Goal: Feedback & Contribution: Submit feedback/report problem

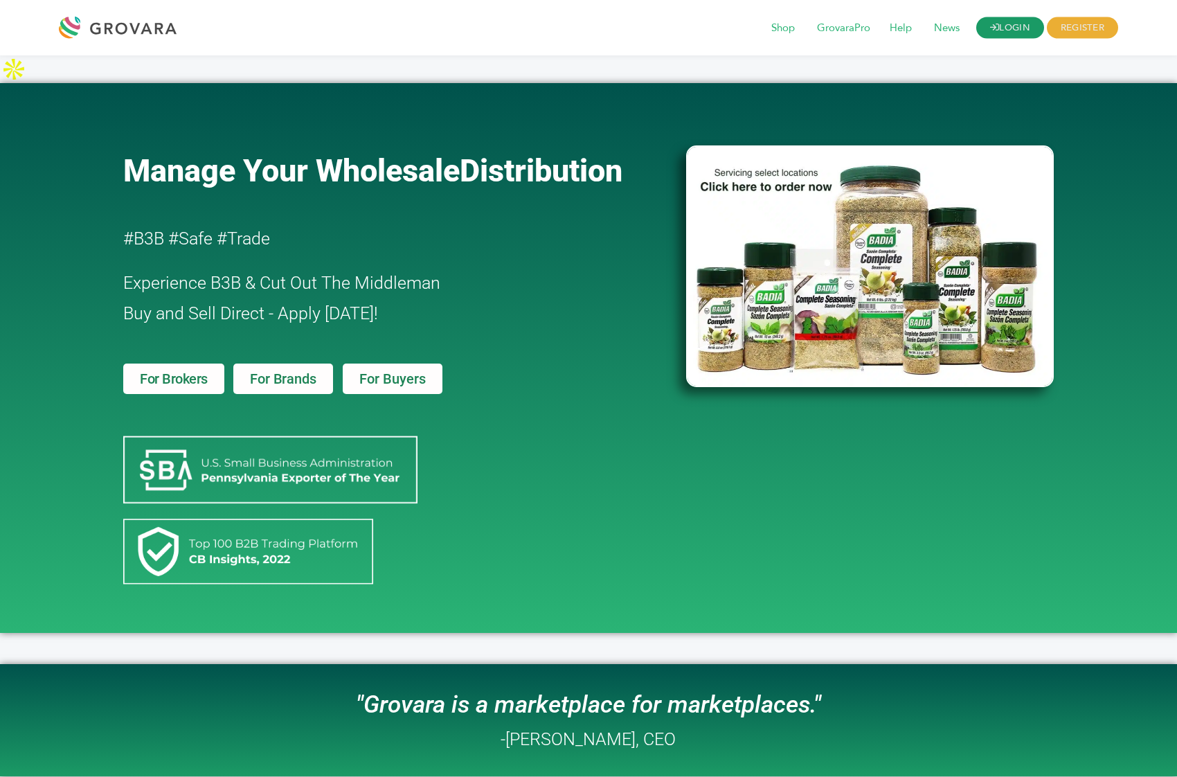
click at [1013, 26] on link "LOGIN" at bounding box center [1010, 27] width 68 height 21
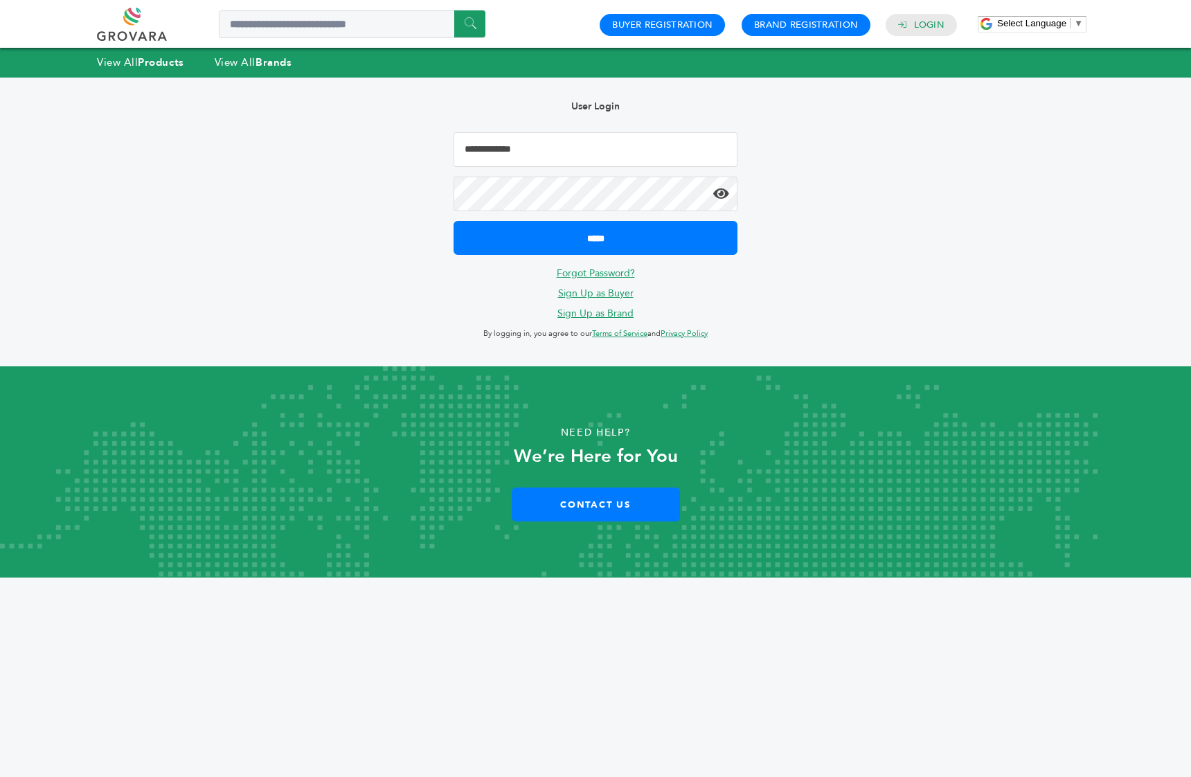
click at [510, 144] on input "Email Address" at bounding box center [595, 149] width 284 height 35
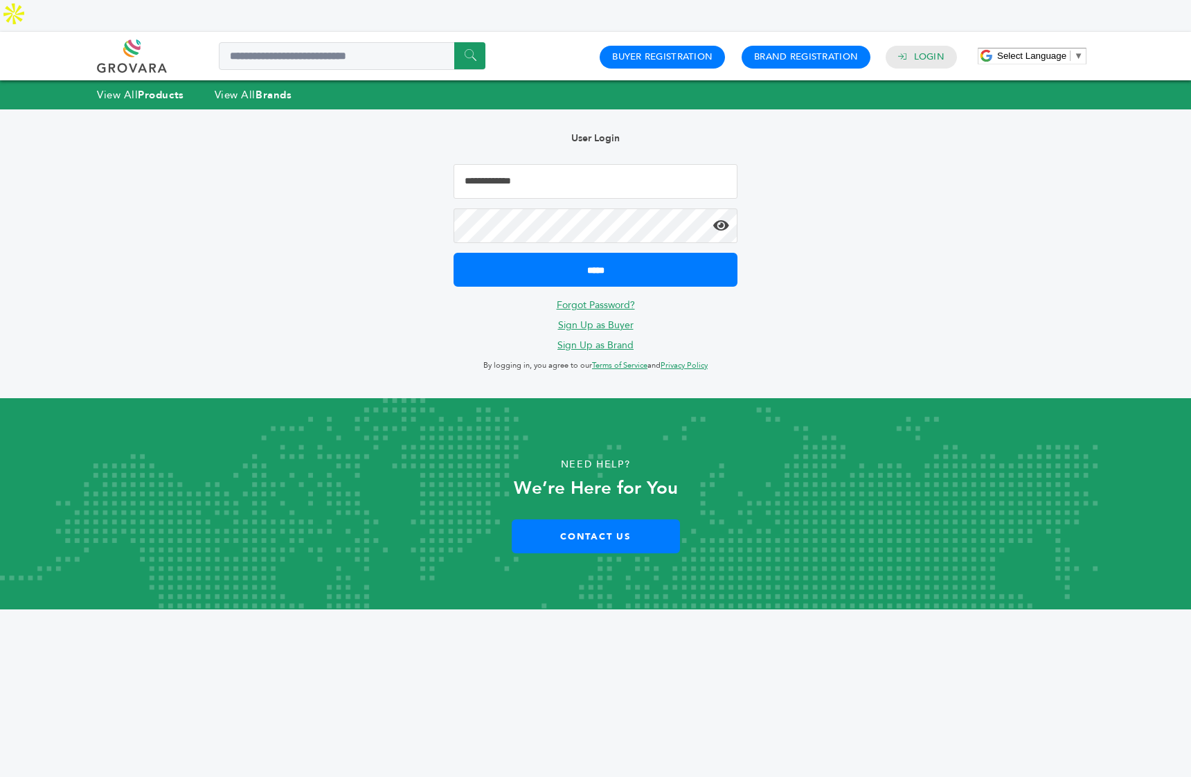
type input "**********"
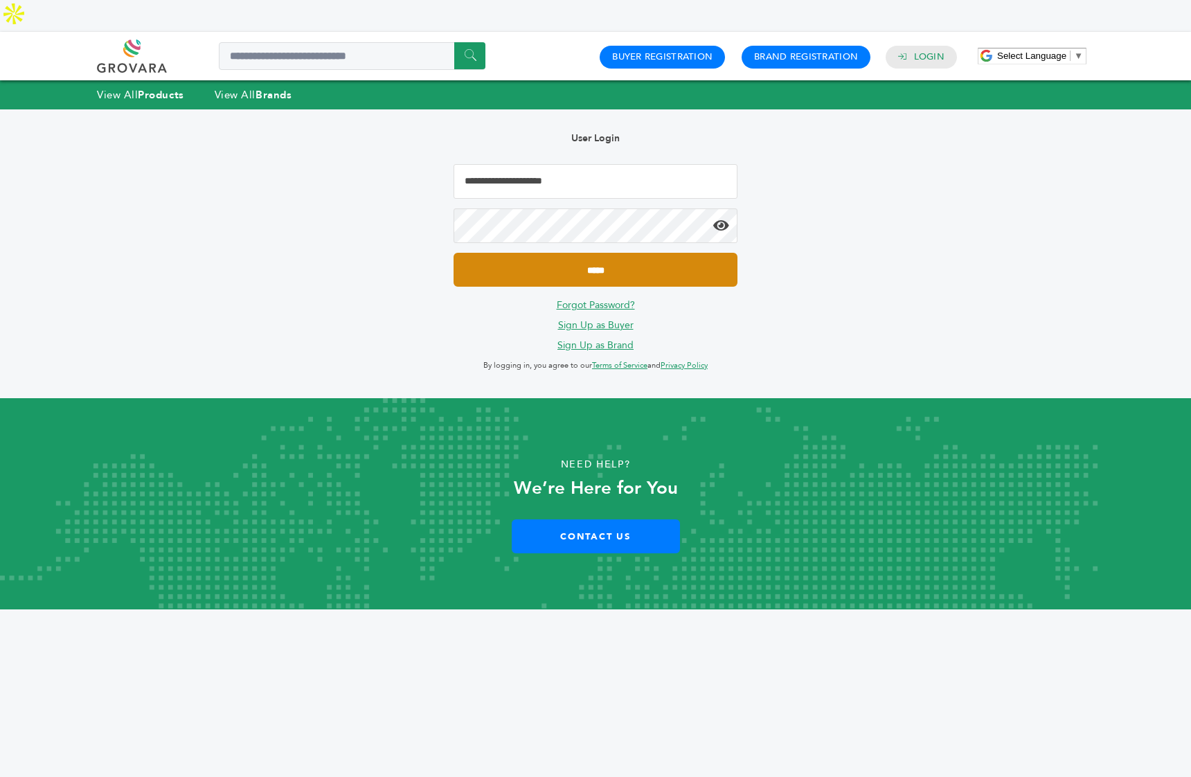
click at [538, 253] on input "*****" at bounding box center [595, 270] width 284 height 34
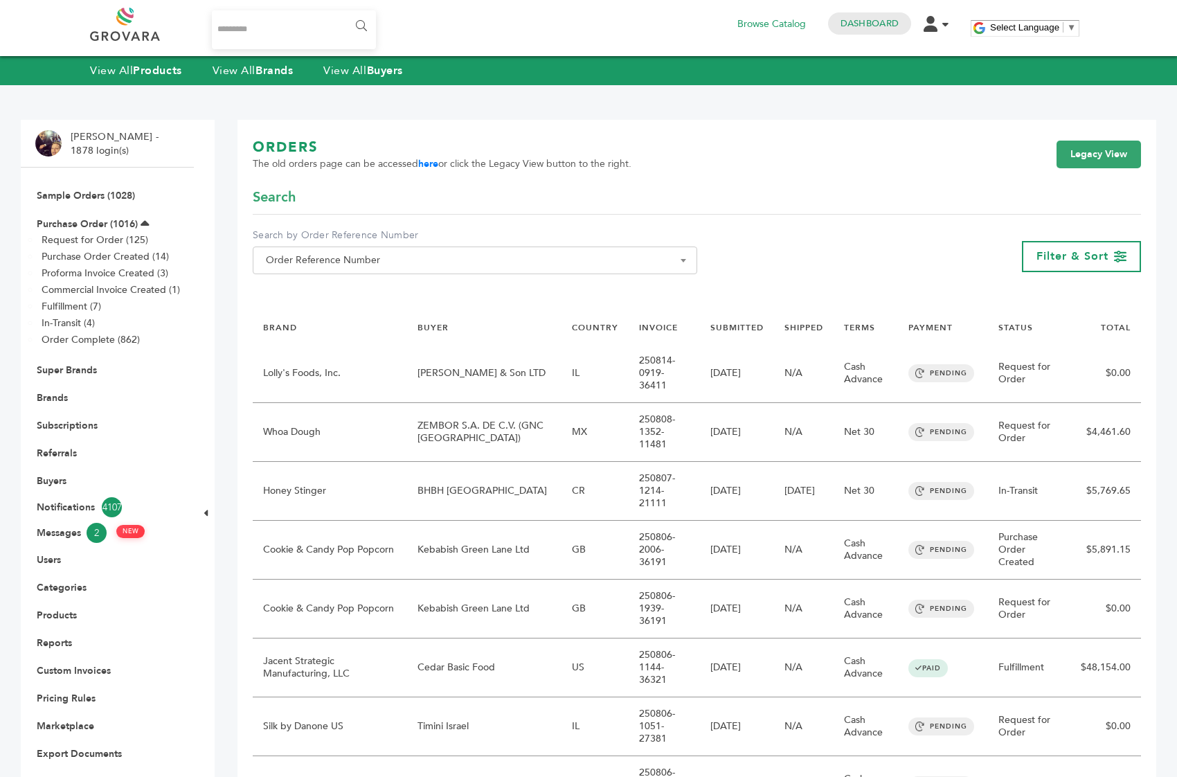
click at [265, 21] on input "Search..." at bounding box center [294, 29] width 164 height 39
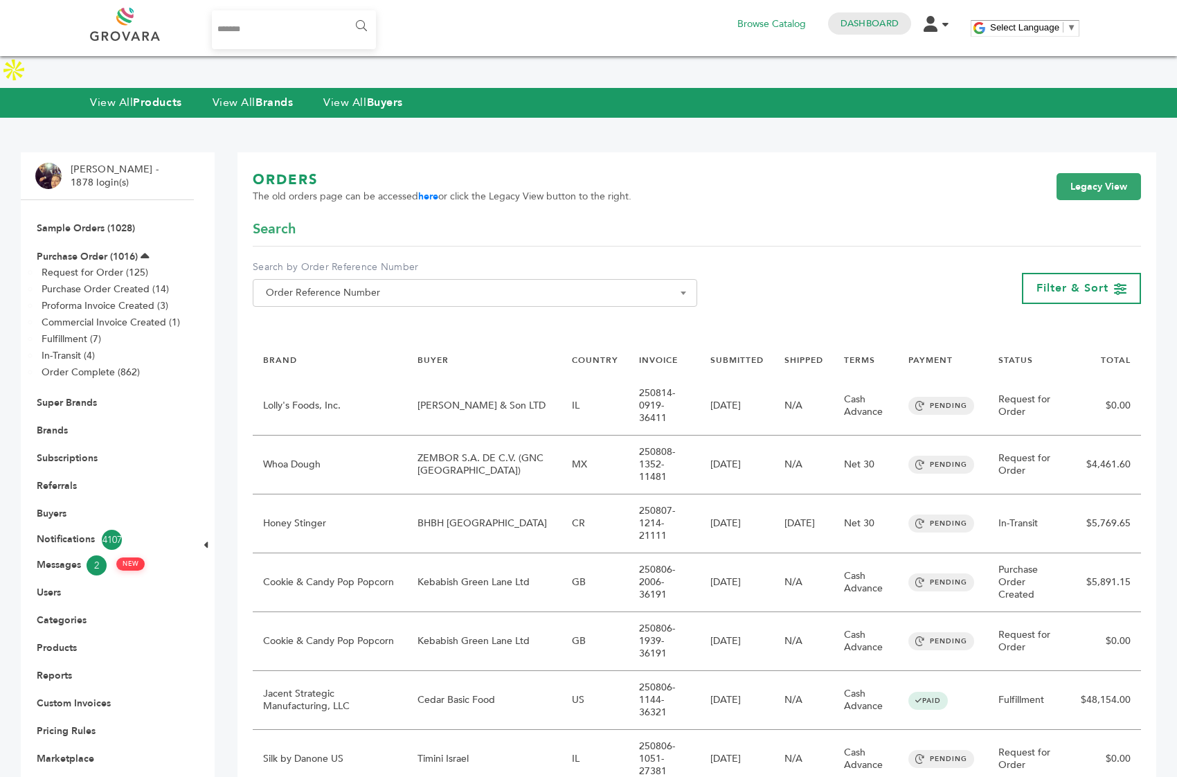
type input "*******"
click at [345, 12] on input "******" at bounding box center [360, 26] width 31 height 28
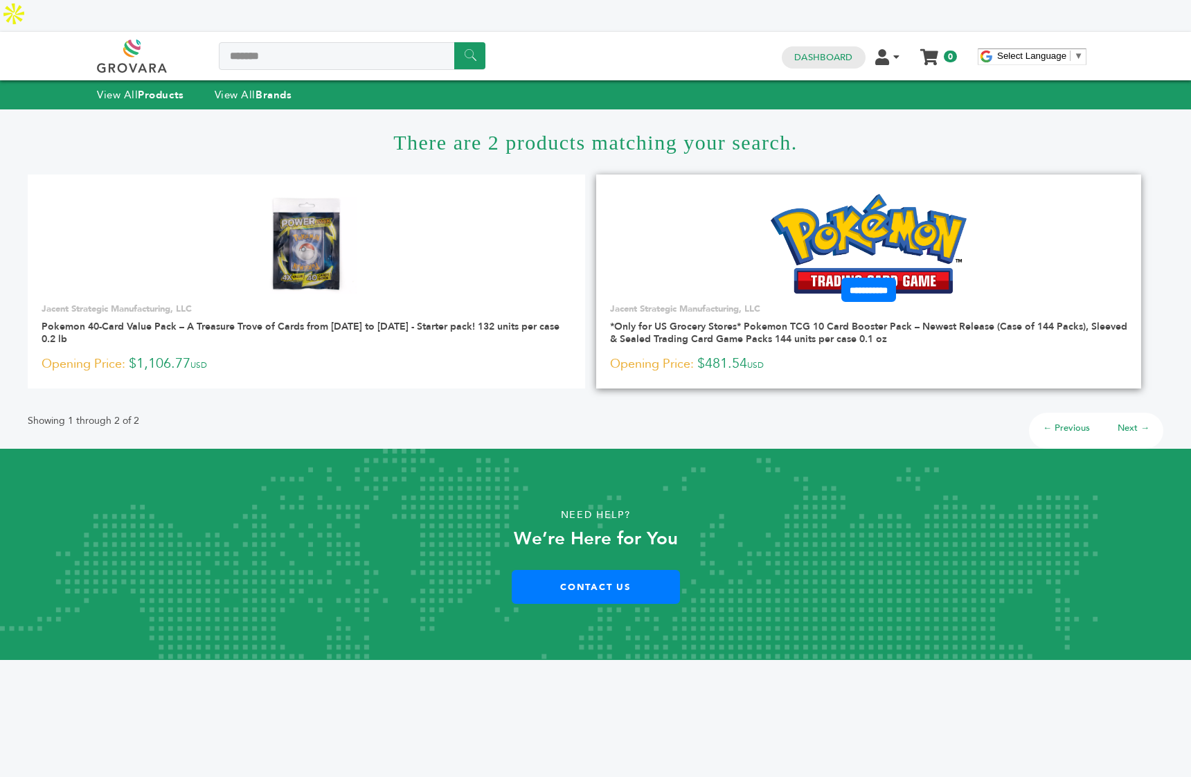
click at [858, 224] on img at bounding box center [868, 244] width 196 height 100
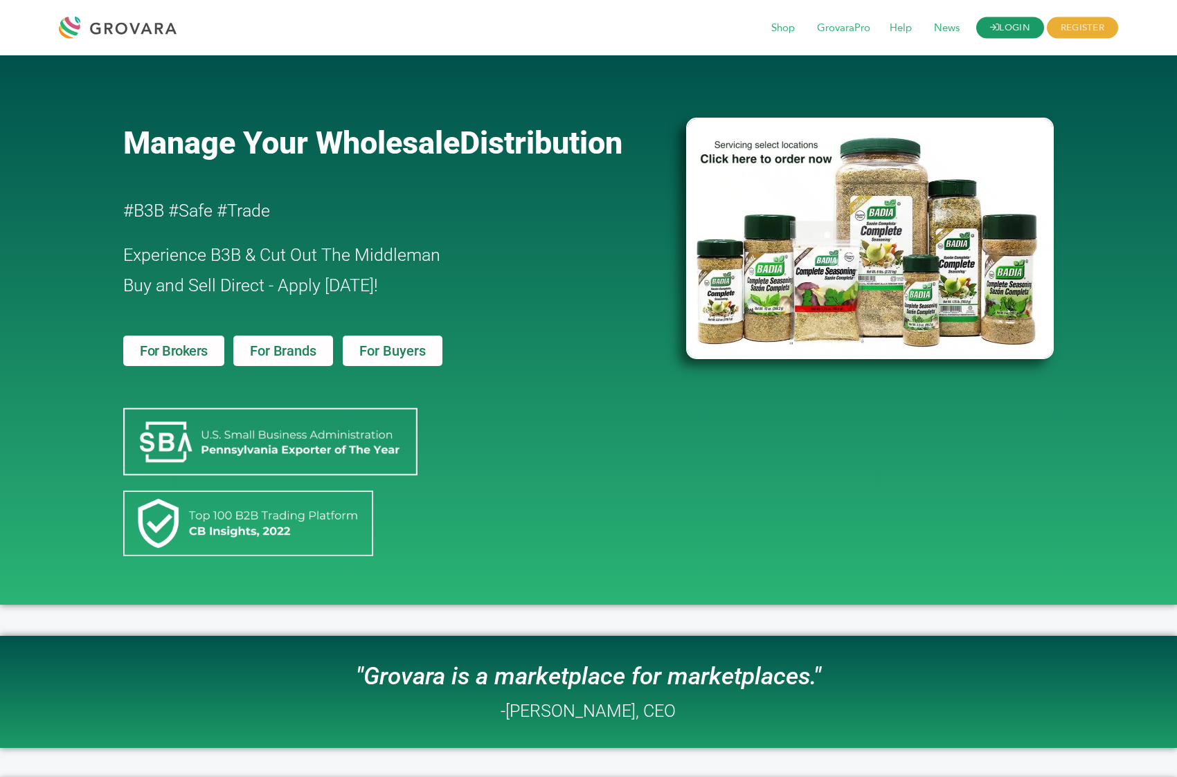
click at [979, 33] on link "LOGIN" at bounding box center [1010, 27] width 68 height 21
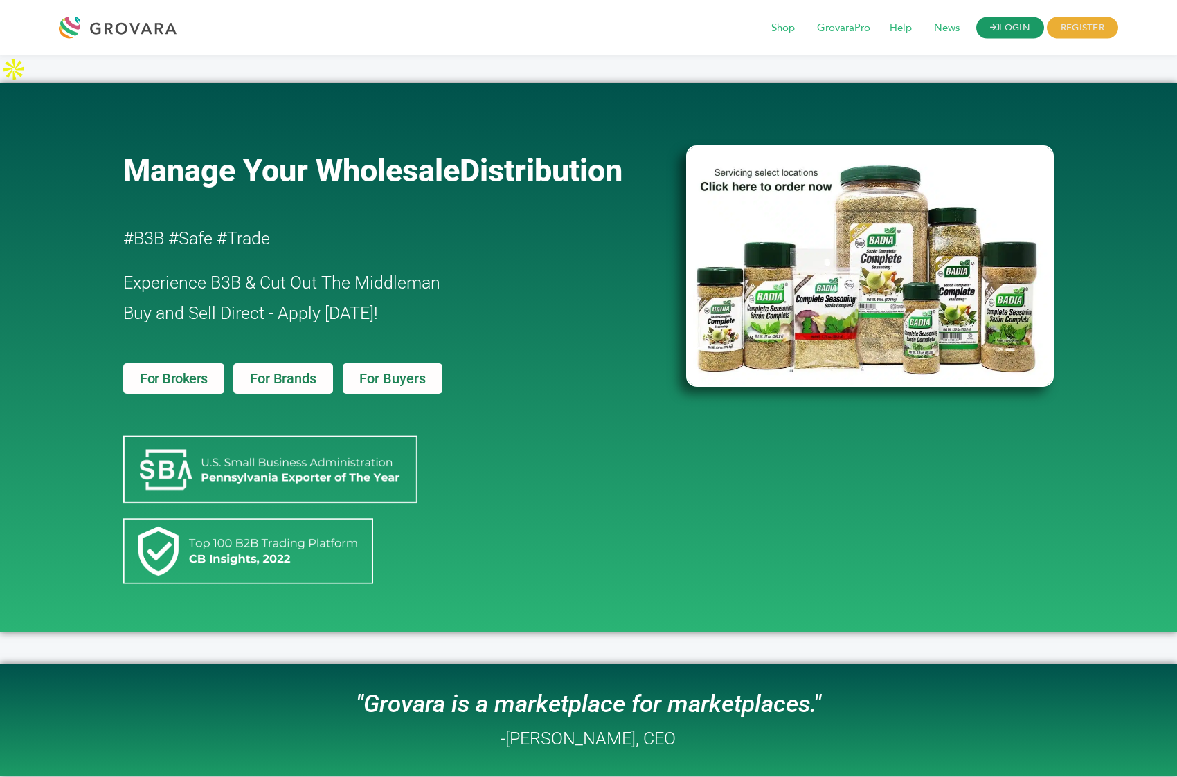
click at [1001, 30] on link "LOGIN" at bounding box center [1010, 27] width 68 height 21
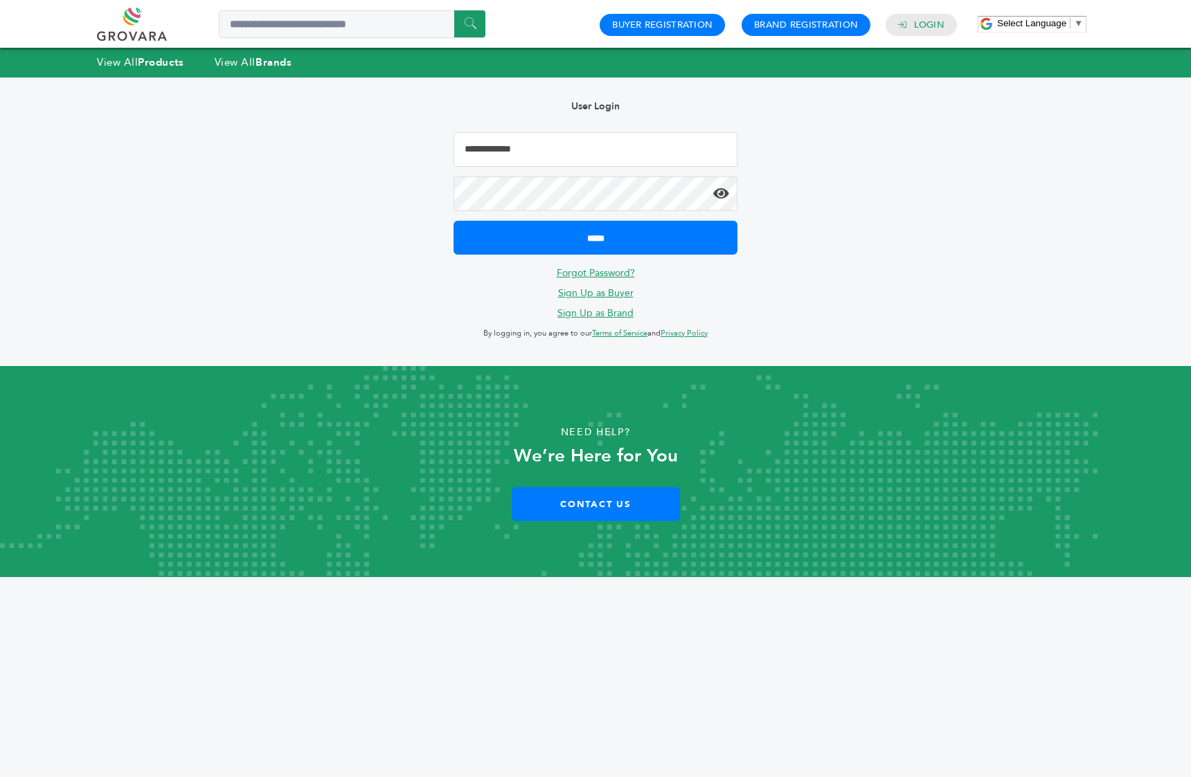
click at [524, 146] on input "Email Address" at bounding box center [595, 149] width 284 height 35
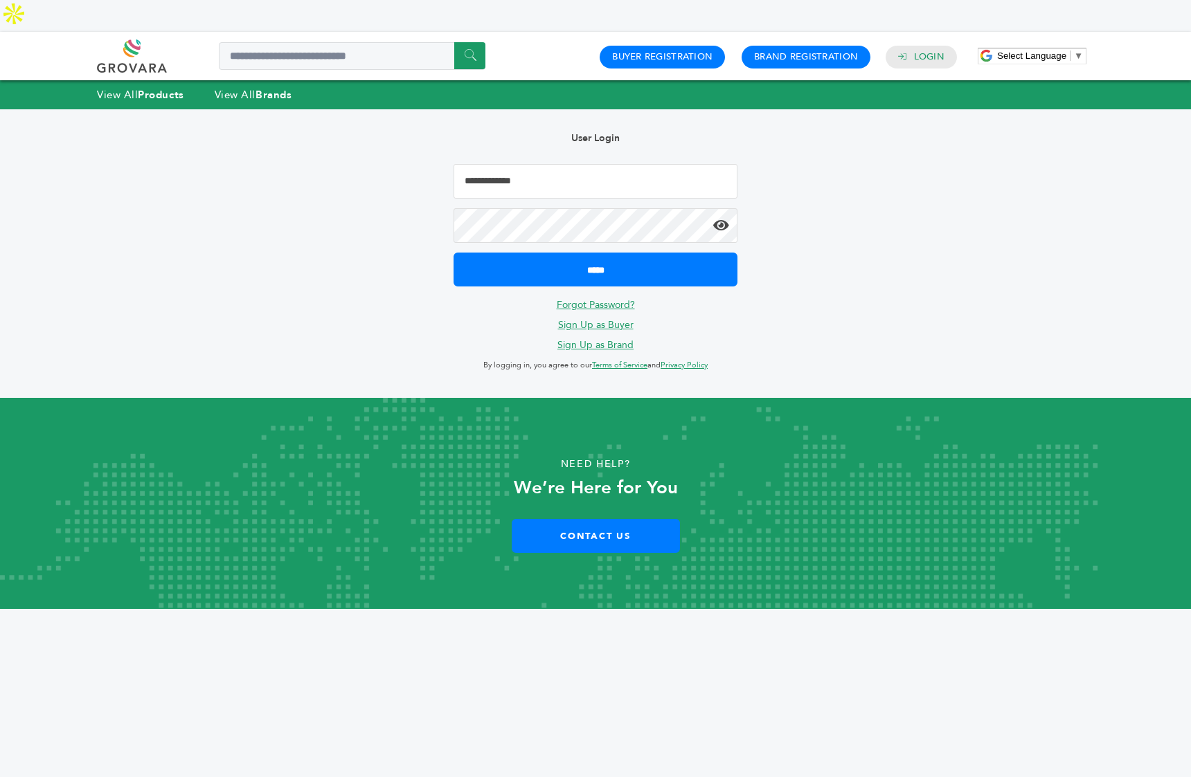
type input "**********"
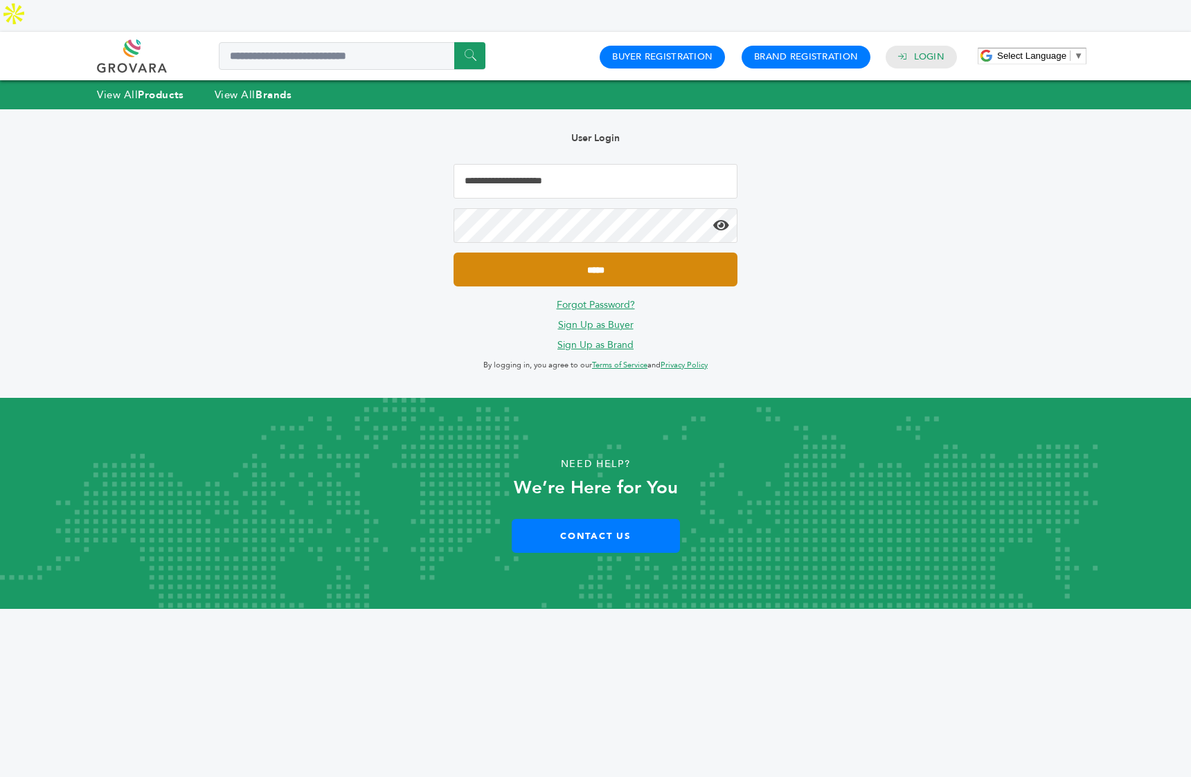
click at [575, 253] on input "*****" at bounding box center [595, 270] width 284 height 34
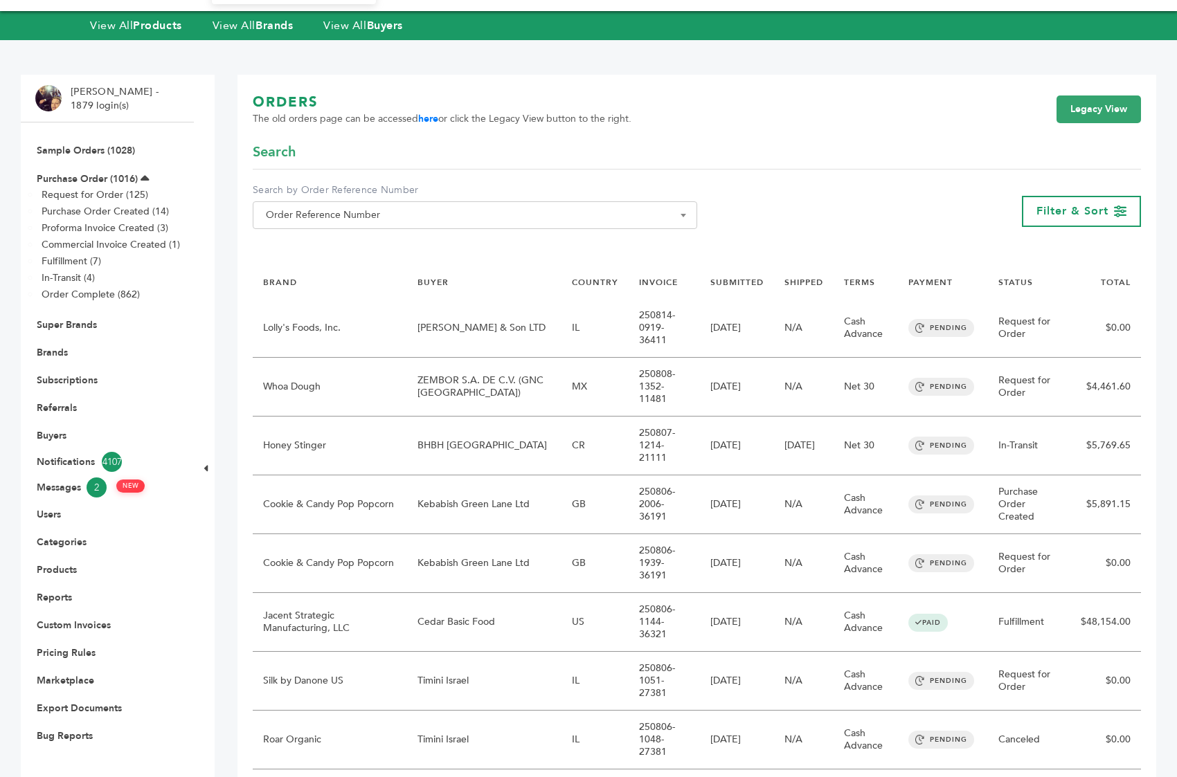
scroll to position [64, 0]
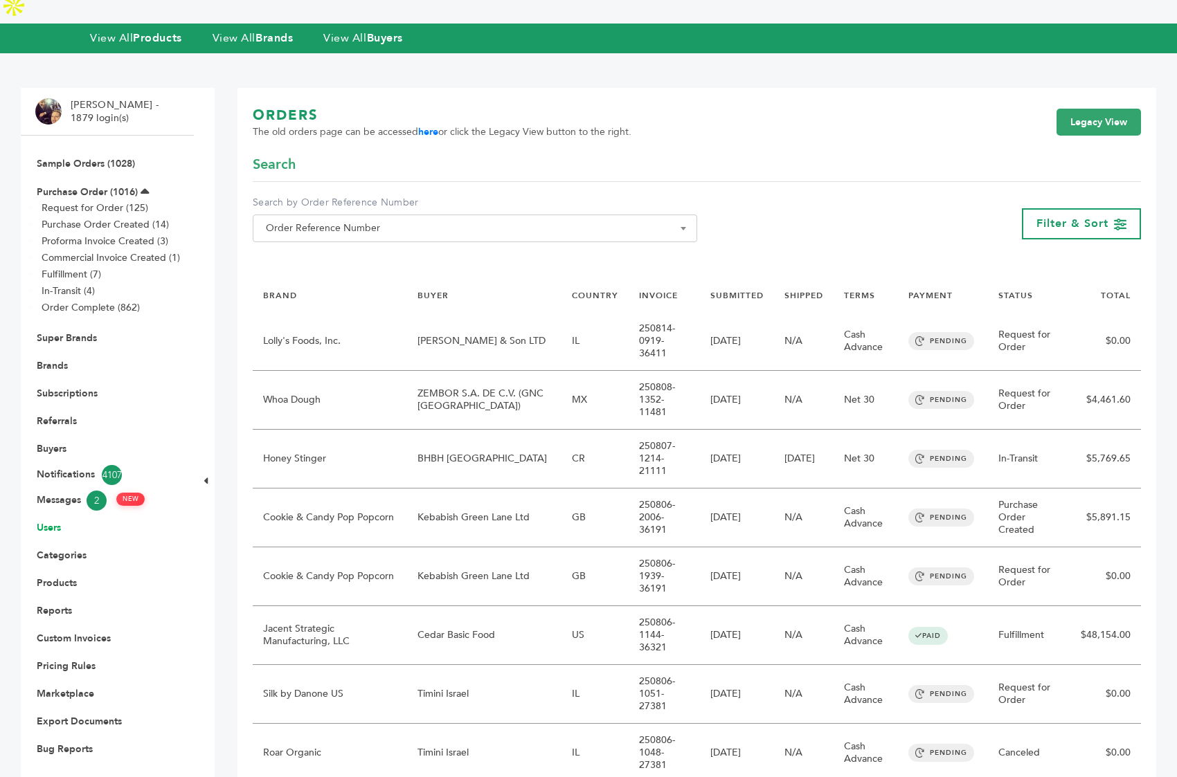
click at [42, 521] on link "Users" at bounding box center [49, 527] width 24 height 13
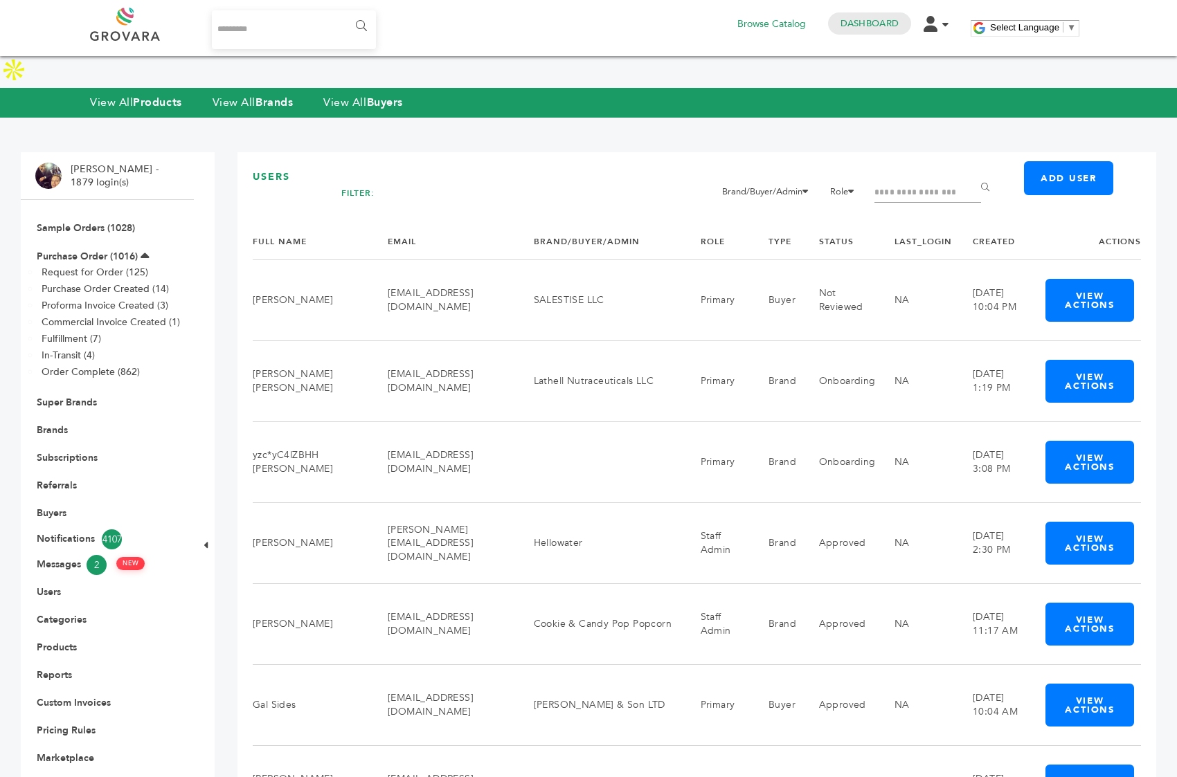
click at [915, 170] on h1 "Users" at bounding box center [697, 177] width 888 height 14
click at [912, 183] on input "Filter by keywords" at bounding box center [927, 192] width 107 height 19
type input "****"
click at [972, 174] on input "******" at bounding box center [987, 188] width 31 height 28
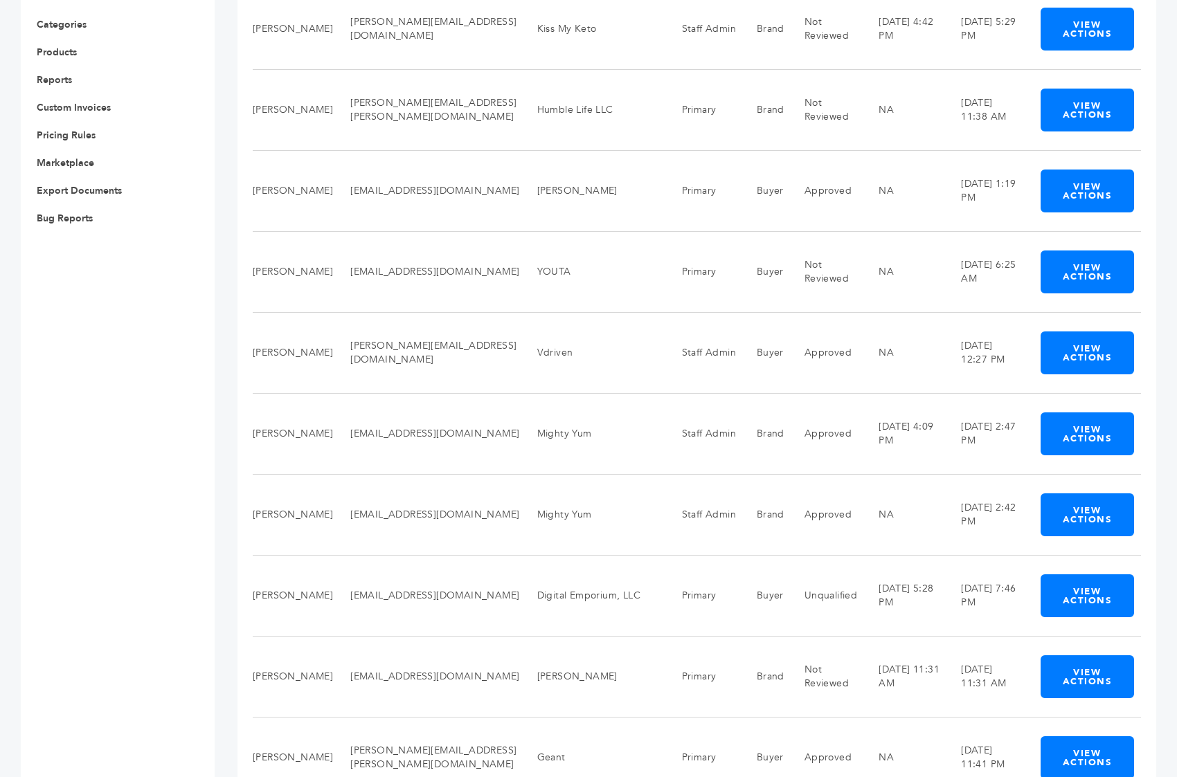
scroll to position [598, 0]
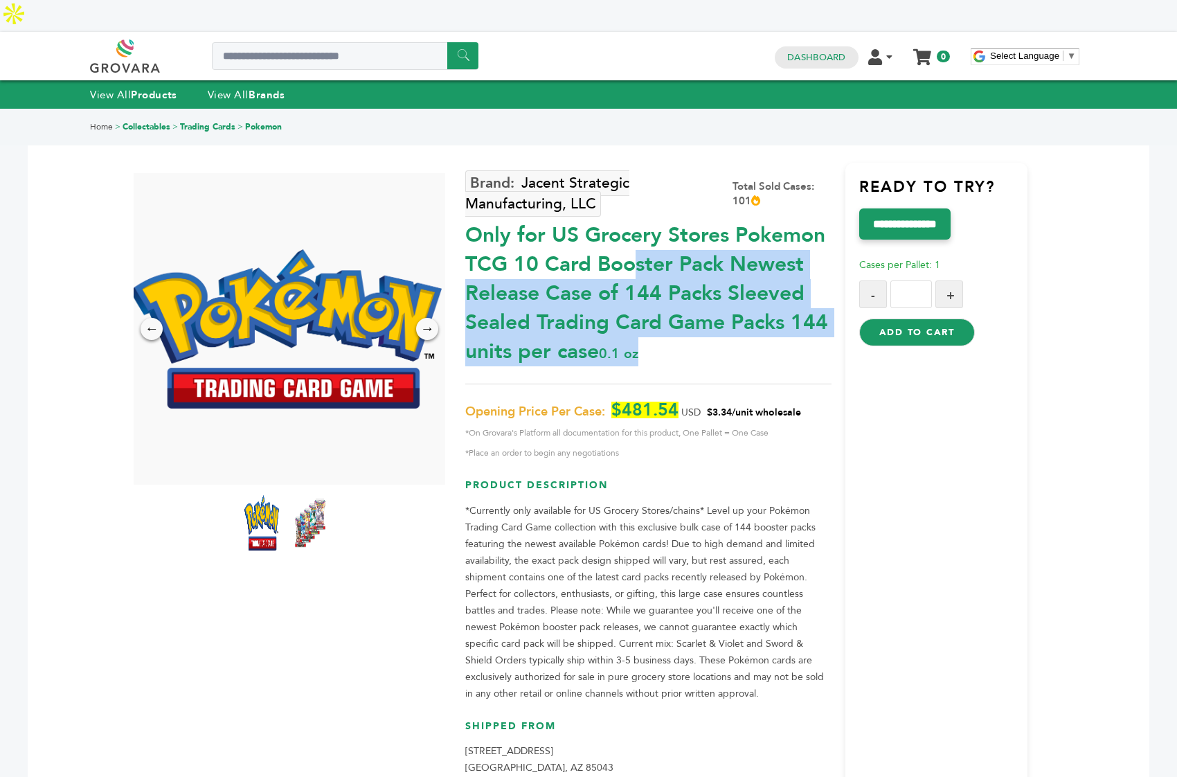
drag, startPoint x: 467, startPoint y: 206, endPoint x: 684, endPoint y: 317, distance: 244.3
click at [684, 317] on div "Only for US Grocery Stores Pokemon TCG 10 Card Booster Pack Newest Release Case…" at bounding box center [647, 290] width 365 height 152
click at [683, 318] on div "Only for US Grocery Stores Pokemon TCG 10 Card Booster Pack Newest Release Case…" at bounding box center [647, 290] width 365 height 152
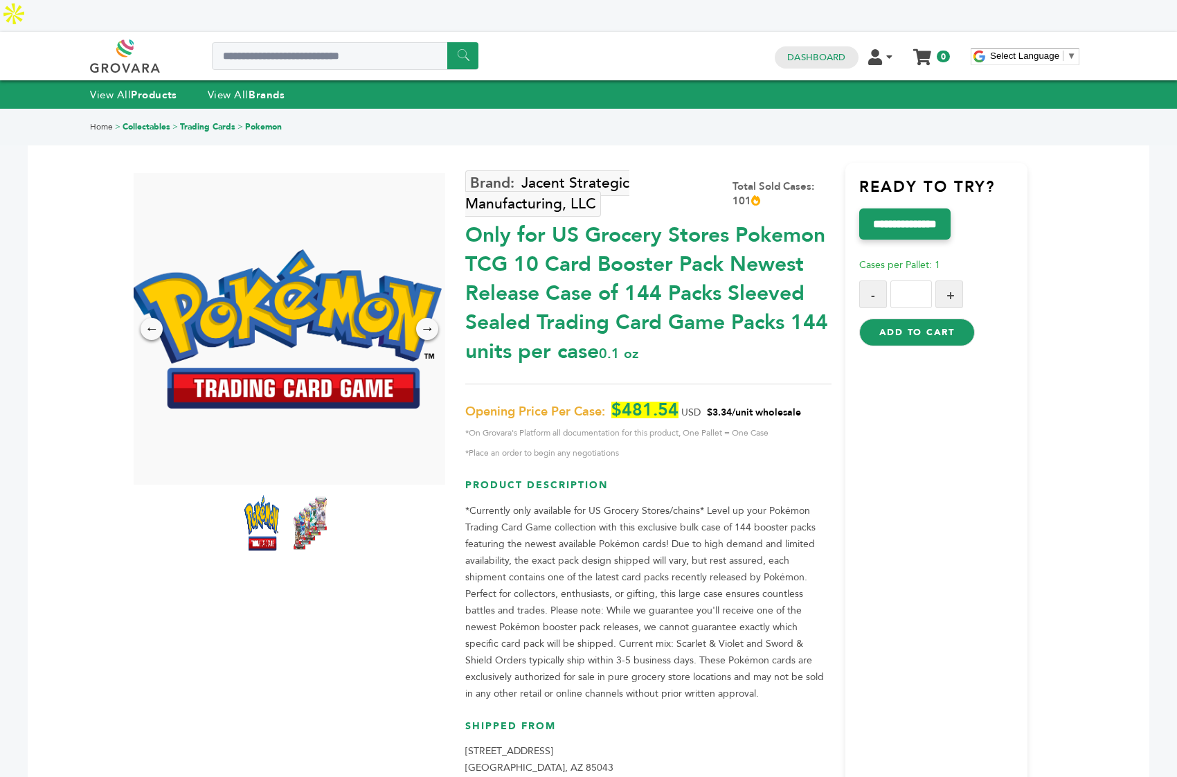
click at [291, 495] on img at bounding box center [310, 522] width 38 height 61
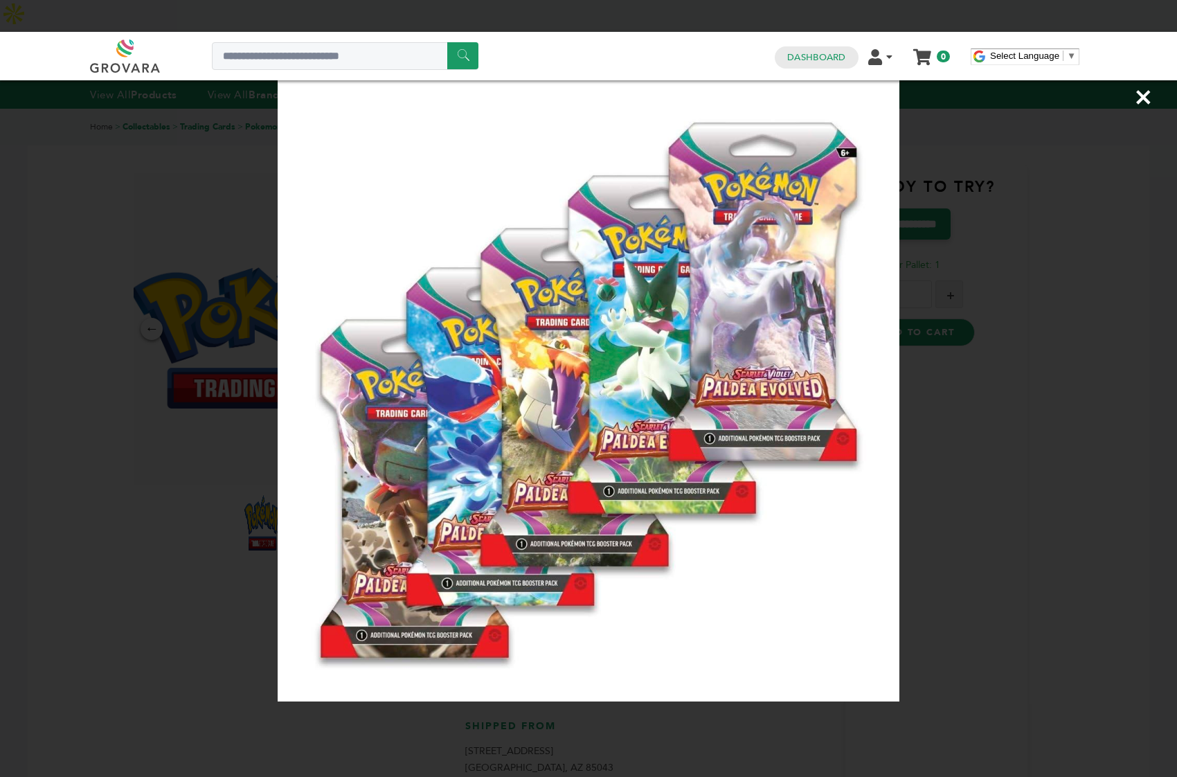
click at [1142, 94] on span "×" at bounding box center [1143, 97] width 19 height 39
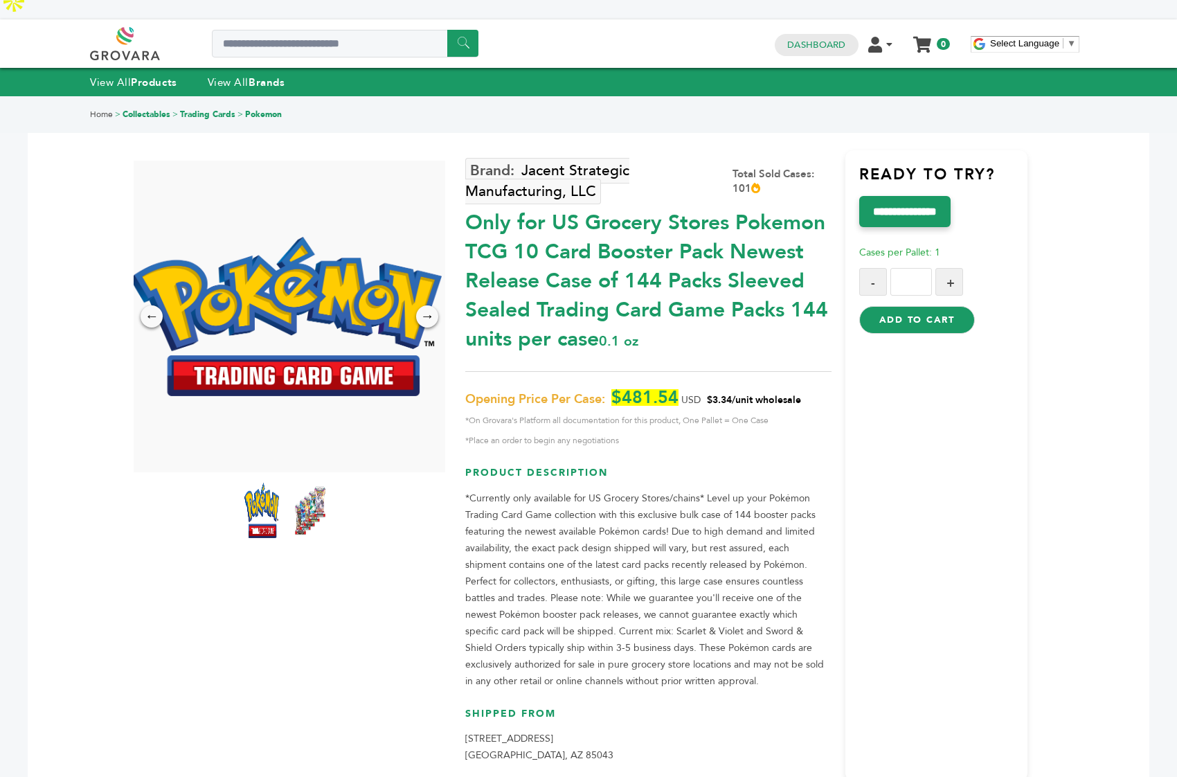
scroll to position [11, 0]
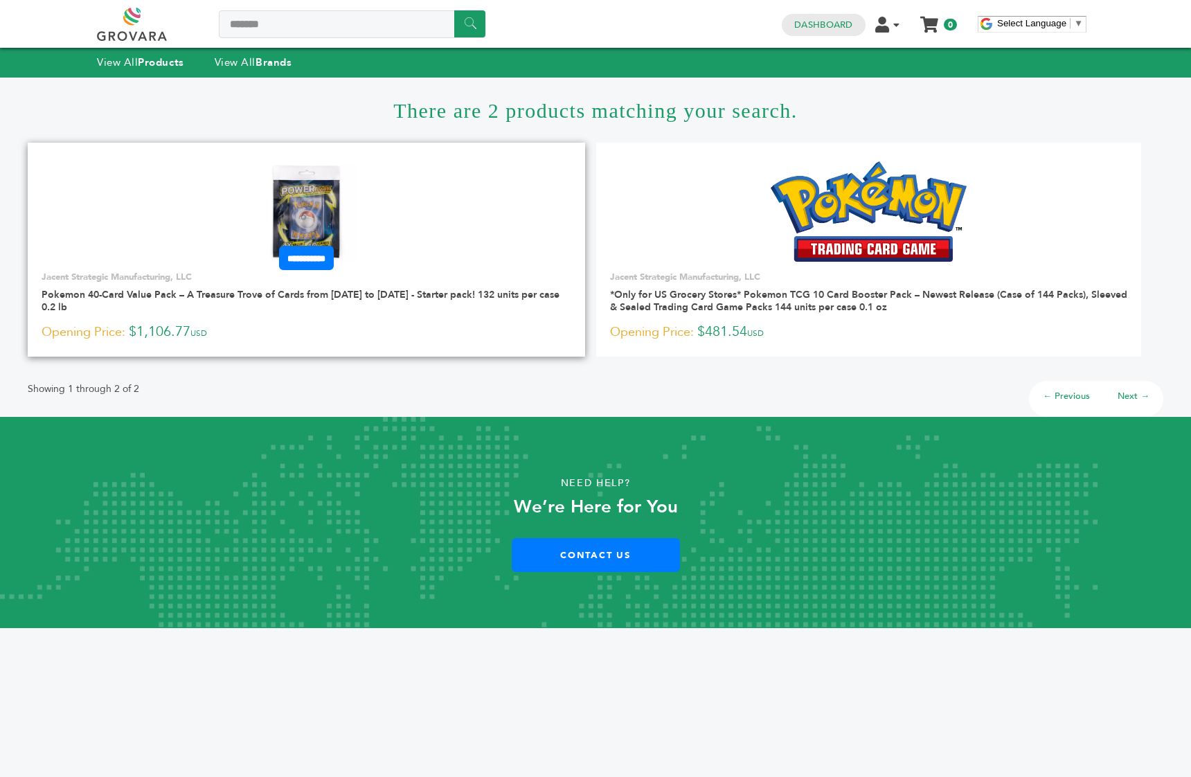
click at [329, 206] on img at bounding box center [306, 211] width 100 height 100
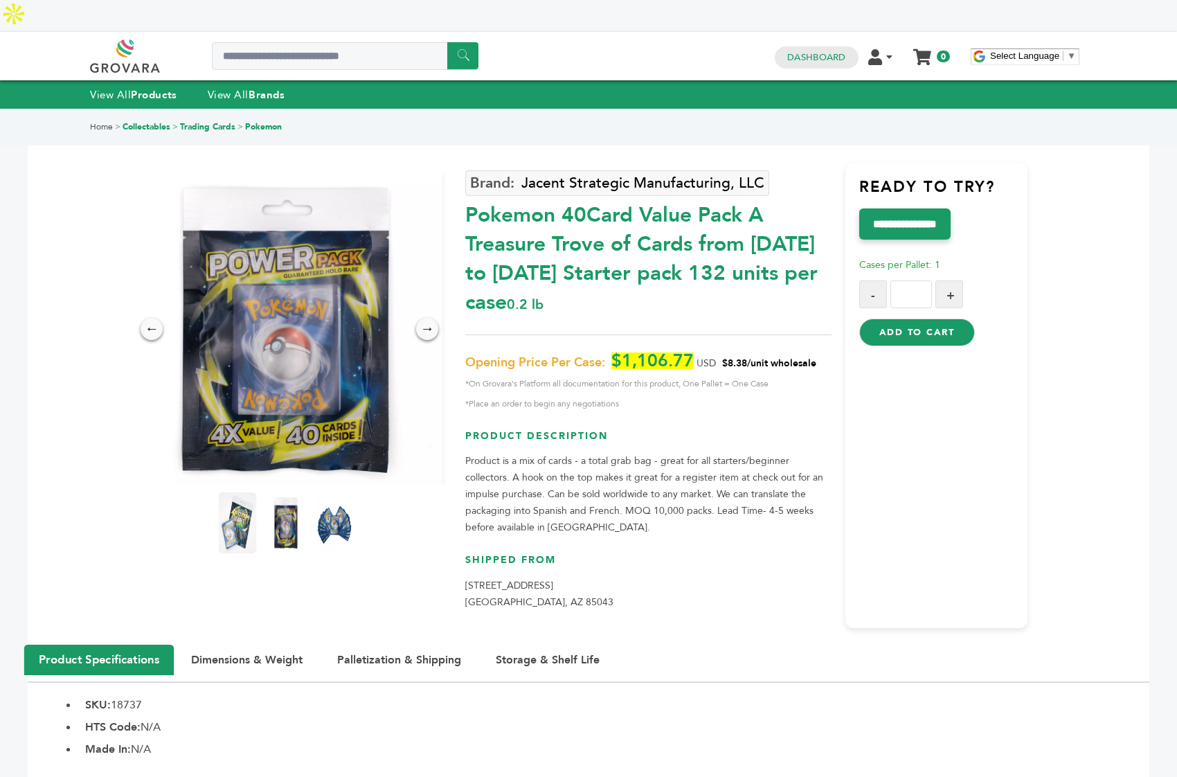
click at [222, 492] on img at bounding box center [238, 522] width 38 height 61
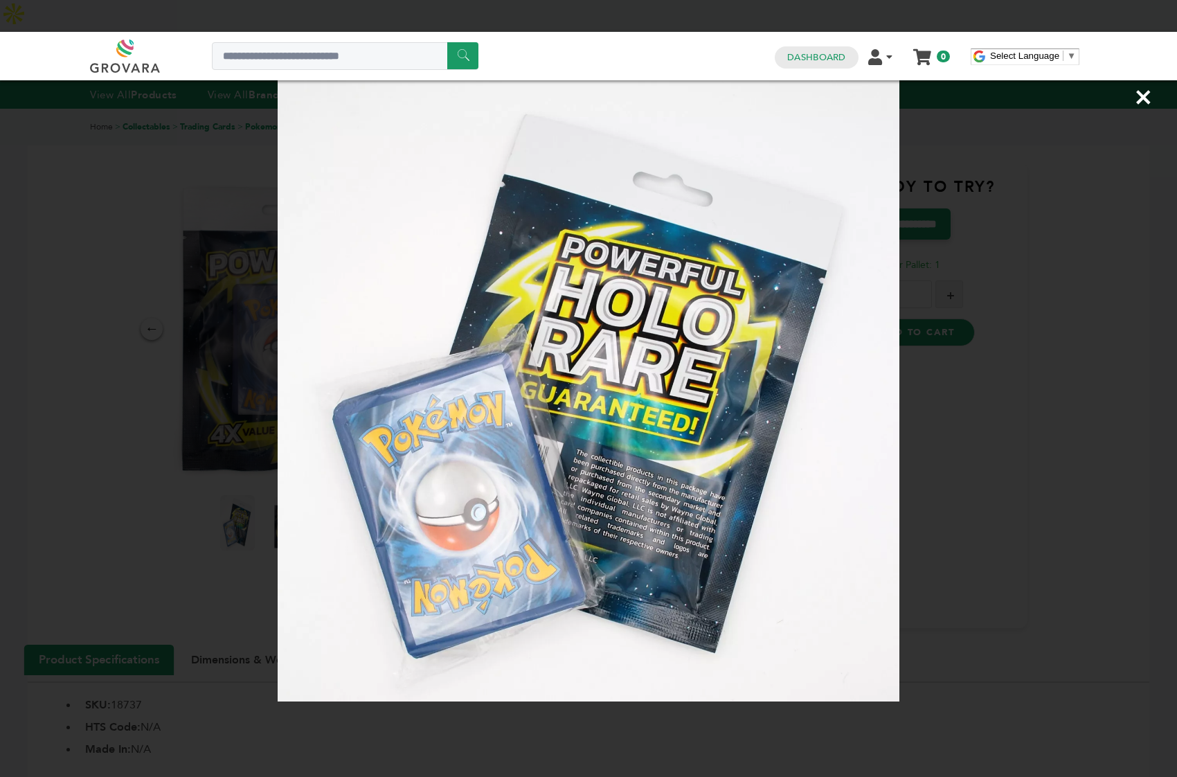
click at [159, 238] on div "×" at bounding box center [588, 388] width 1177 height 777
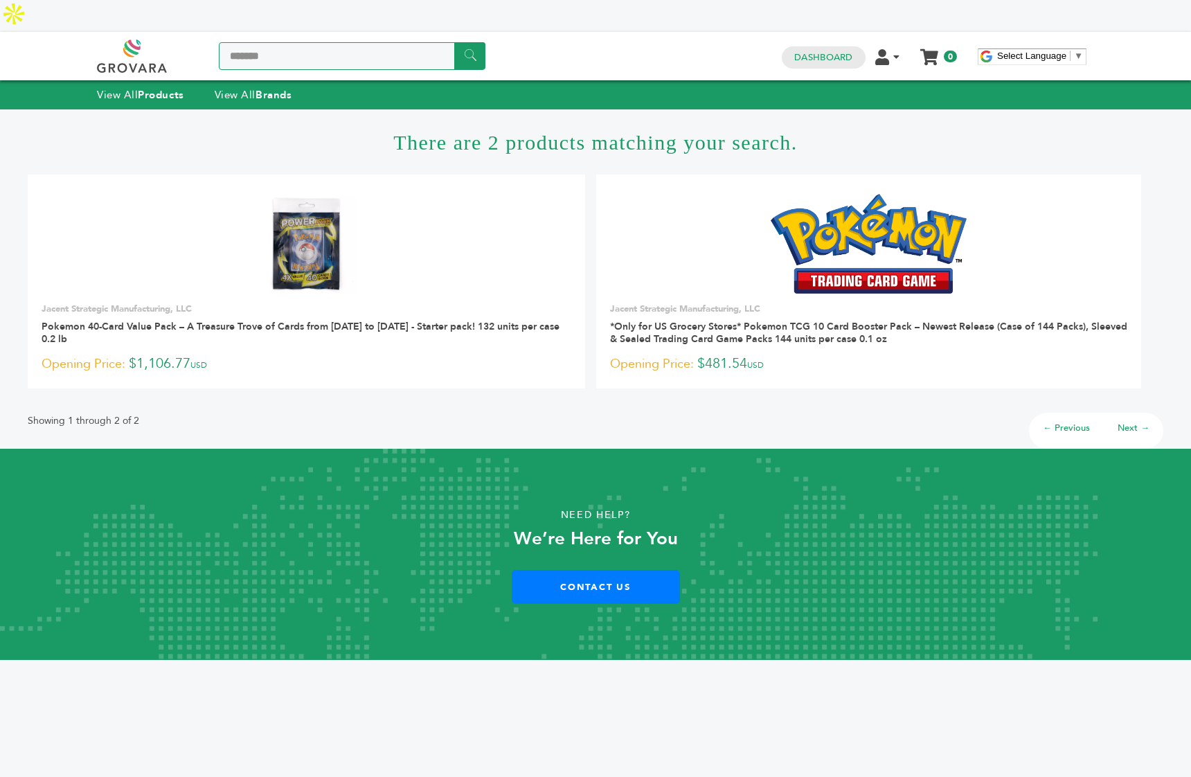
click at [276, 42] on input "*******" at bounding box center [352, 56] width 267 height 28
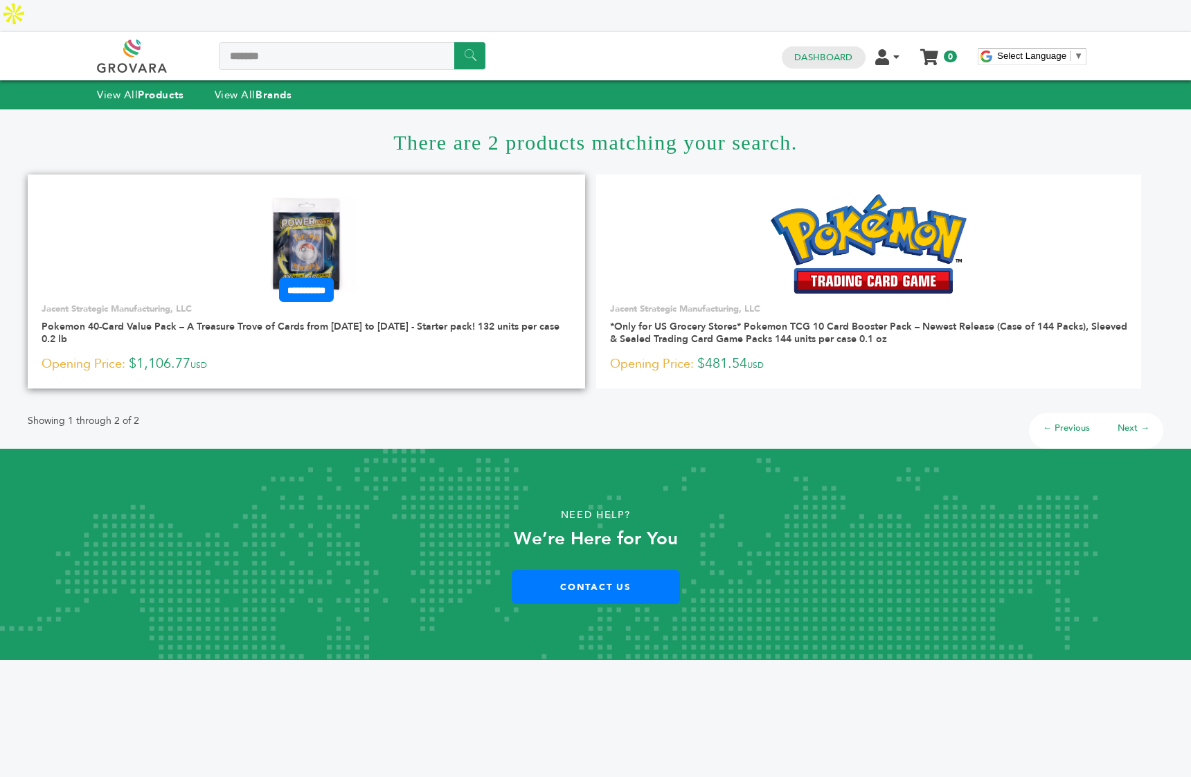
click at [300, 224] on img at bounding box center [306, 244] width 100 height 100
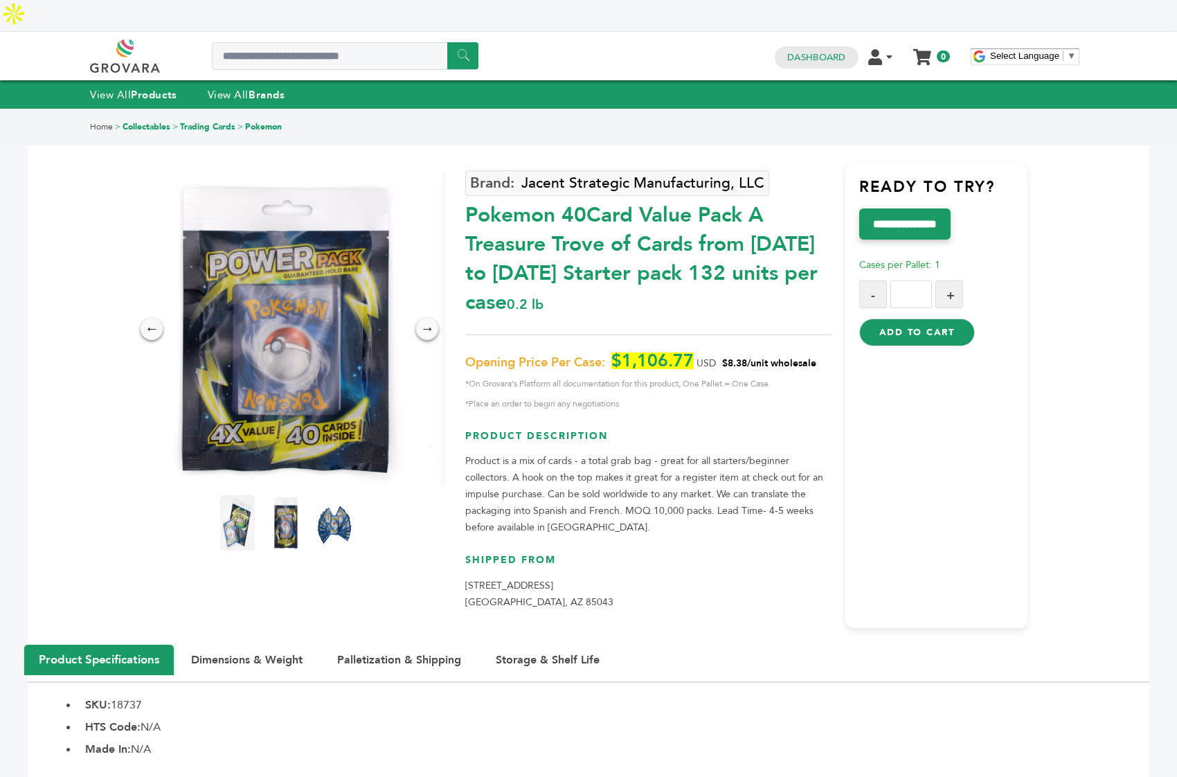
drag, startPoint x: 820, startPoint y: 329, endPoint x: 722, endPoint y: 329, distance: 97.6
click at [722, 352] on p "Opening Price Per Case: $1,106.77 USD $8.38/unit wholesale *On Grovara's Platfo…" at bounding box center [647, 382] width 365 height 60
click at [730, 429] on h3 "Product Description" at bounding box center [647, 441] width 365 height 24
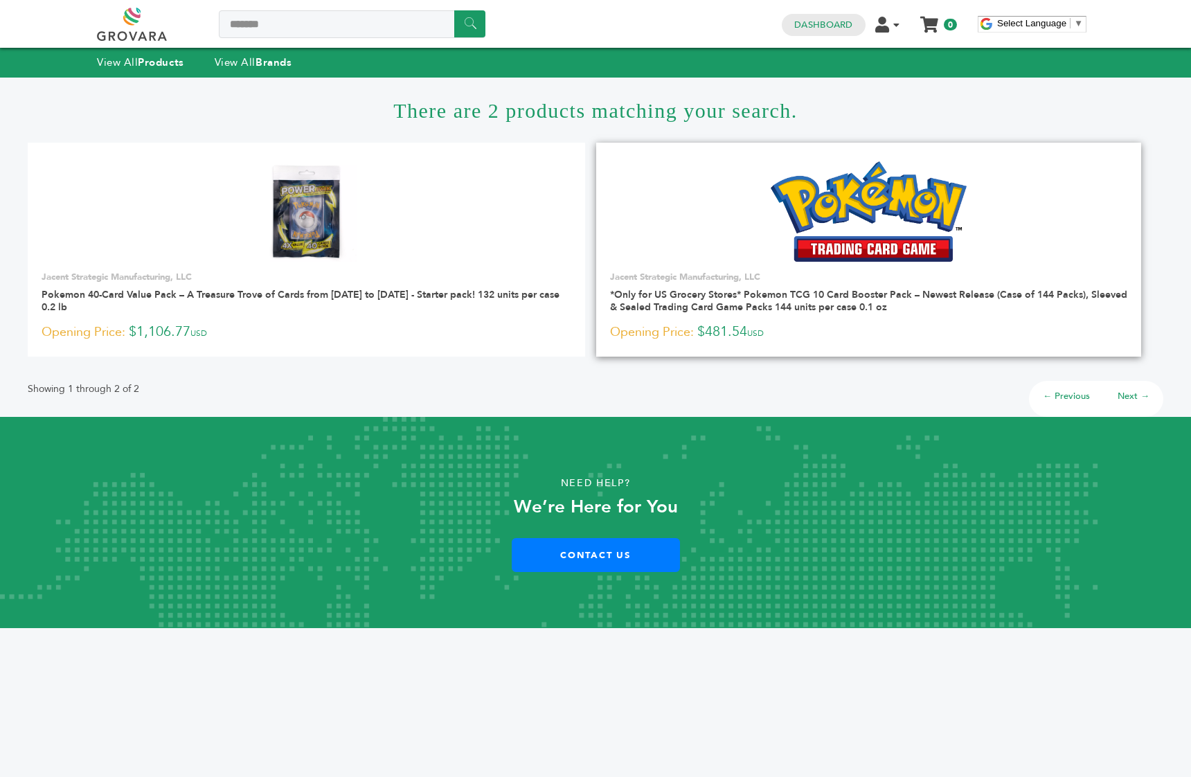
click at [876, 221] on img at bounding box center [868, 211] width 196 height 100
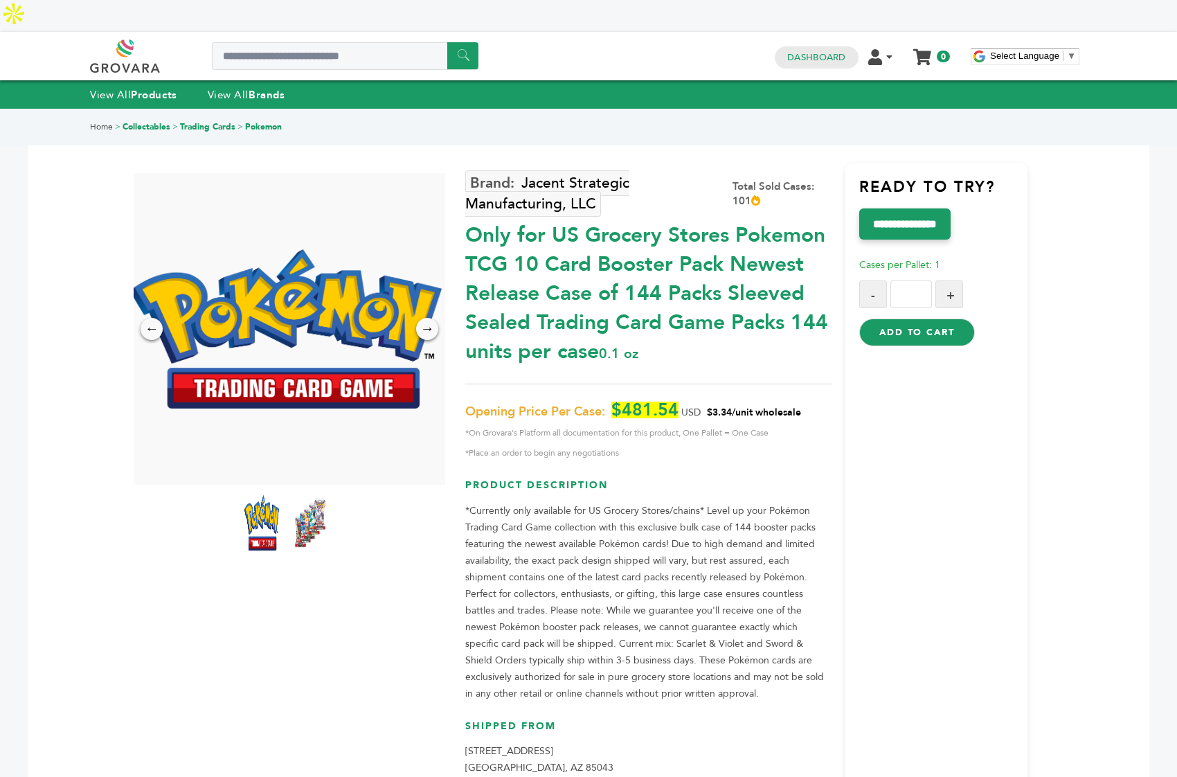
click at [271, 298] on img at bounding box center [286, 328] width 312 height 159
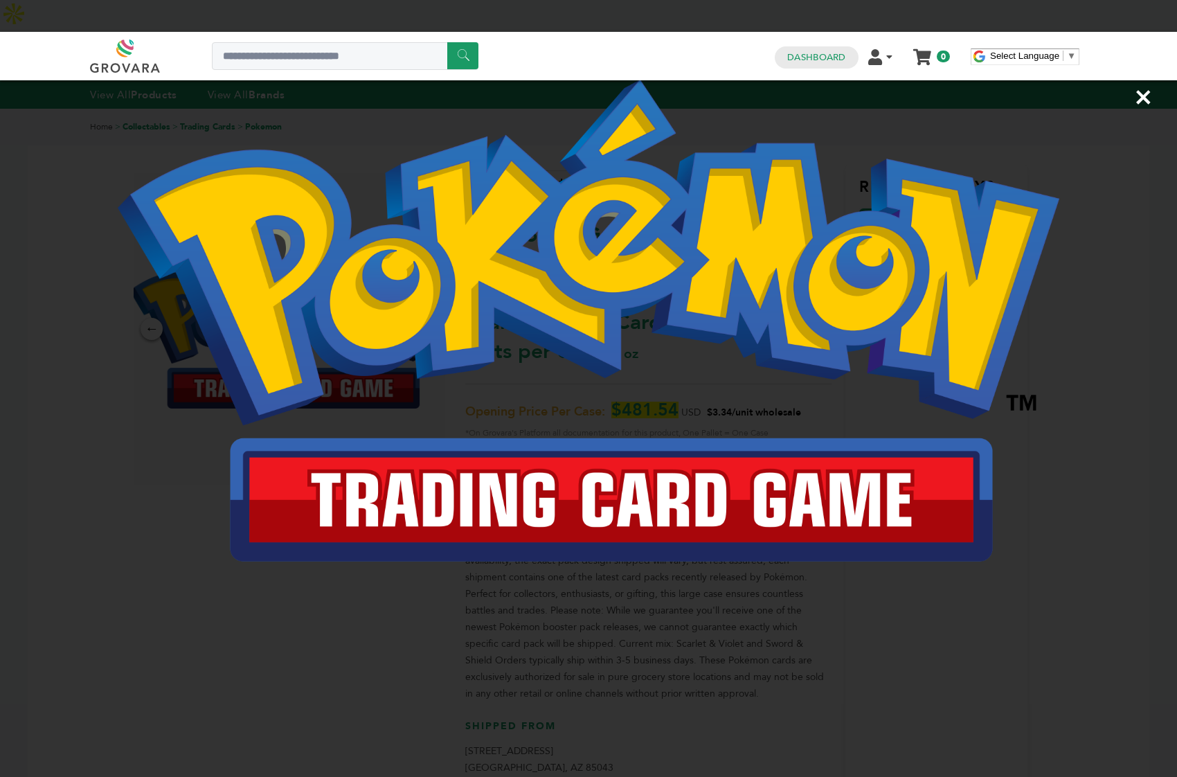
click at [102, 96] on div "×" at bounding box center [588, 388] width 1177 height 777
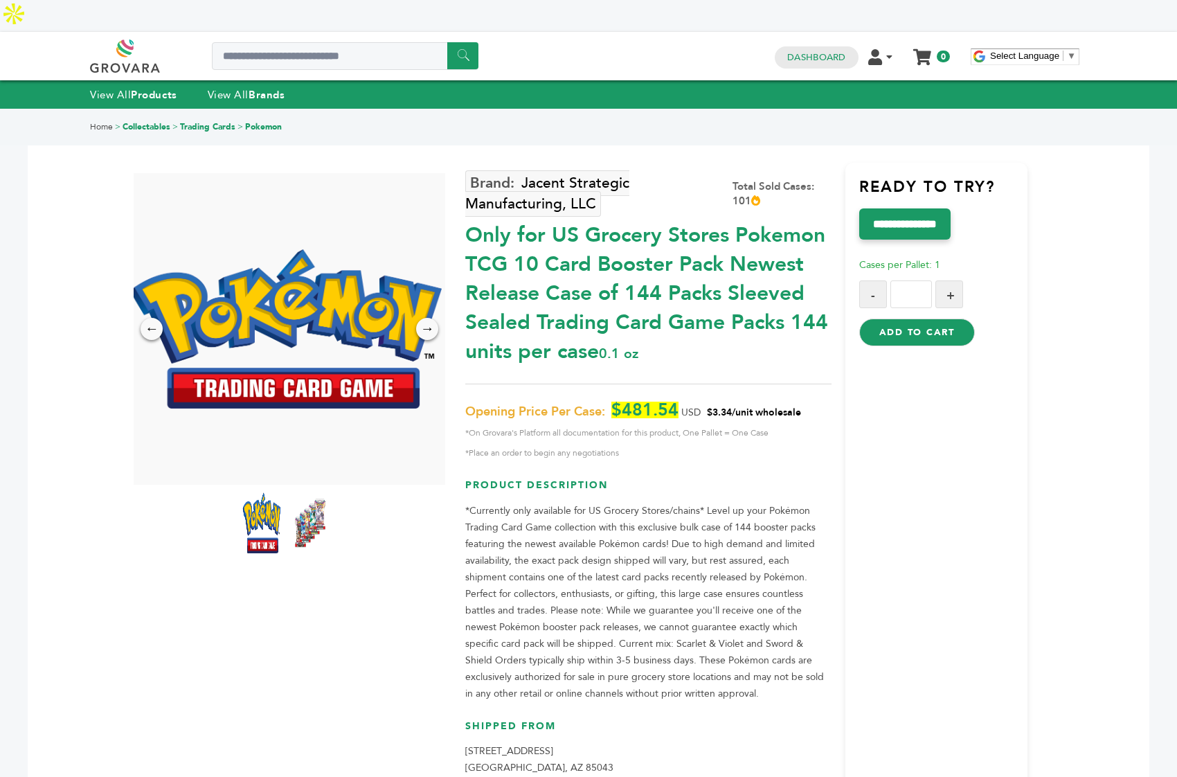
click at [278, 501] on img at bounding box center [262, 522] width 38 height 61
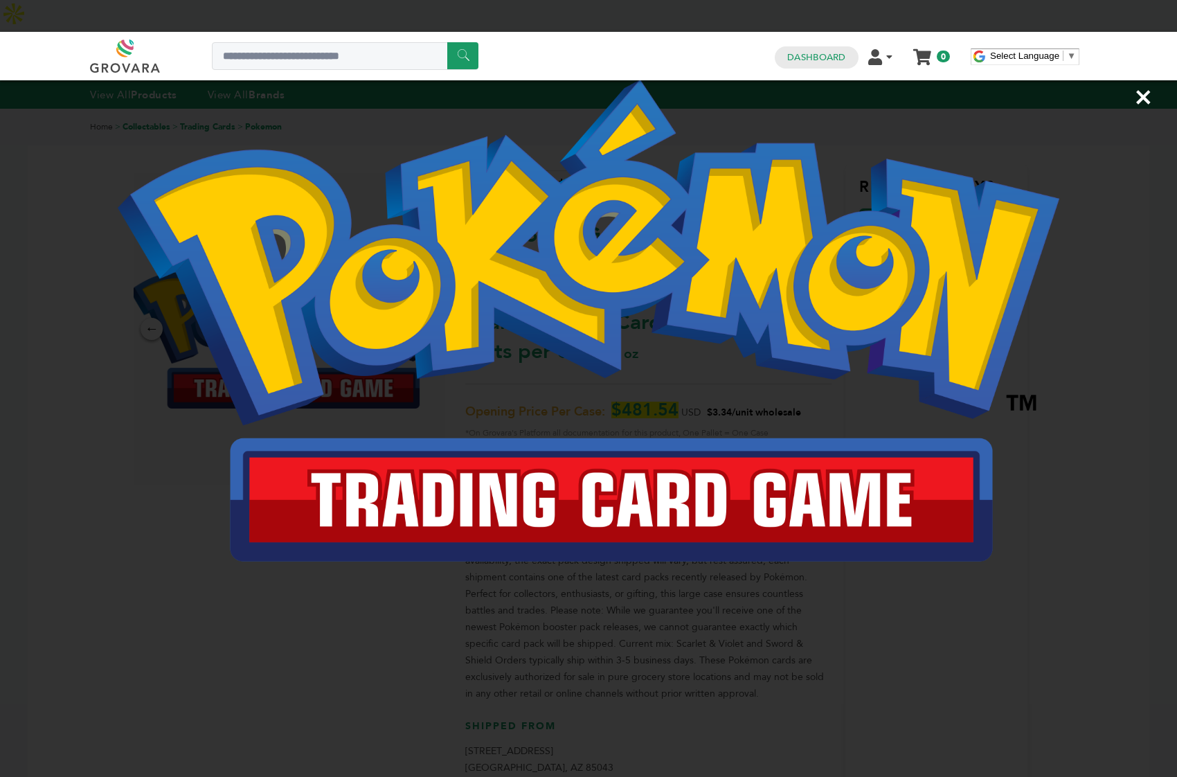
click at [57, 322] on div "×" at bounding box center [588, 388] width 1177 height 777
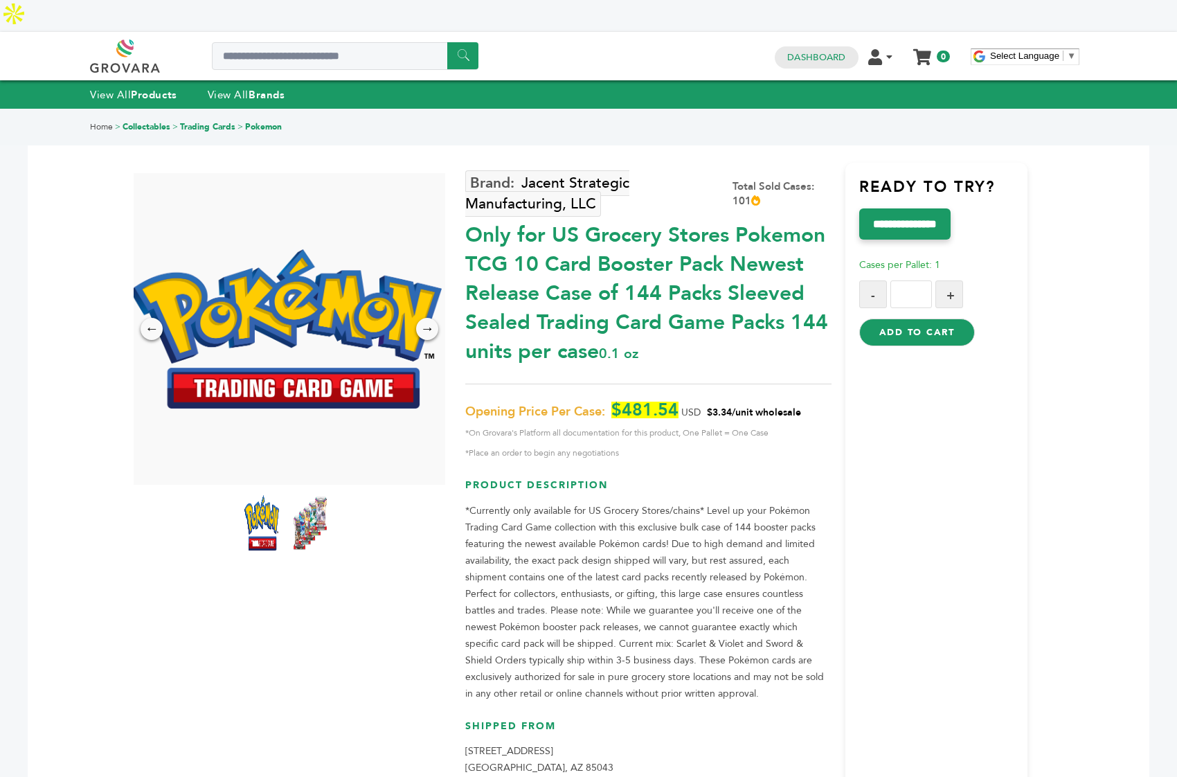
click at [314, 492] on img at bounding box center [310, 522] width 38 height 61
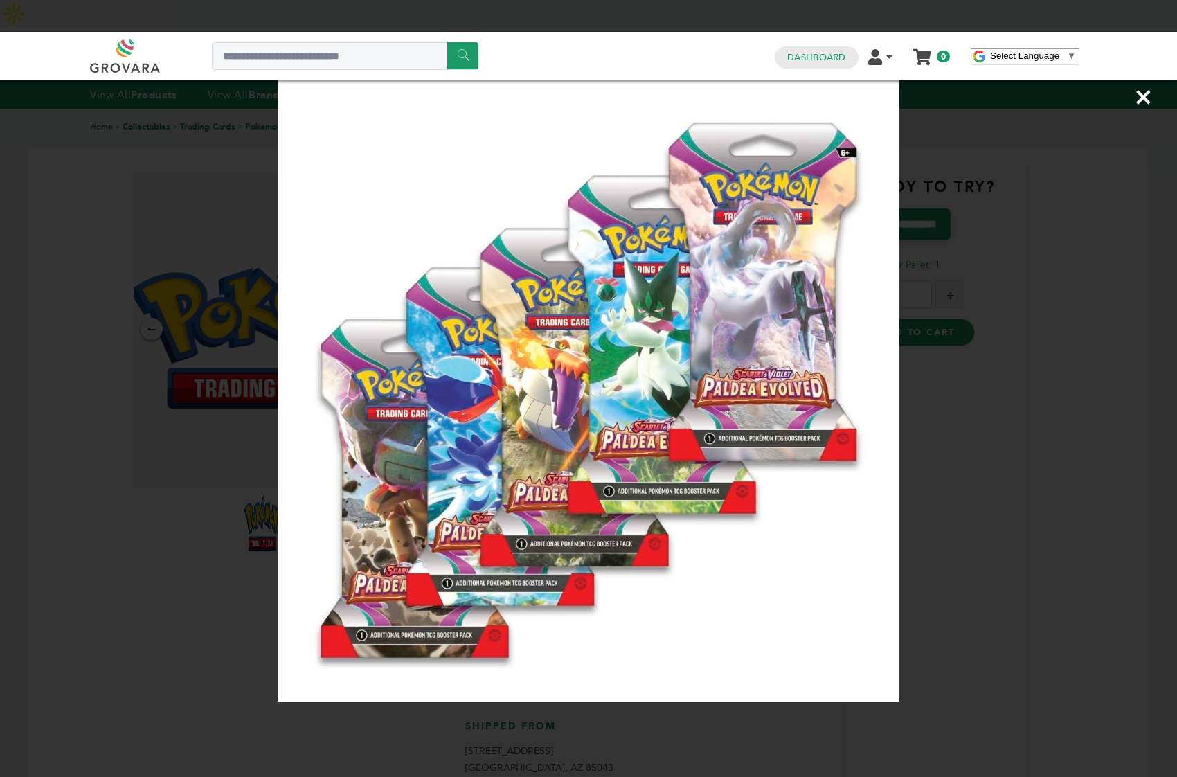
click at [120, 361] on div "×" at bounding box center [588, 388] width 1177 height 777
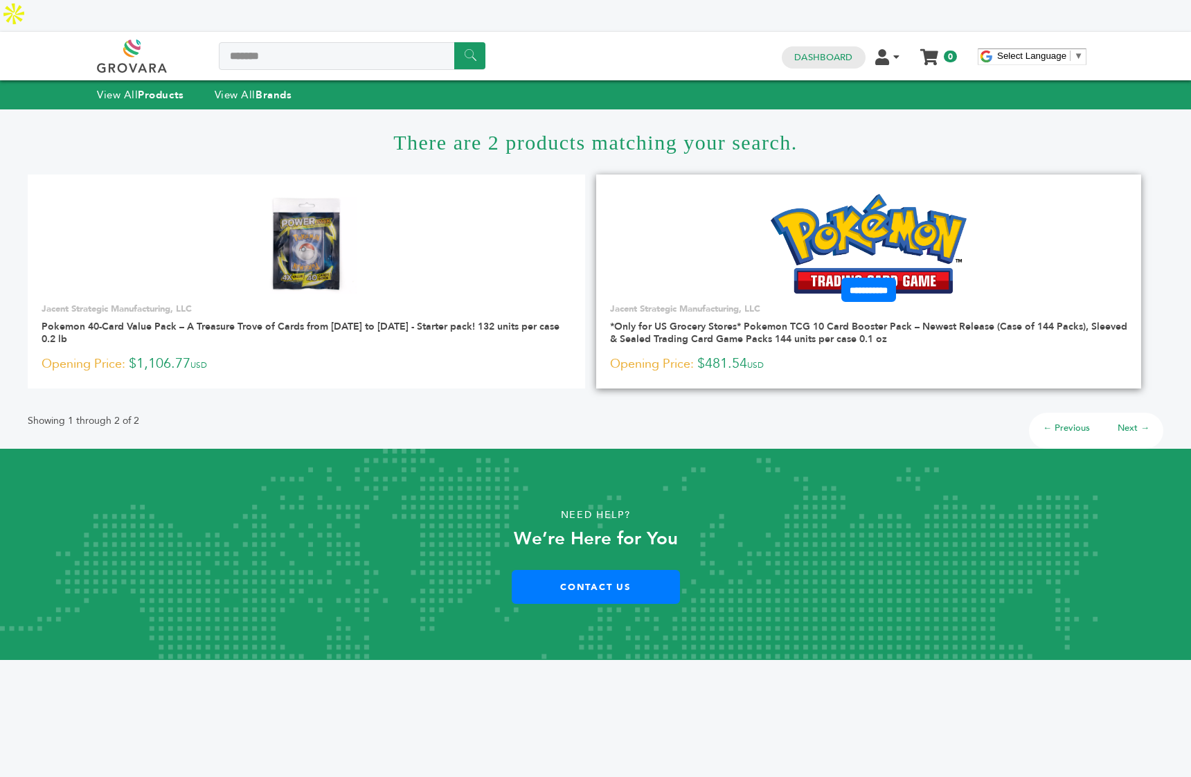
click at [887, 228] on img at bounding box center [868, 244] width 196 height 100
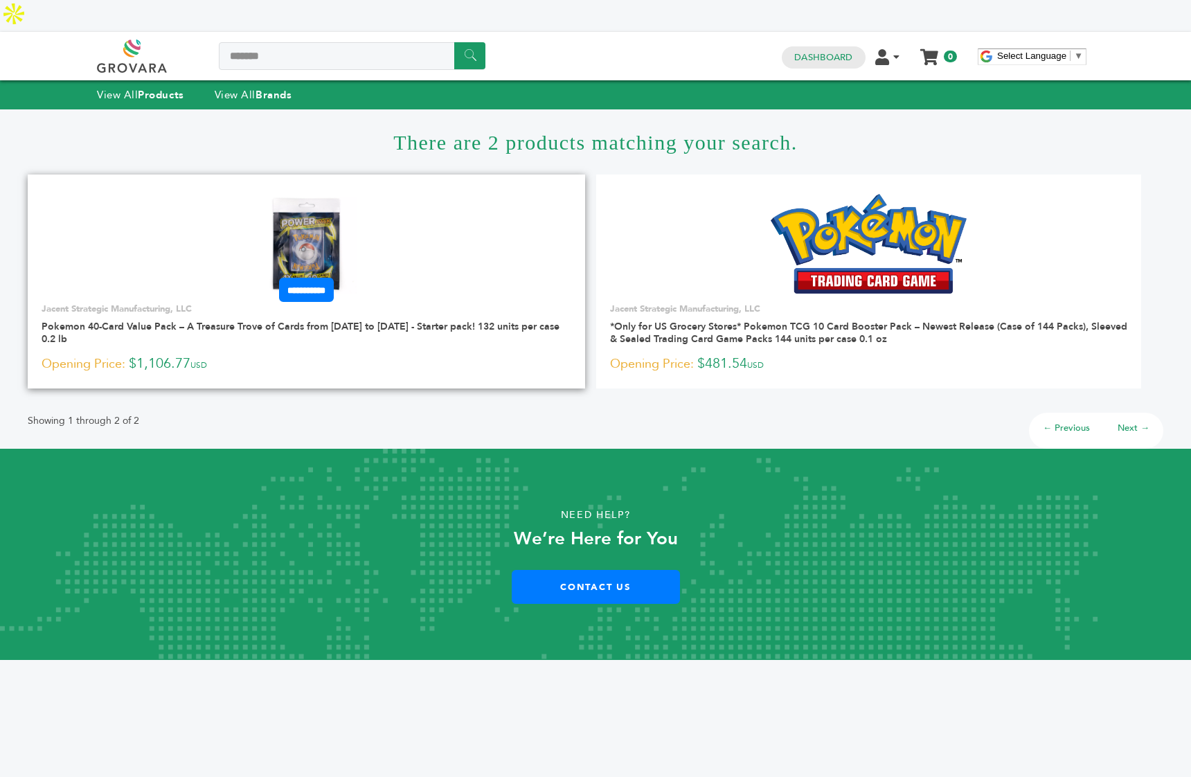
click at [331, 240] on img at bounding box center [306, 244] width 100 height 100
click at [302, 196] on img at bounding box center [306, 244] width 100 height 100
click at [310, 195] on img at bounding box center [306, 244] width 100 height 100
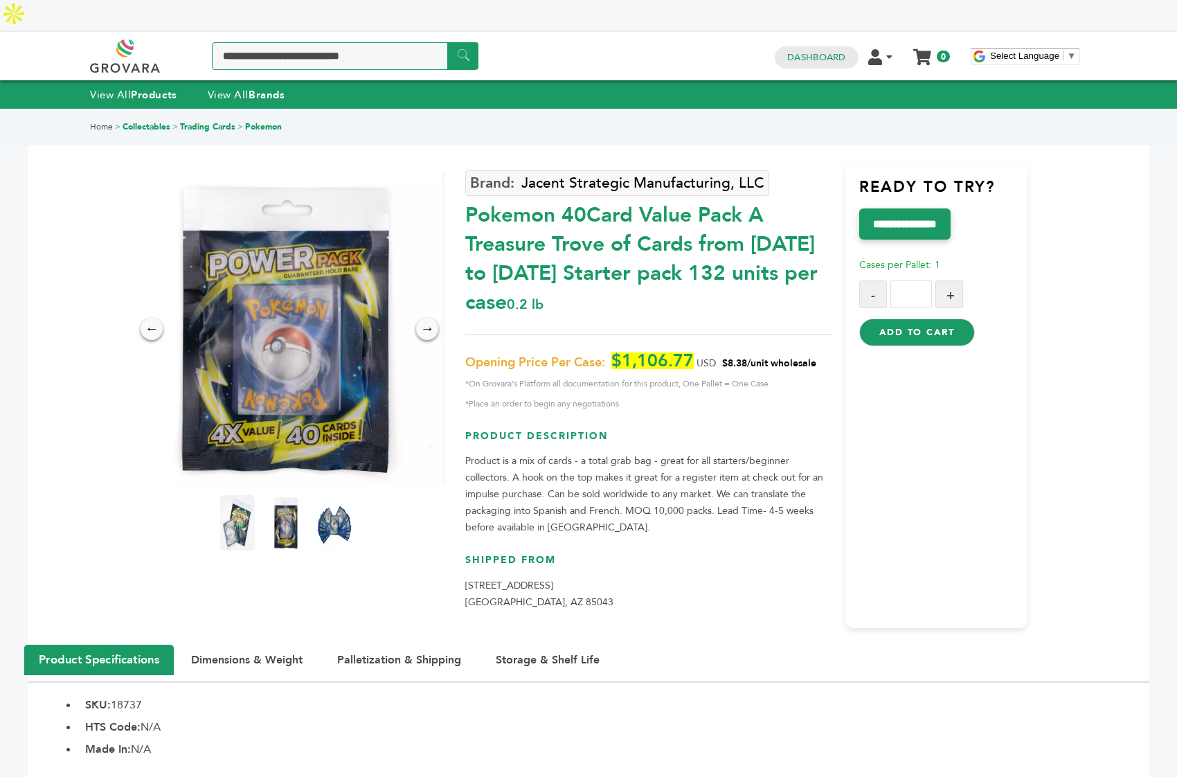
click at [280, 42] on input "Search a product or brand..." at bounding box center [345, 56] width 267 height 28
click at [800, 51] on link "Dashboard" at bounding box center [816, 57] width 58 height 12
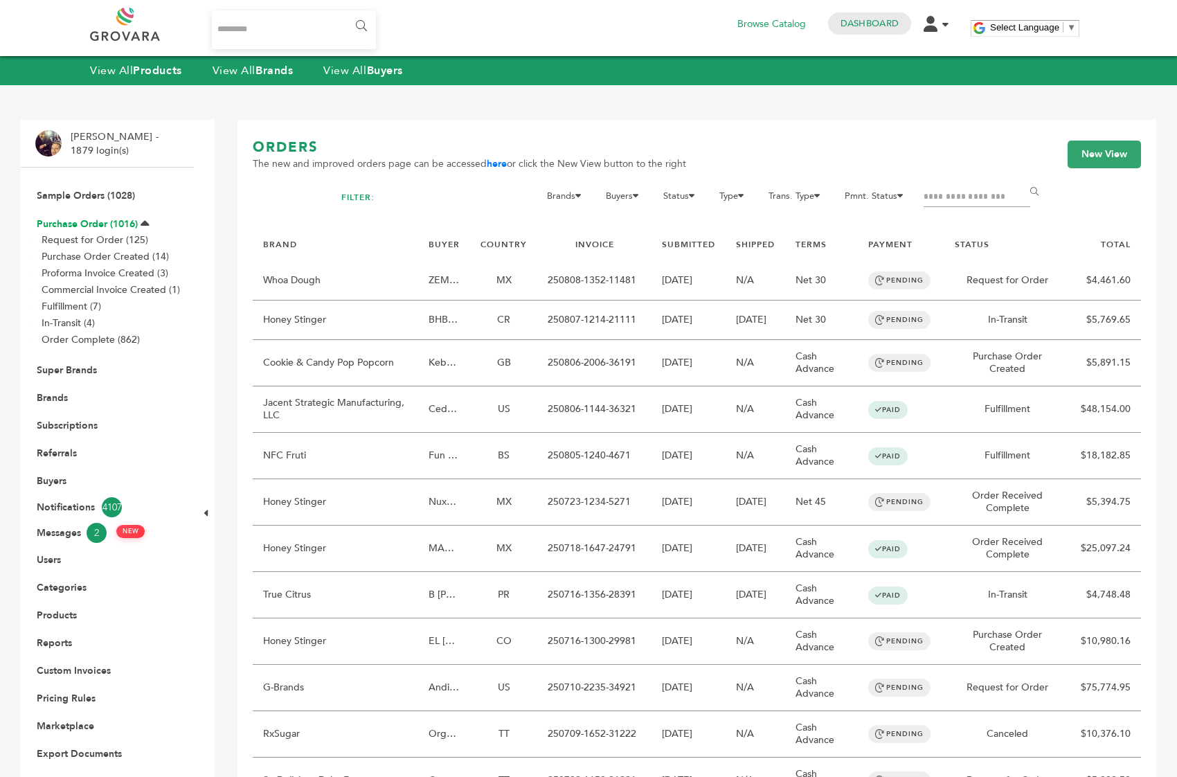
click at [93, 220] on link "Purchase Order (1016)" at bounding box center [87, 223] width 101 height 13
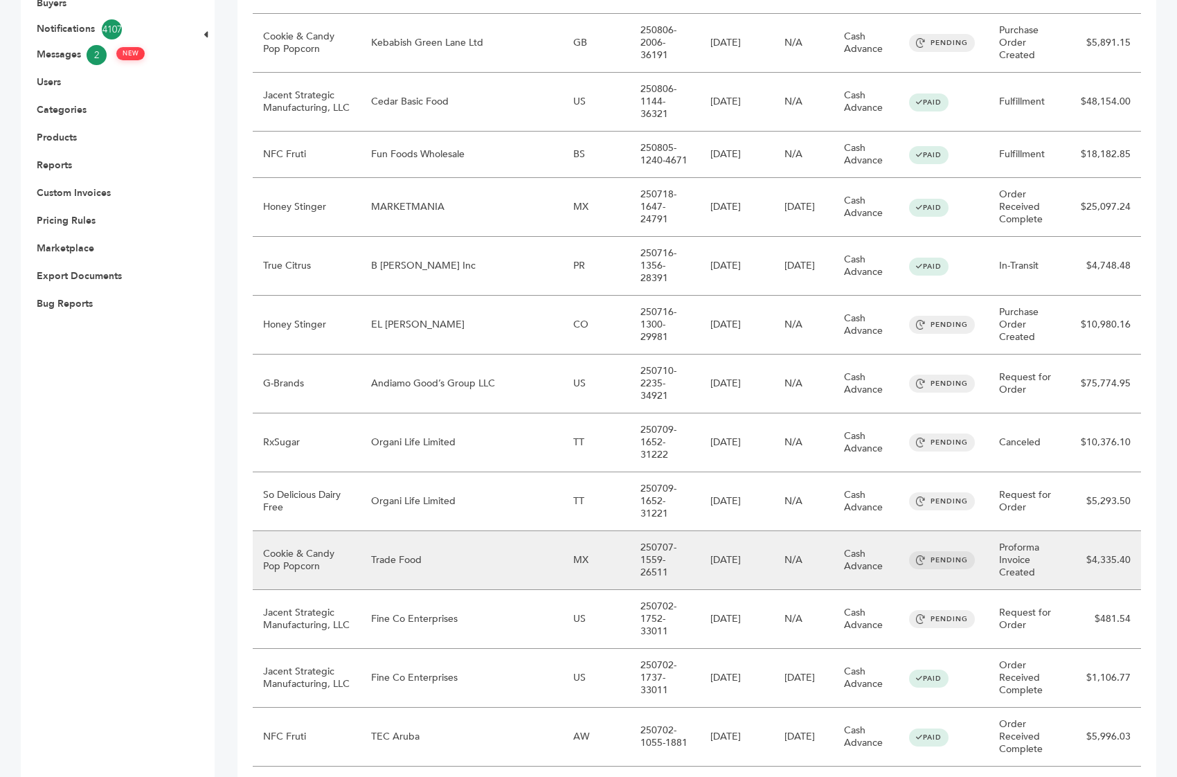
scroll to position [513, 0]
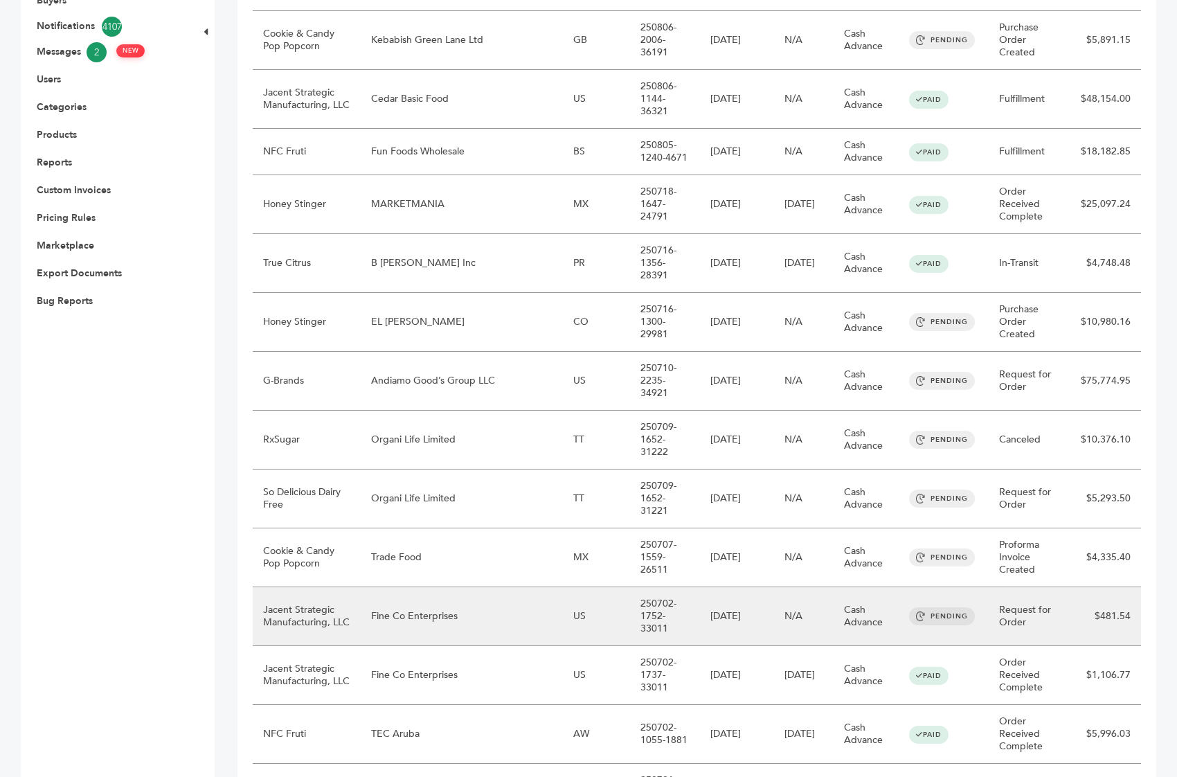
click at [462, 587] on td "Fine Co Enterprises" at bounding box center [461, 616] width 201 height 59
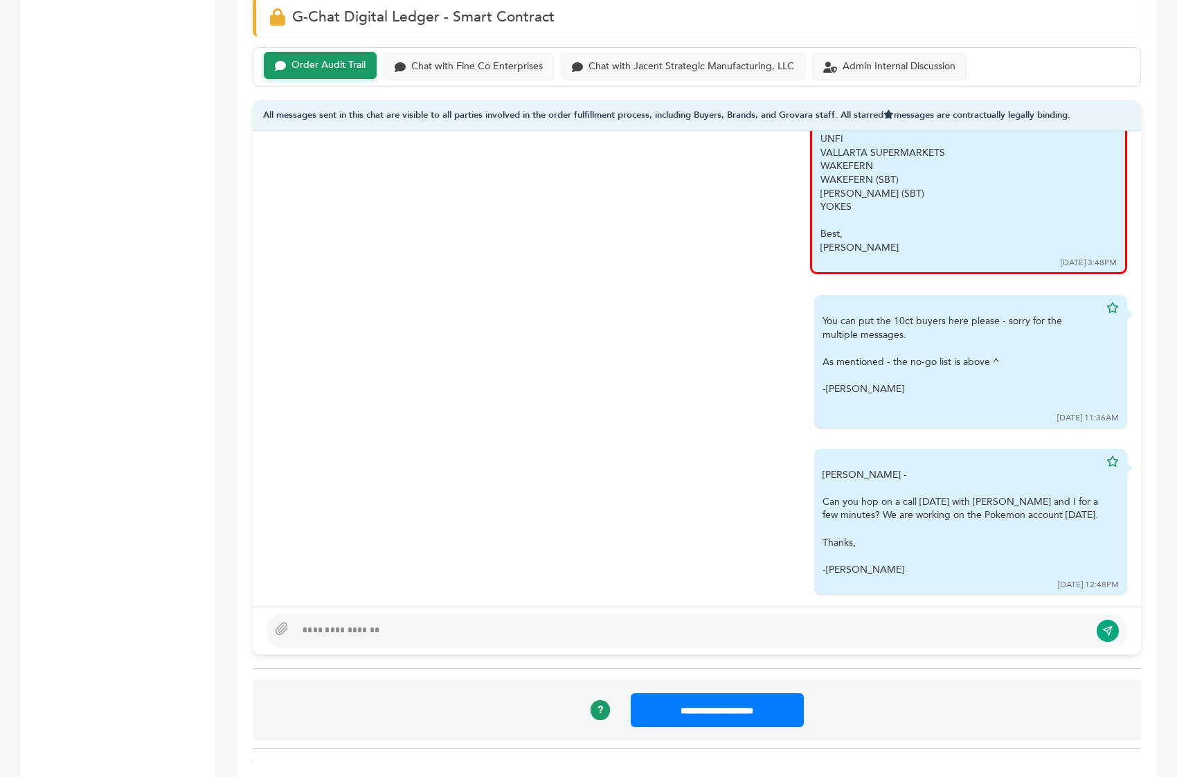
scroll to position [2100, 0]
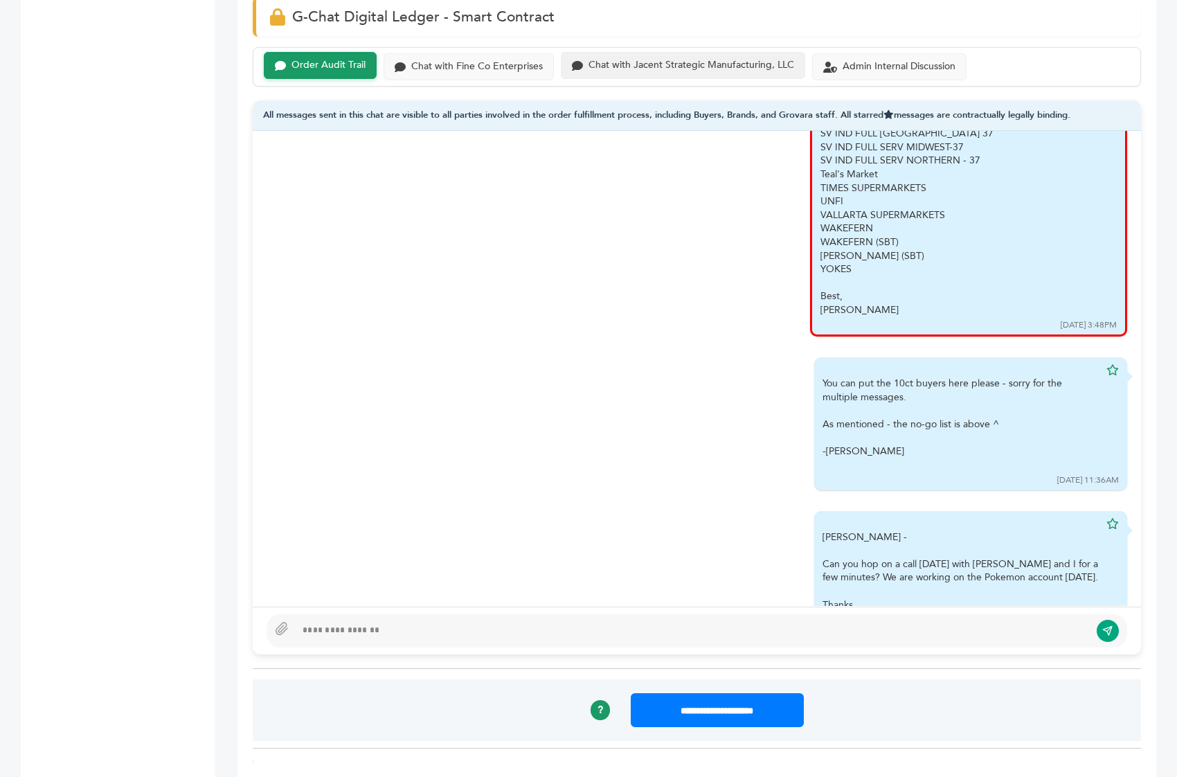
click at [631, 52] on div "Chat with Jacent Strategic Manufacturing, LLC" at bounding box center [683, 65] width 244 height 27
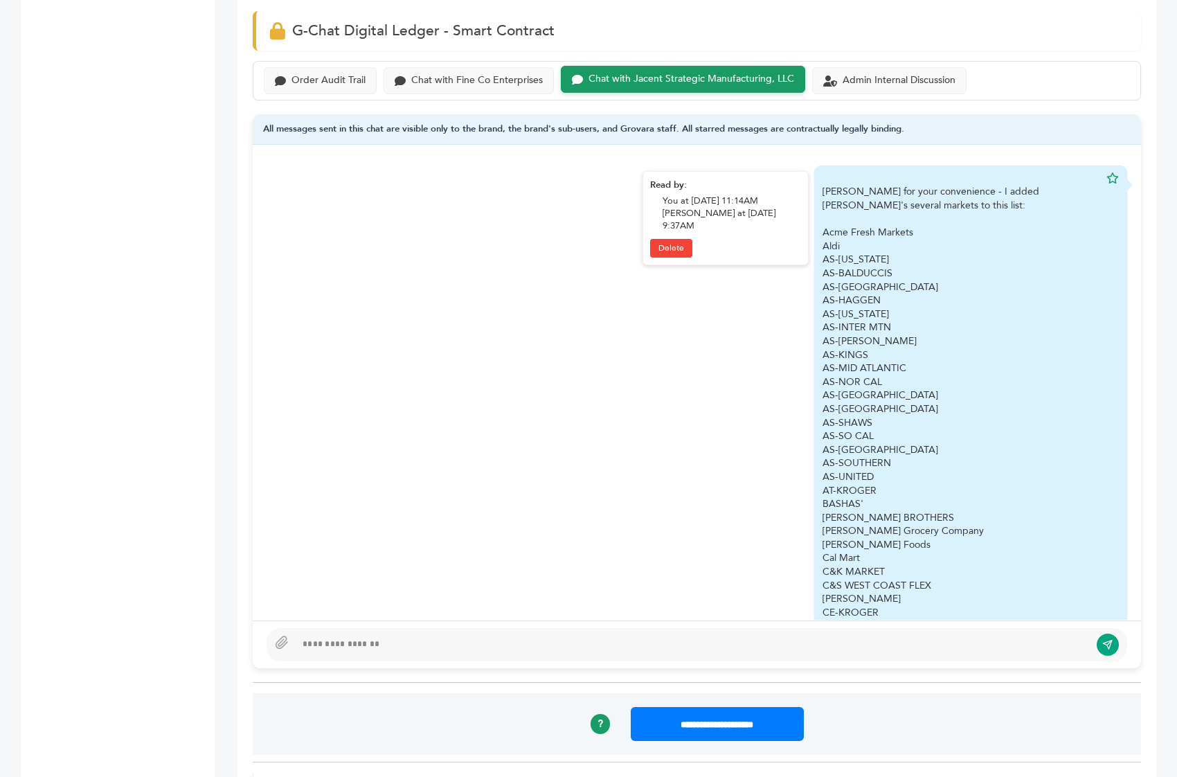
scroll to position [26, 0]
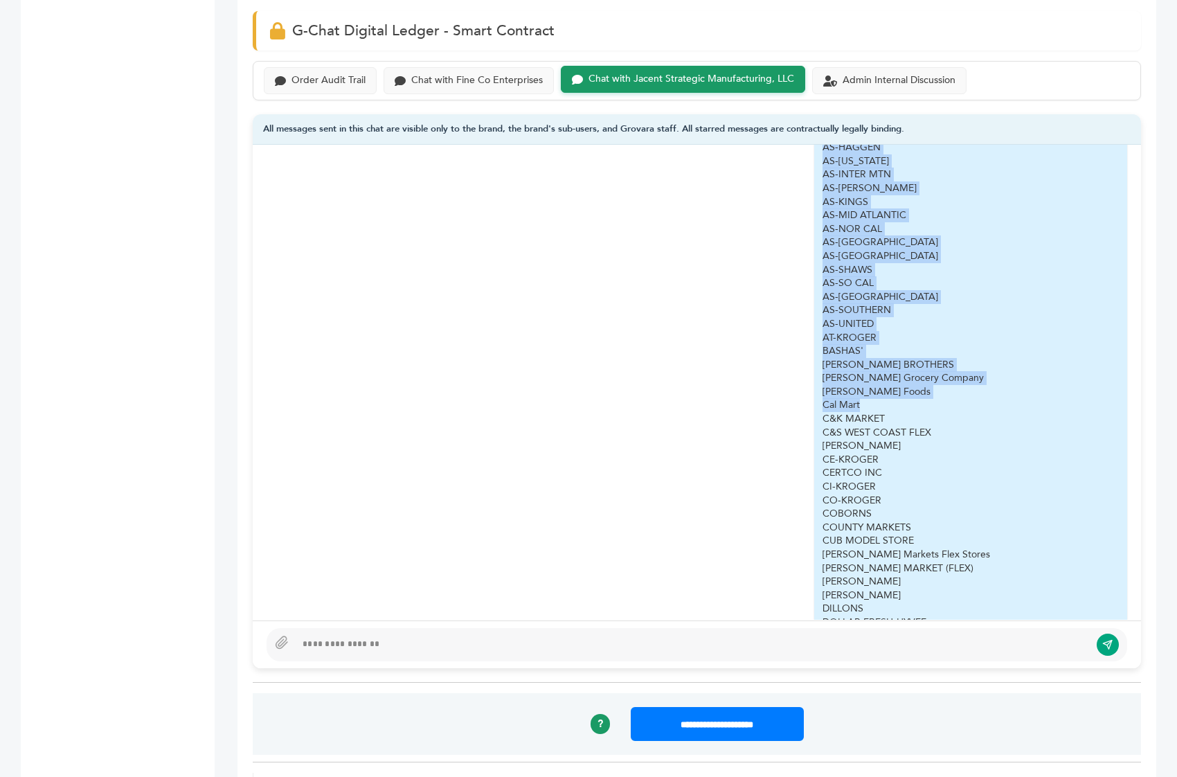
drag, startPoint x: 811, startPoint y: 165, endPoint x: 874, endPoint y: 368, distance: 212.8
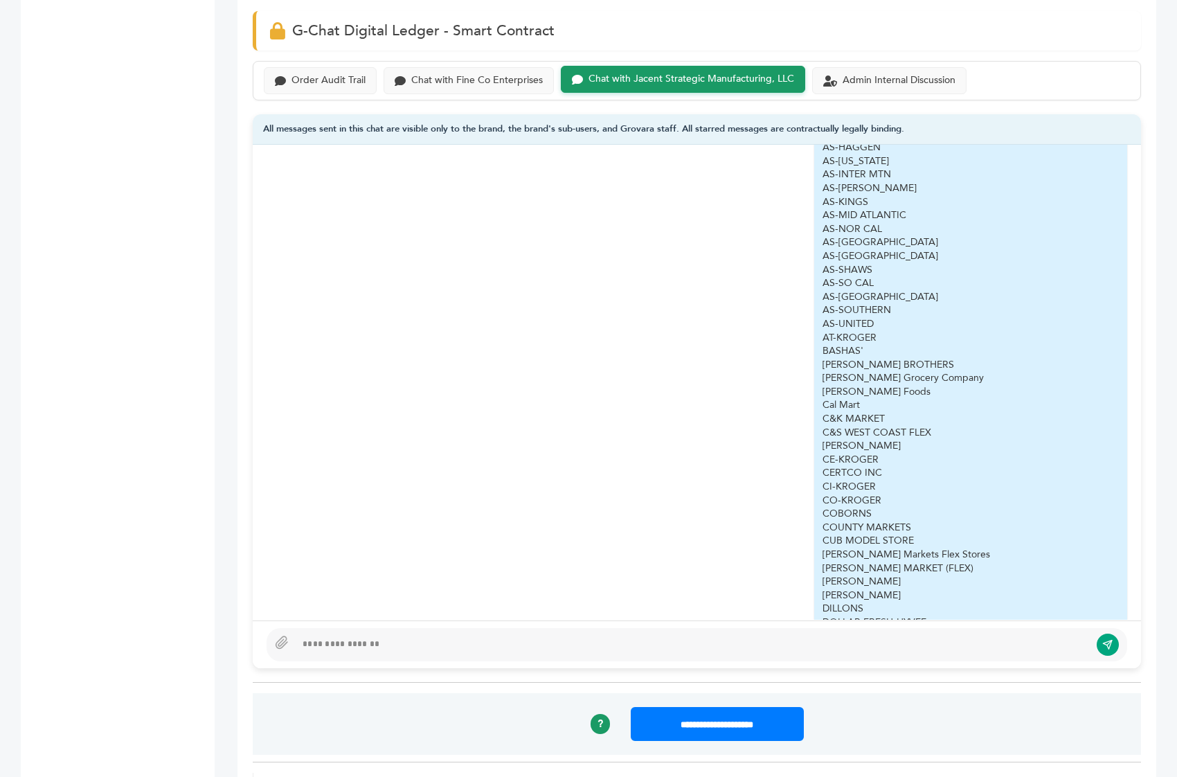
click at [872, 453] on div "CE-KROGER" at bounding box center [960, 460] width 277 height 14
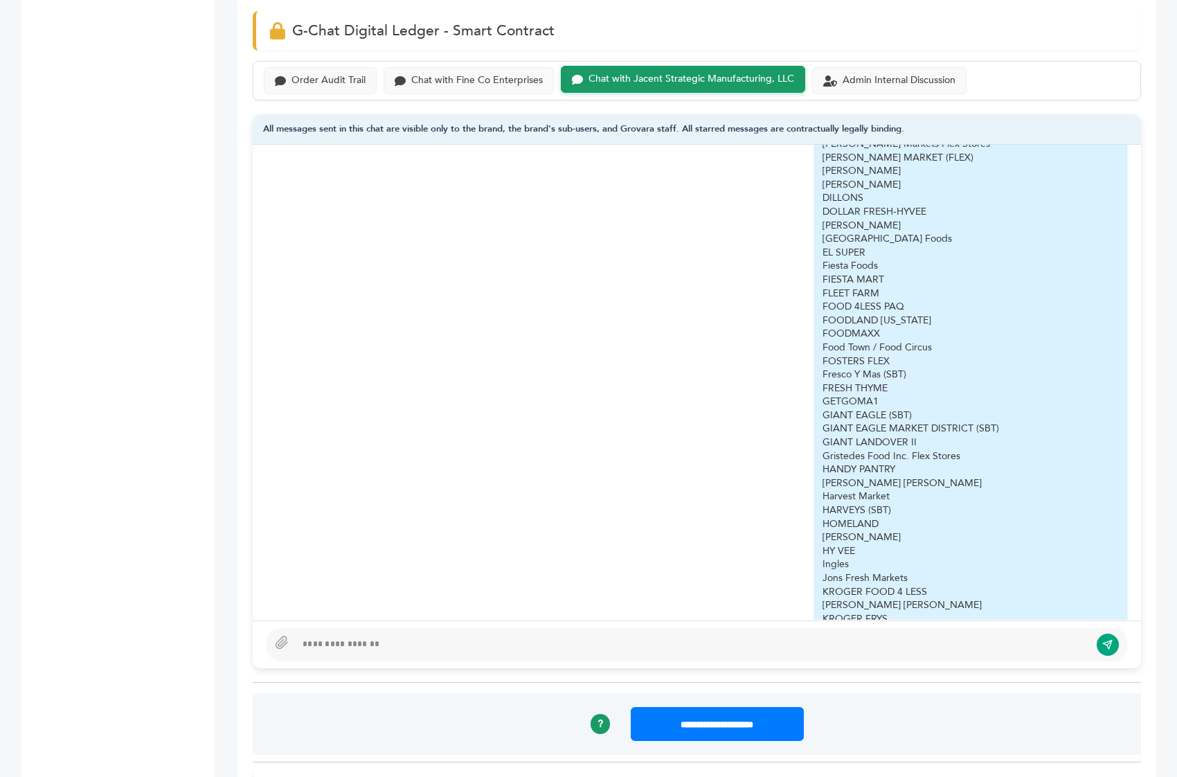
scroll to position [569, 0]
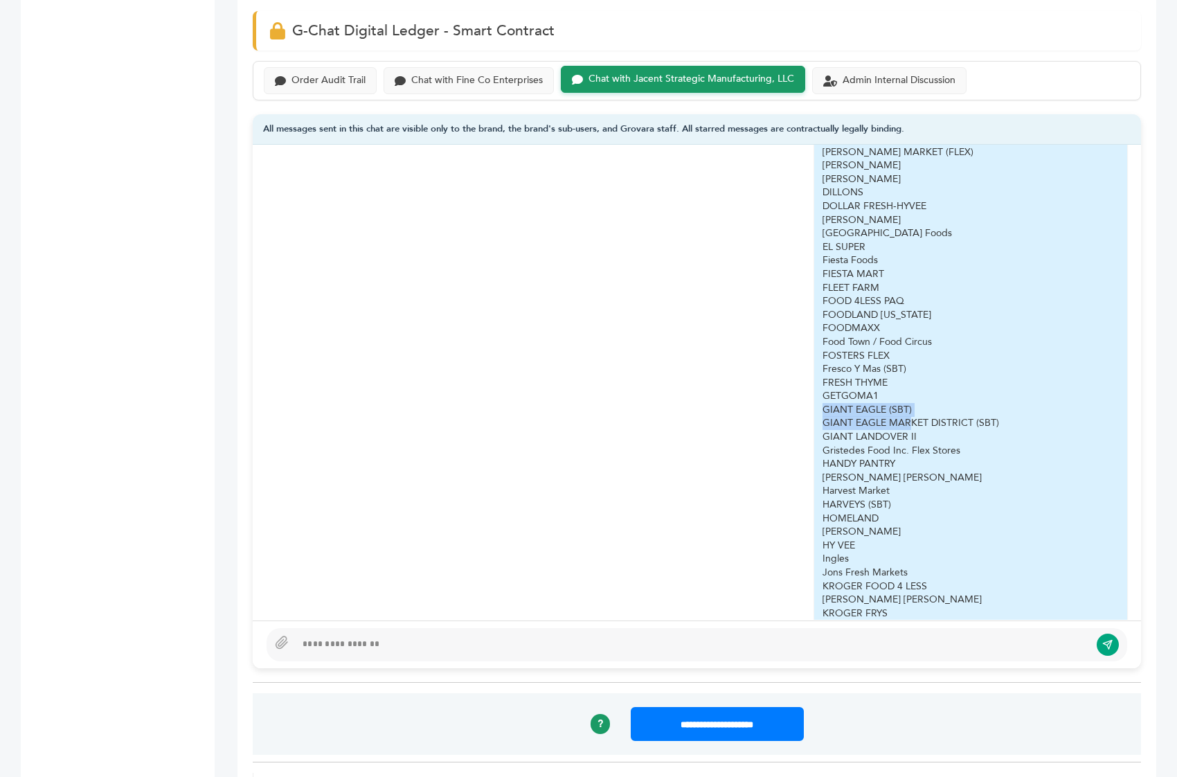
drag, startPoint x: 832, startPoint y: 370, endPoint x: 899, endPoint y: 378, distance: 67.7
click at [899, 374] on div "Sam for your convenience - I added Dan Fine's several markets to this list: Acm…" at bounding box center [960, 565] width 277 height 1899
click at [899, 471] on div "HARRIS TEETER" at bounding box center [960, 478] width 277 height 14
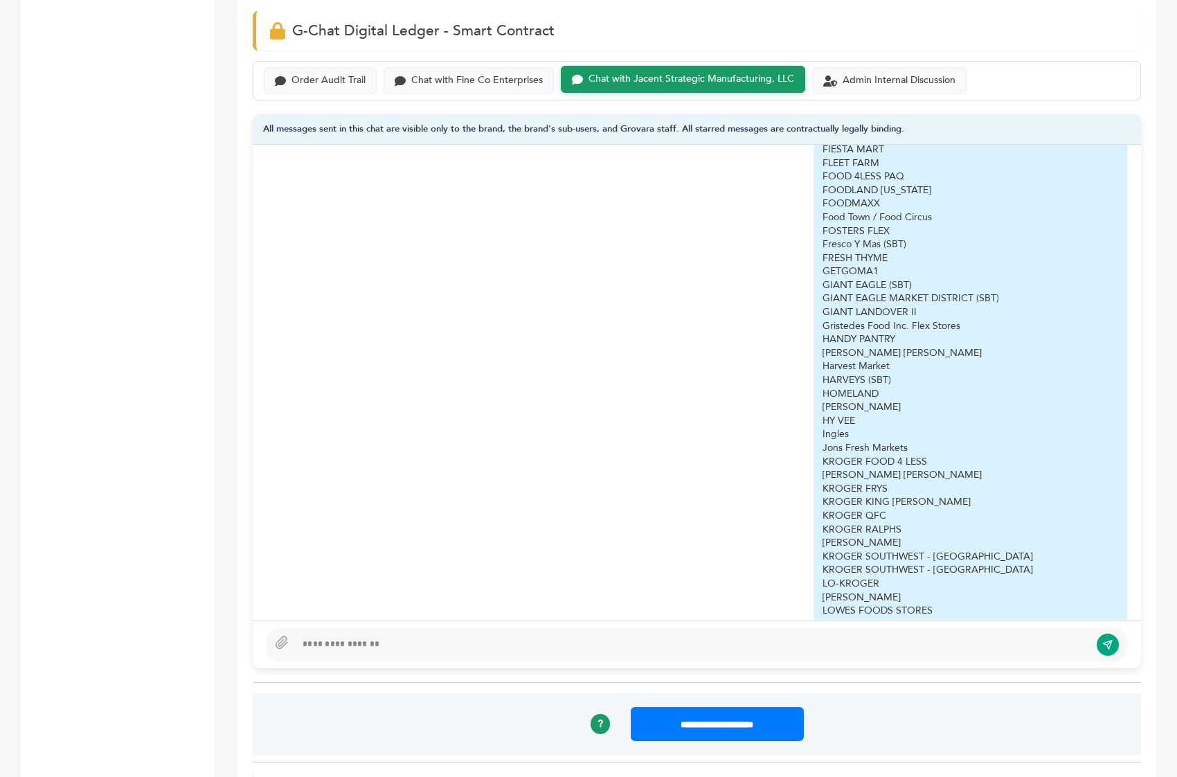
scroll to position [710, 0]
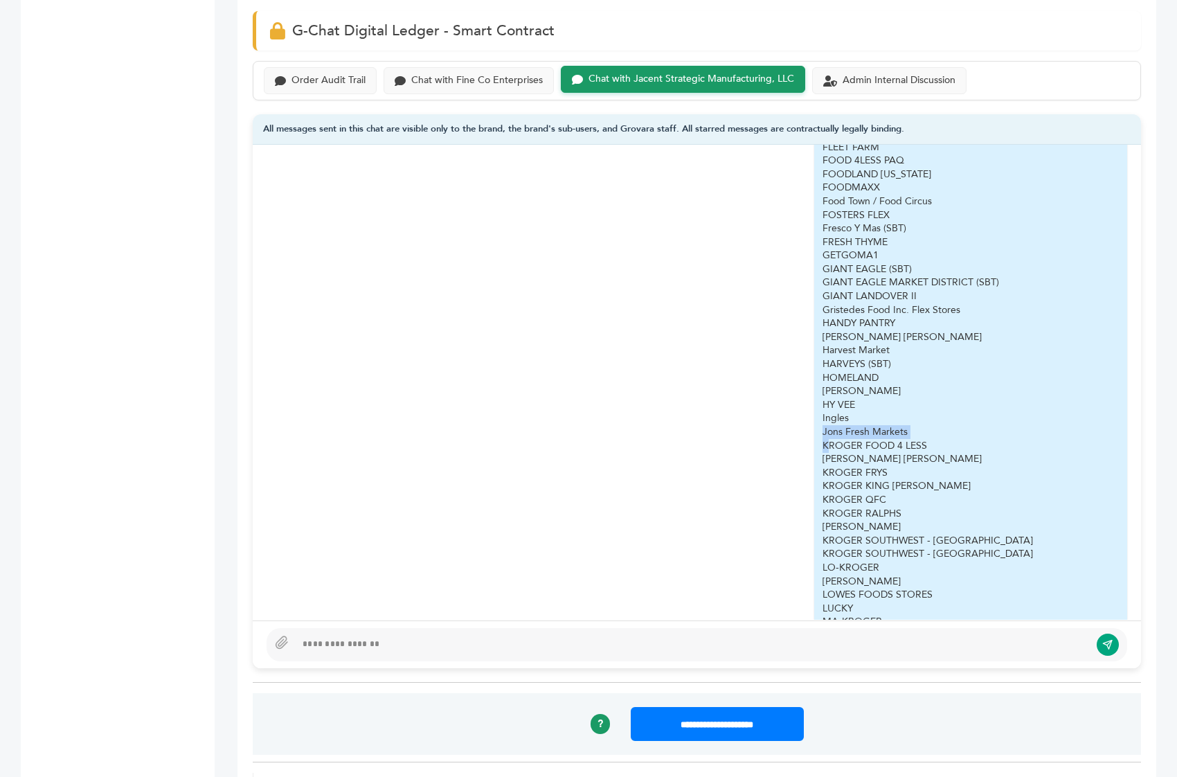
drag, startPoint x: 792, startPoint y: 393, endPoint x: 813, endPoint y: 405, distance: 23.9
click at [813, 405] on div "Sam for your convenience - I added Dan Fine's several markets to this list: Acm…" at bounding box center [697, 425] width 860 height 1938
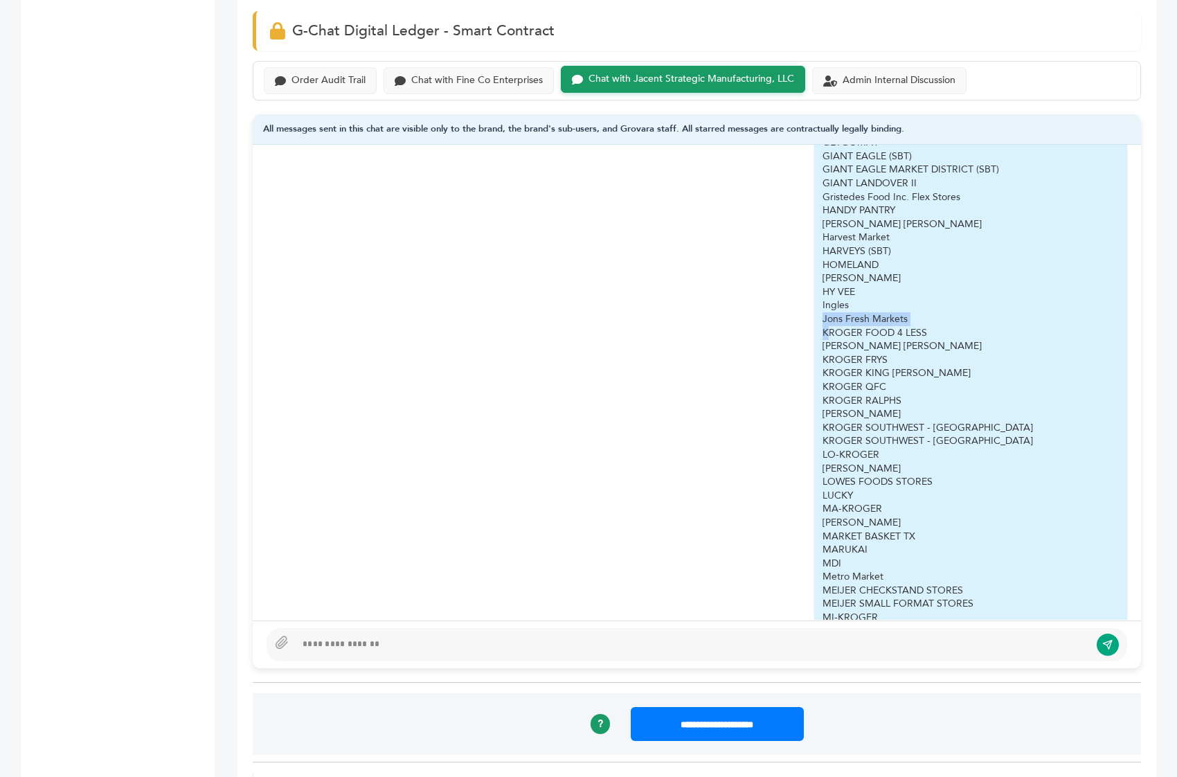
scroll to position [842, 0]
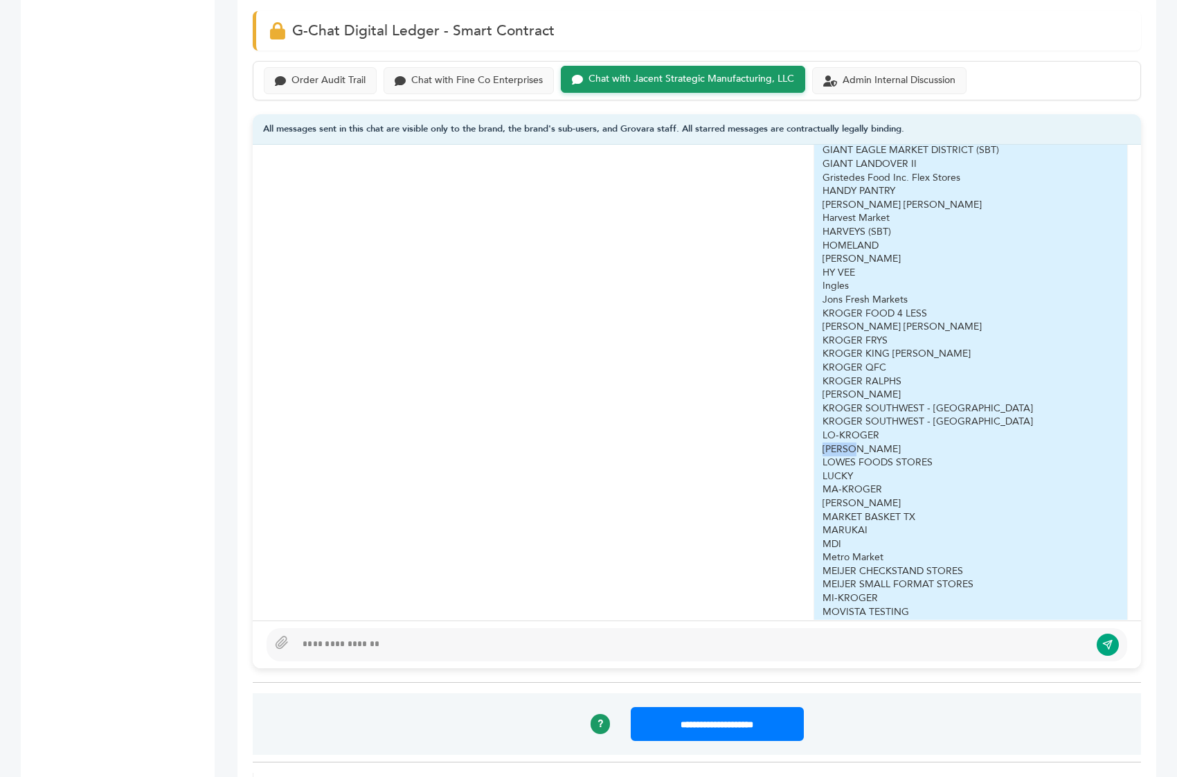
drag, startPoint x: 849, startPoint y: 410, endPoint x: 806, endPoint y: 408, distance: 43.6
click at [814, 408] on div "Sam for your convenience - I added Dan Fine's several markets to this list: Acm…" at bounding box center [970, 292] width 313 height 1936
click at [865, 482] on div "MA-KROGER" at bounding box center [960, 489] width 277 height 14
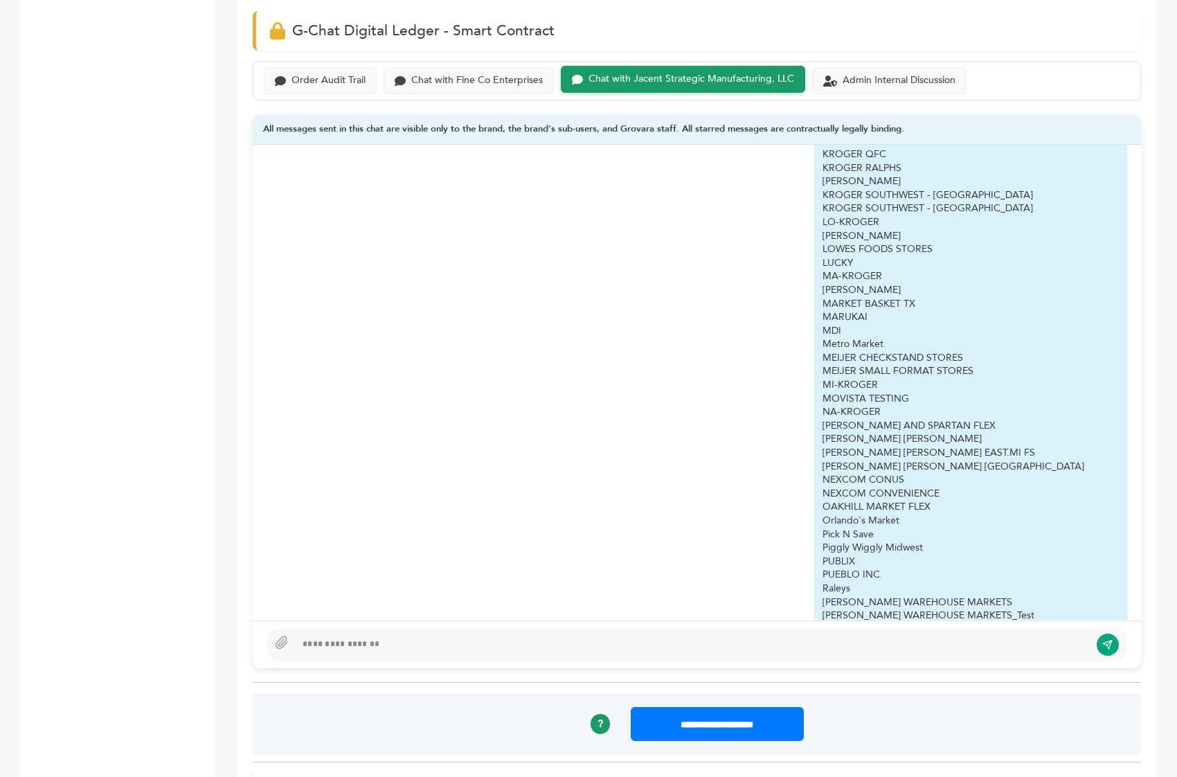
scroll to position [1076, 0]
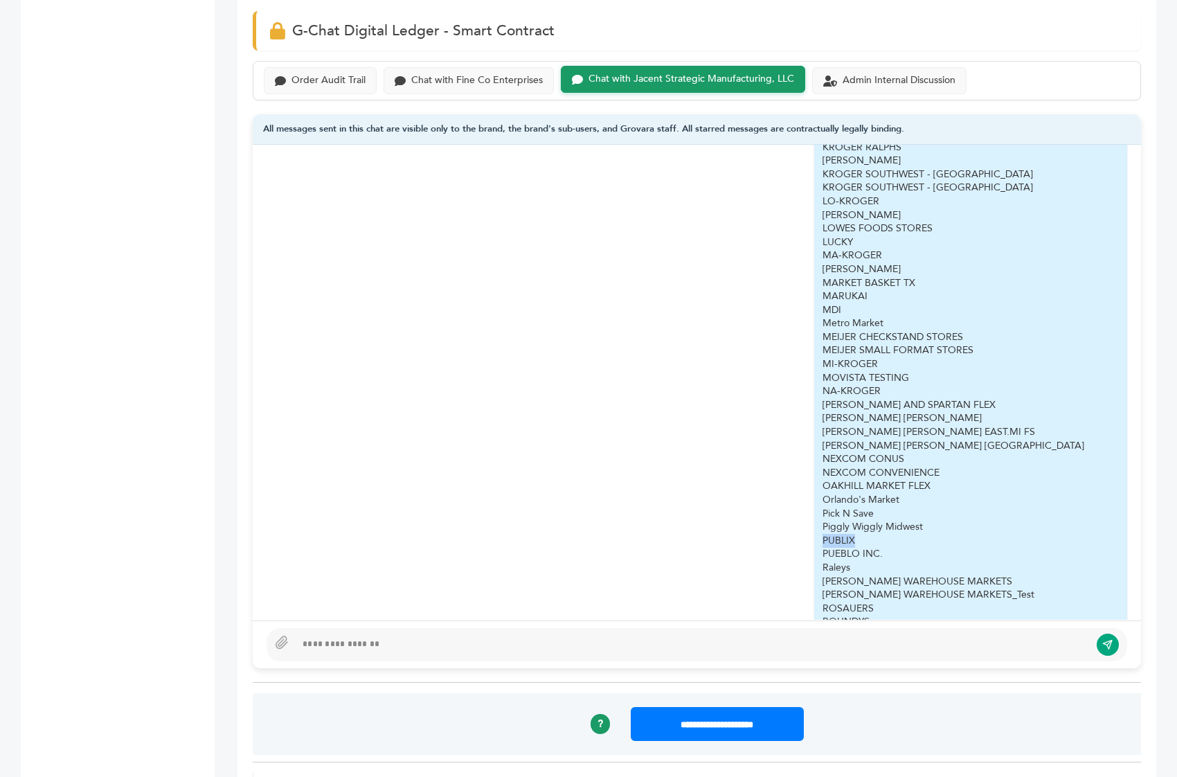
drag, startPoint x: 847, startPoint y: 496, endPoint x: 785, endPoint y: 496, distance: 61.6
click at [785, 496] on div "Sam for your convenience - I added Dan Fine's several markets to this list: Acm…" at bounding box center [697, 59] width 860 height 1938
click at [866, 547] on div "PUEBLO INC." at bounding box center [960, 554] width 277 height 14
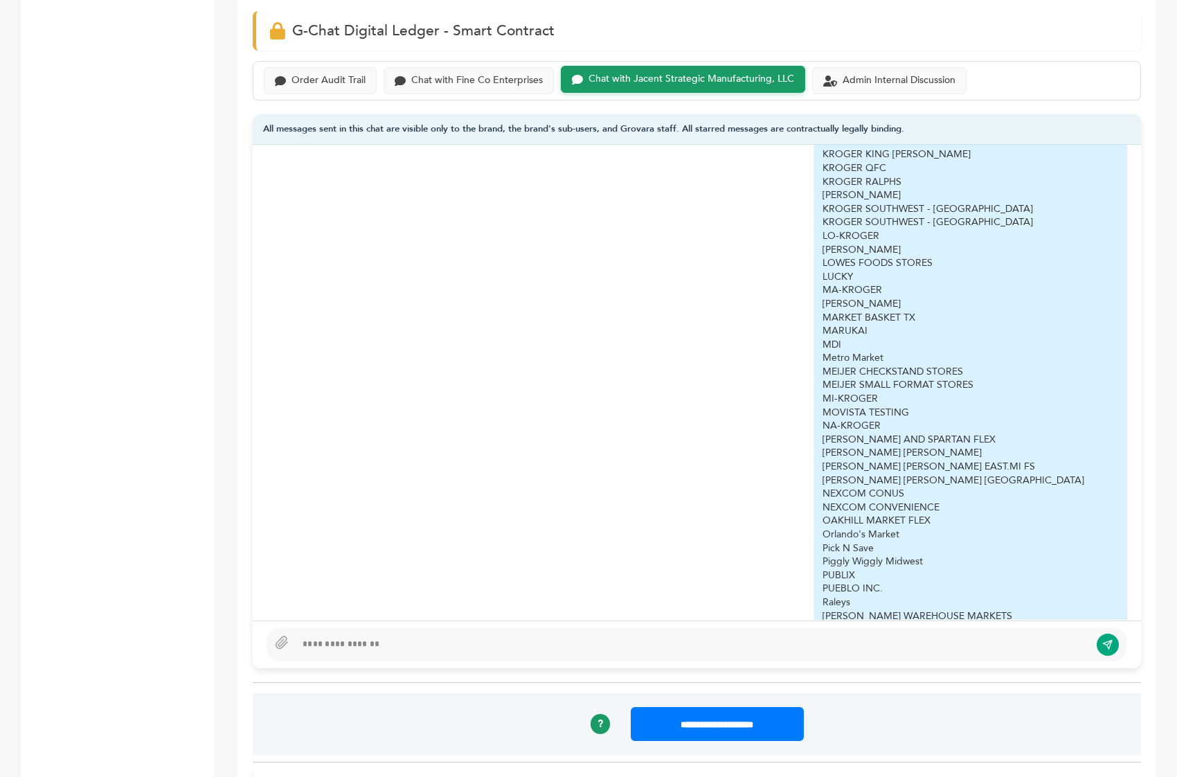
scroll to position [1023, 0]
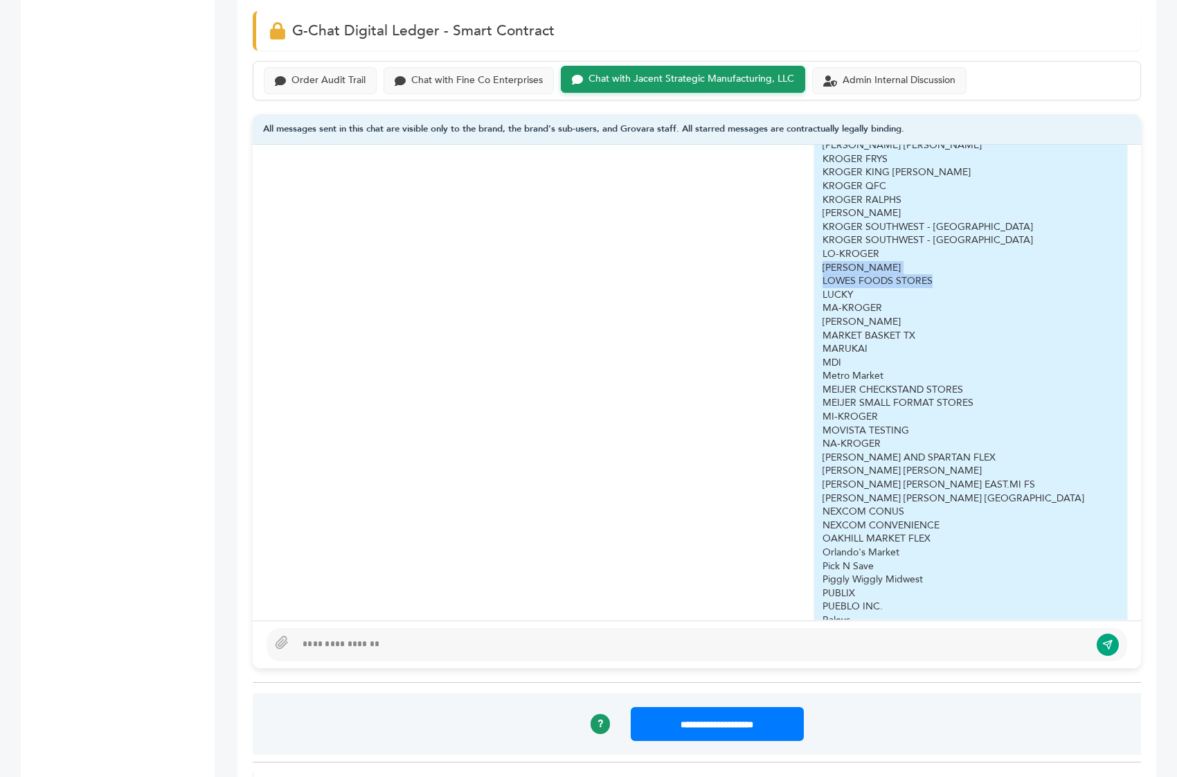
drag, startPoint x: 896, startPoint y: 238, endPoint x: 804, endPoint y: 228, distance: 92.7
click at [814, 228] on div "Sam for your convenience - I added Dan Fine's several markets to this list: Acm…" at bounding box center [970, 110] width 313 height 1936
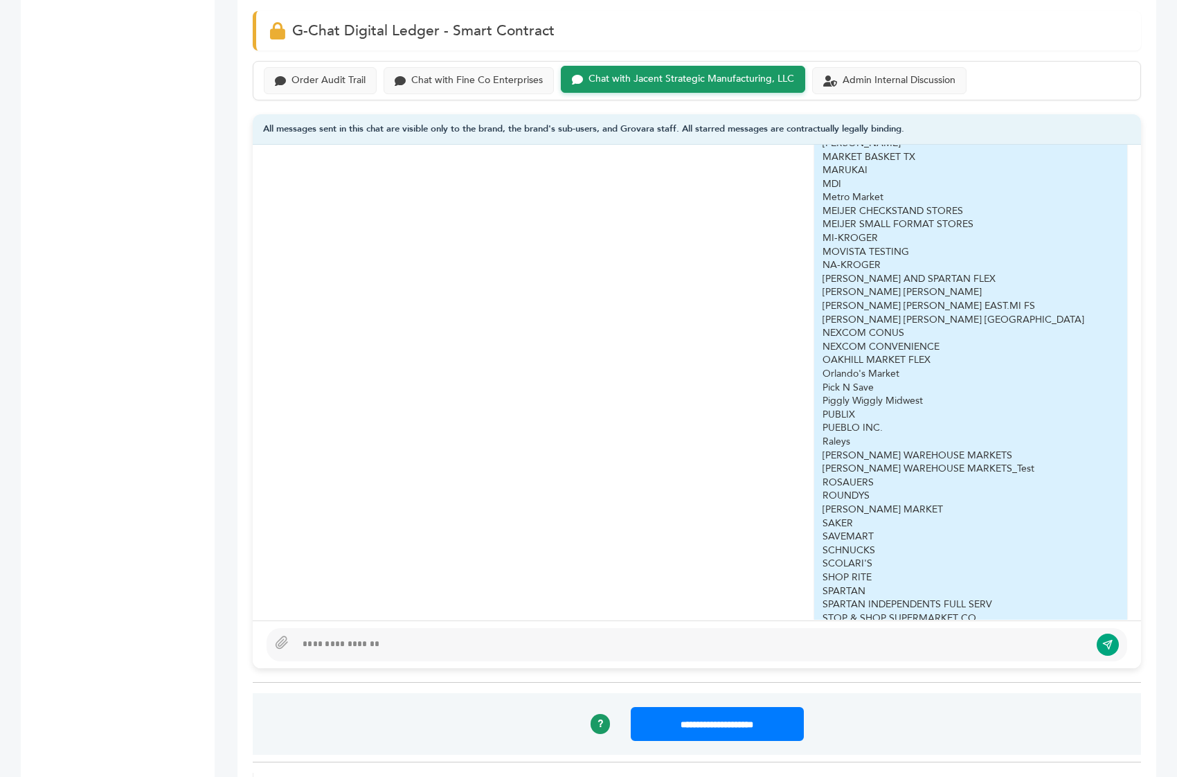
scroll to position [1222, 0]
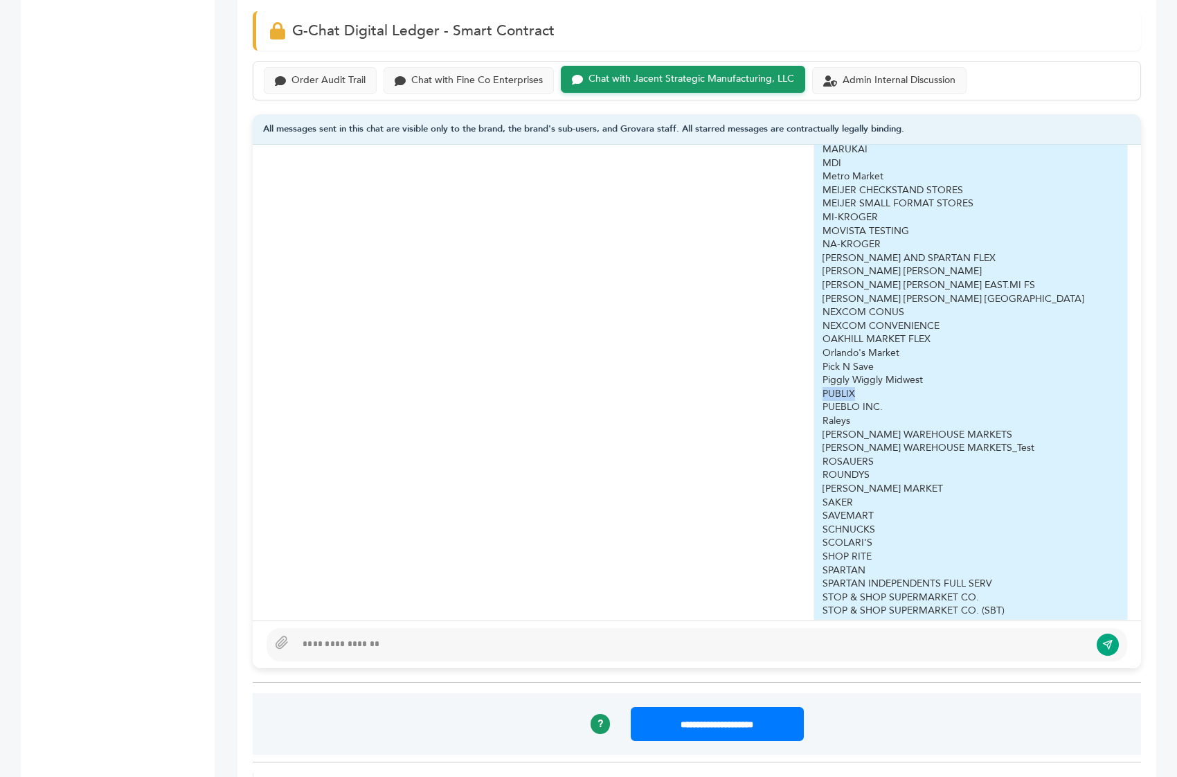
drag, startPoint x: 845, startPoint y: 354, endPoint x: 809, endPoint y: 347, distance: 36.8
click at [822, 387] on div "PUBLIX" at bounding box center [960, 394] width 277 height 14
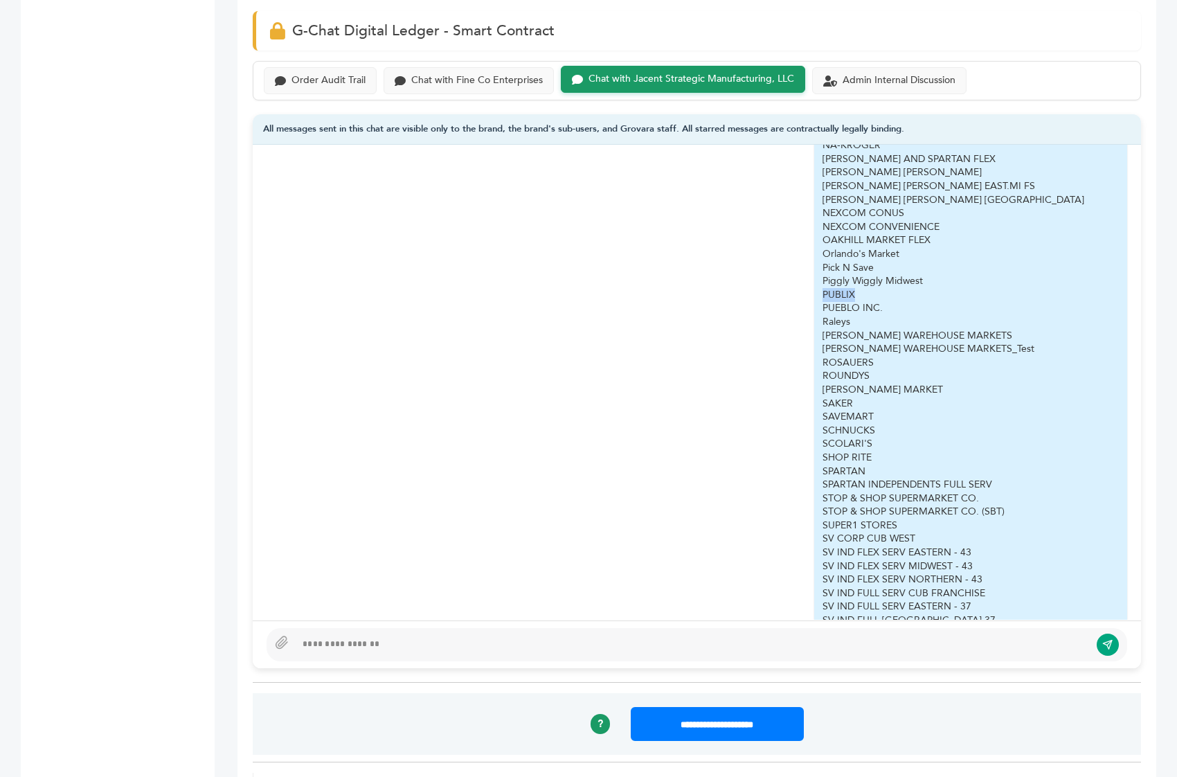
scroll to position [1338, 0]
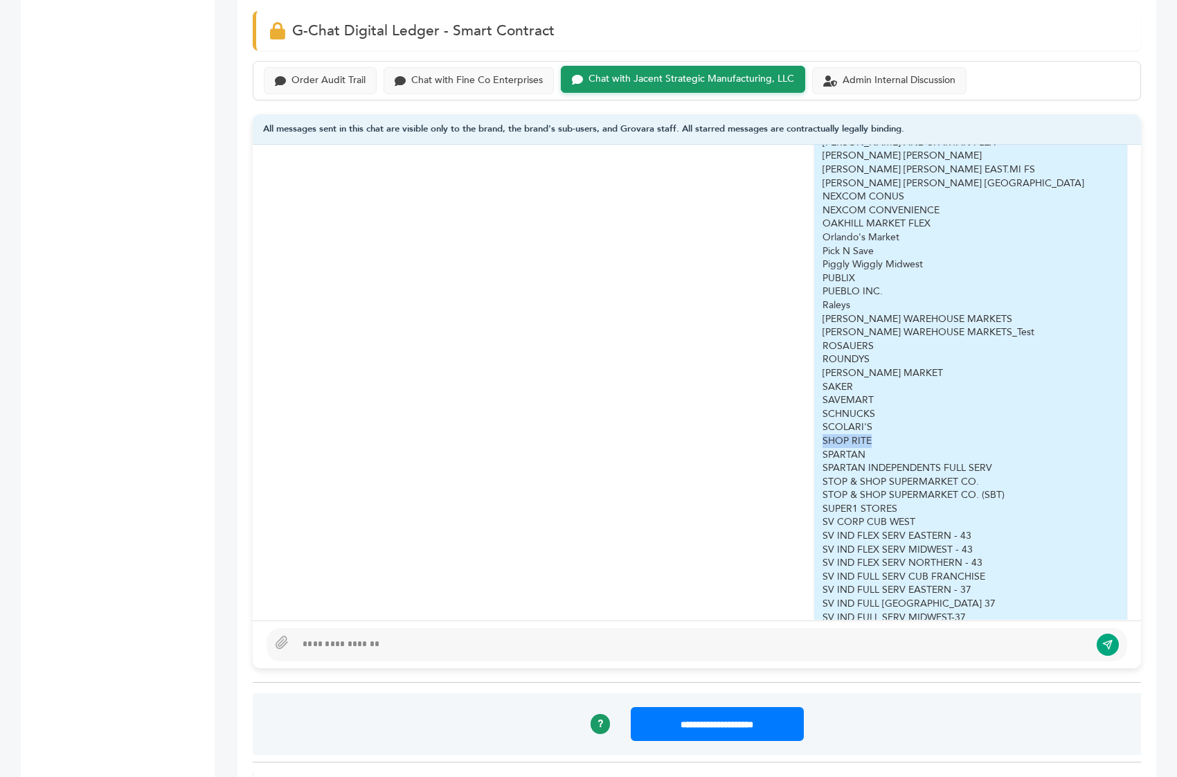
drag, startPoint x: 857, startPoint y: 393, endPoint x: 804, endPoint y: 393, distance: 53.3
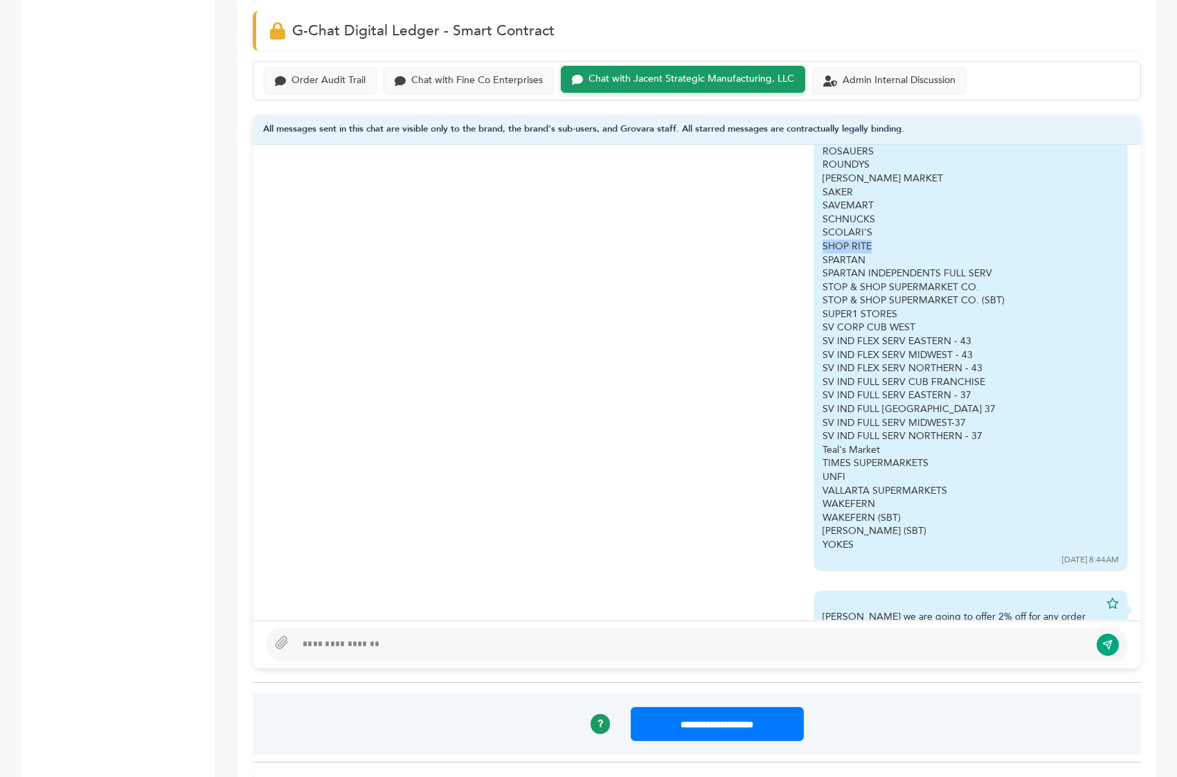
scroll to position [1537, 0]
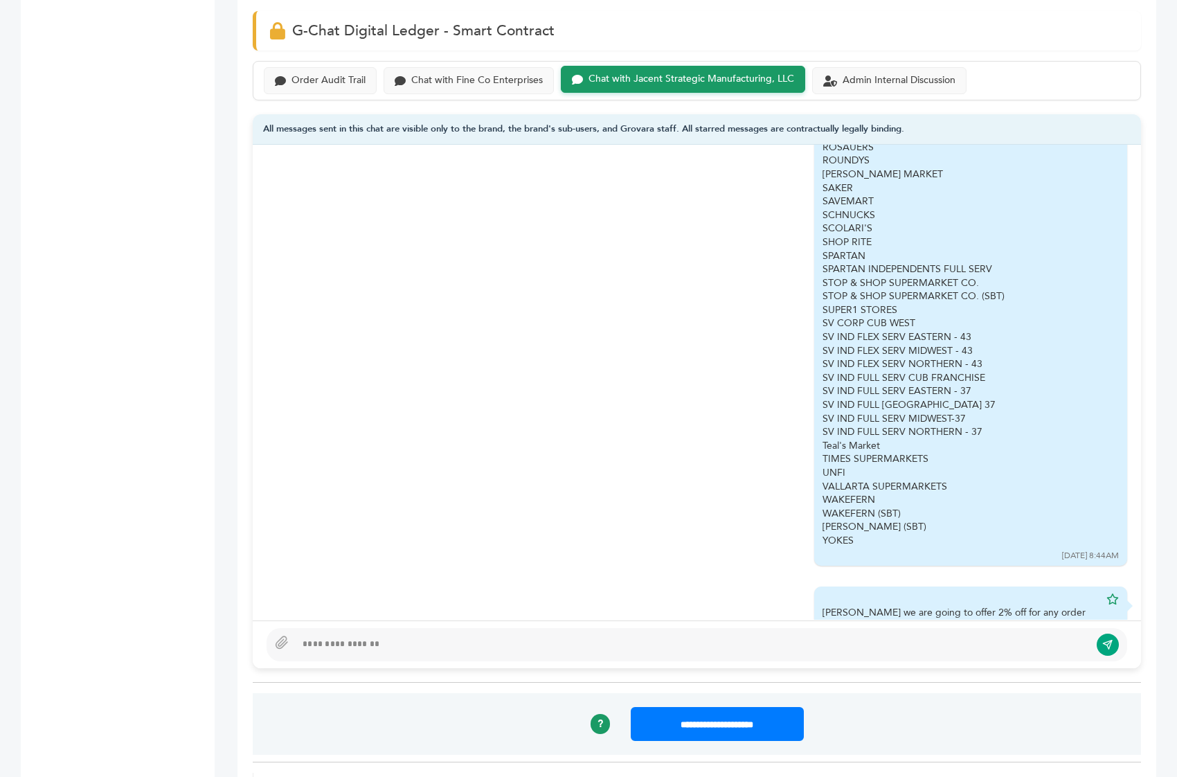
drag, startPoint x: 870, startPoint y: 455, endPoint x: 805, endPoint y: 452, distance: 65.2
click at [913, 493] on div "WAKEFERN" at bounding box center [960, 500] width 277 height 14
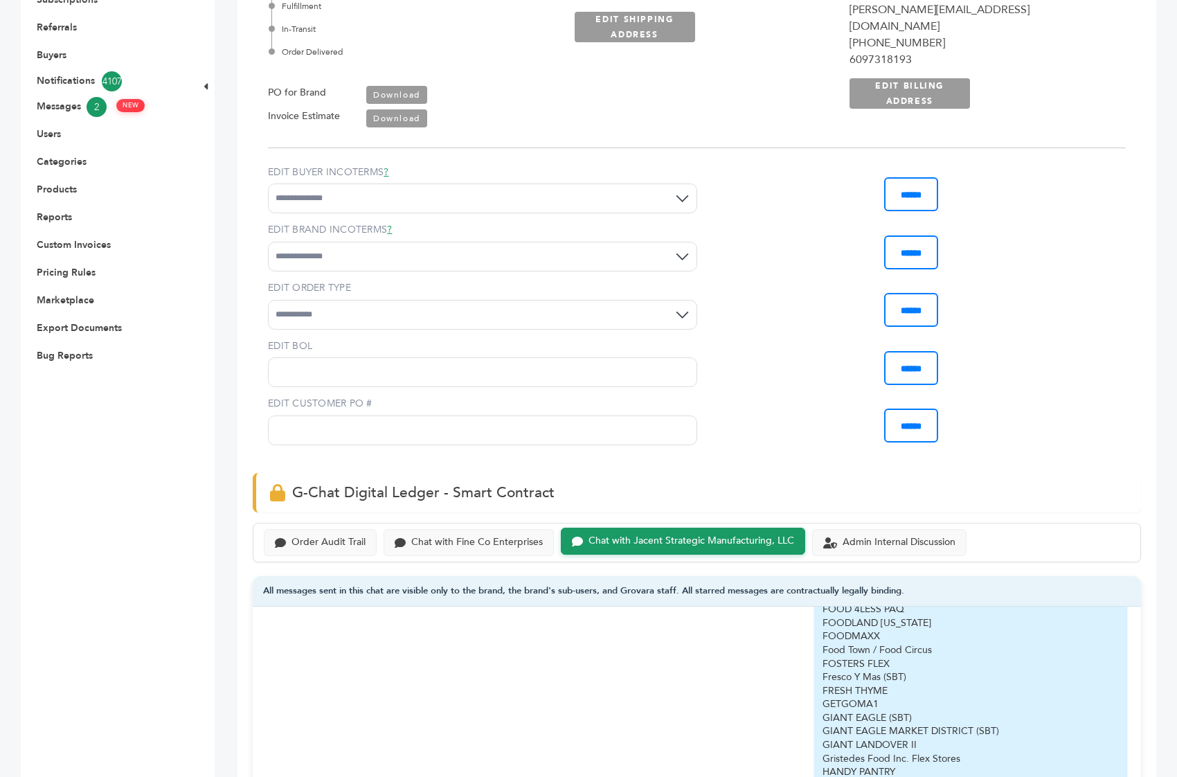
scroll to position [0, 0]
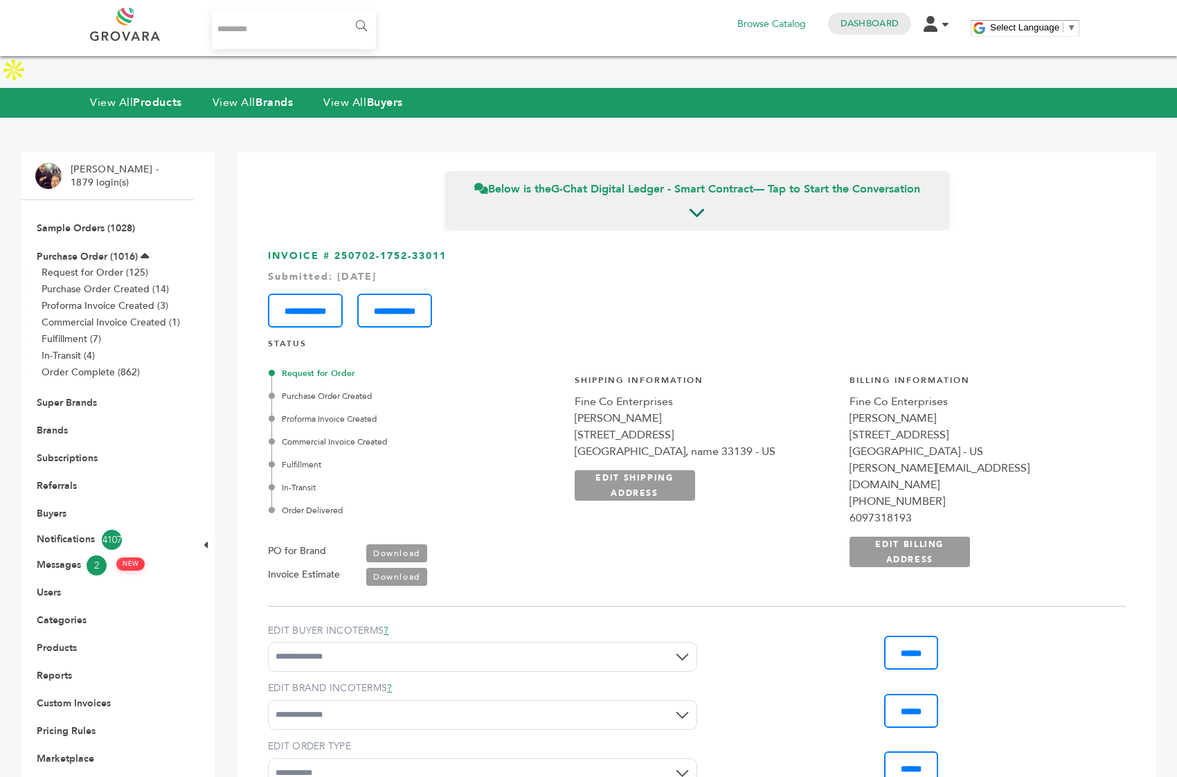
click at [245, 33] on input "Search..." at bounding box center [294, 29] width 164 height 39
type input "*"
type input "*******"
click at [345, 12] on input "******" at bounding box center [360, 26] width 31 height 28
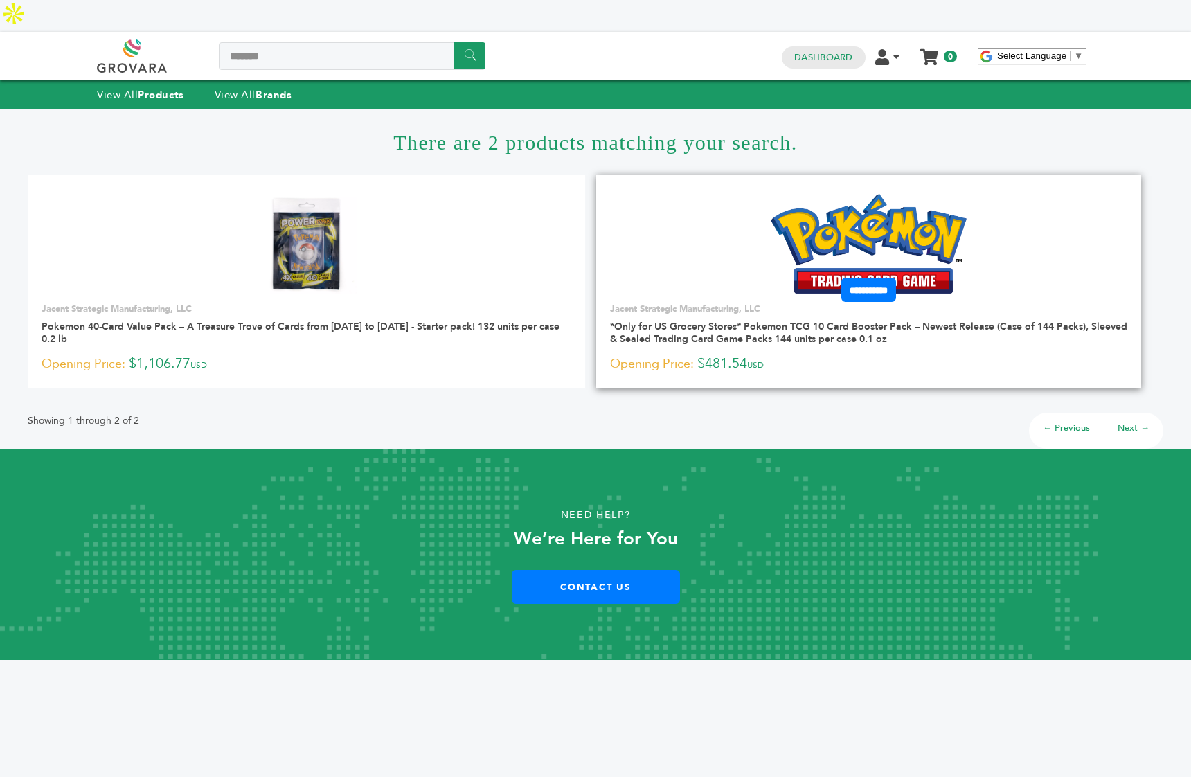
click at [894, 219] on img at bounding box center [868, 244] width 196 height 100
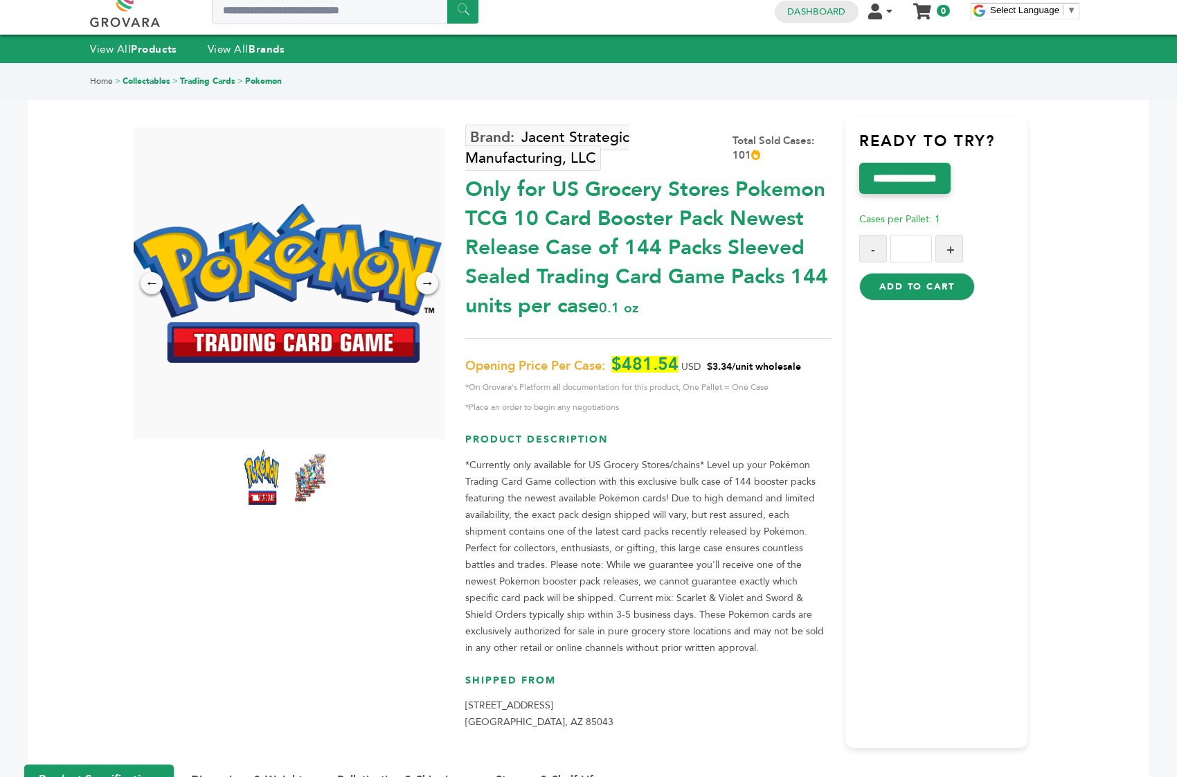
scroll to position [89, 0]
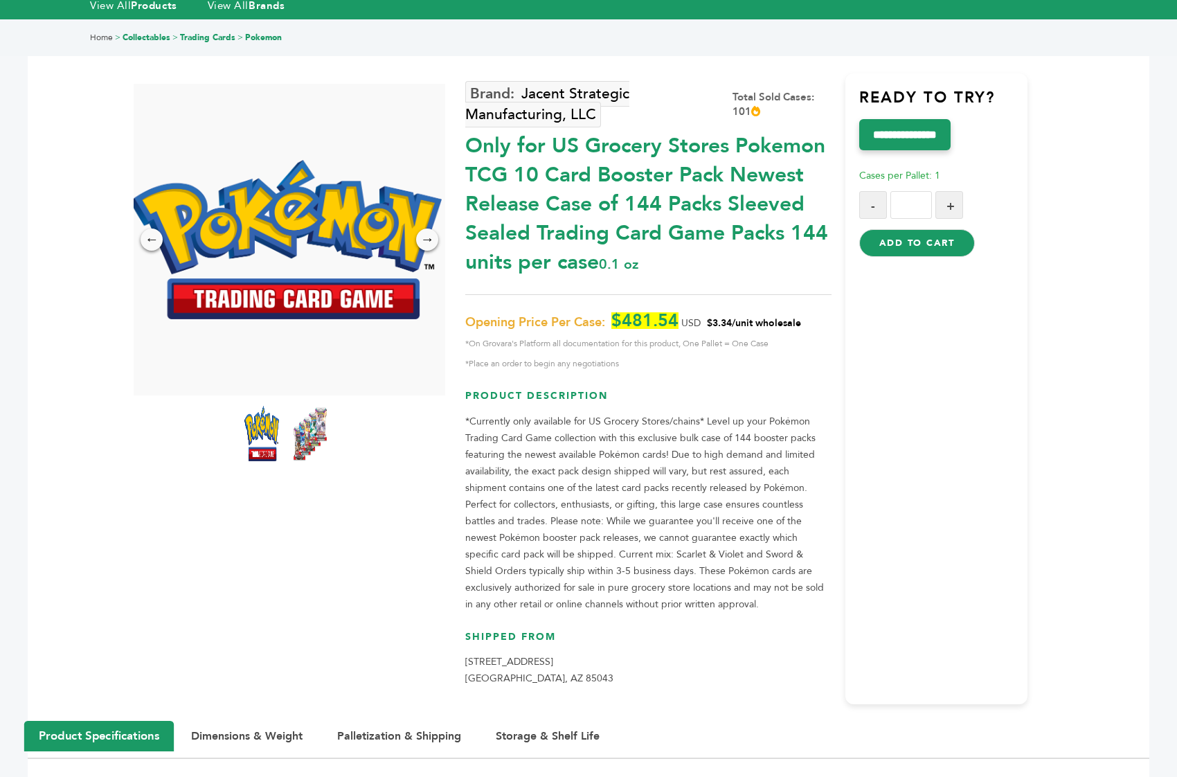
click at [296, 409] on img at bounding box center [310, 433] width 38 height 61
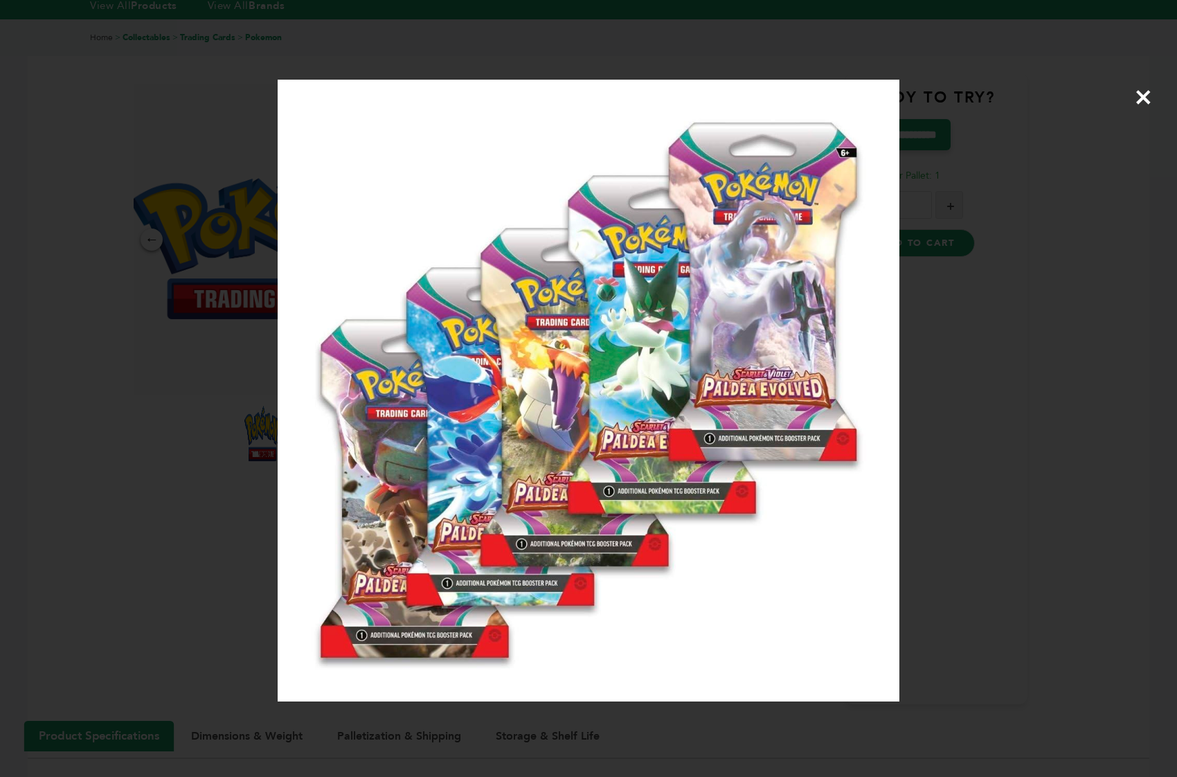
click at [226, 410] on div "×" at bounding box center [588, 388] width 1177 height 777
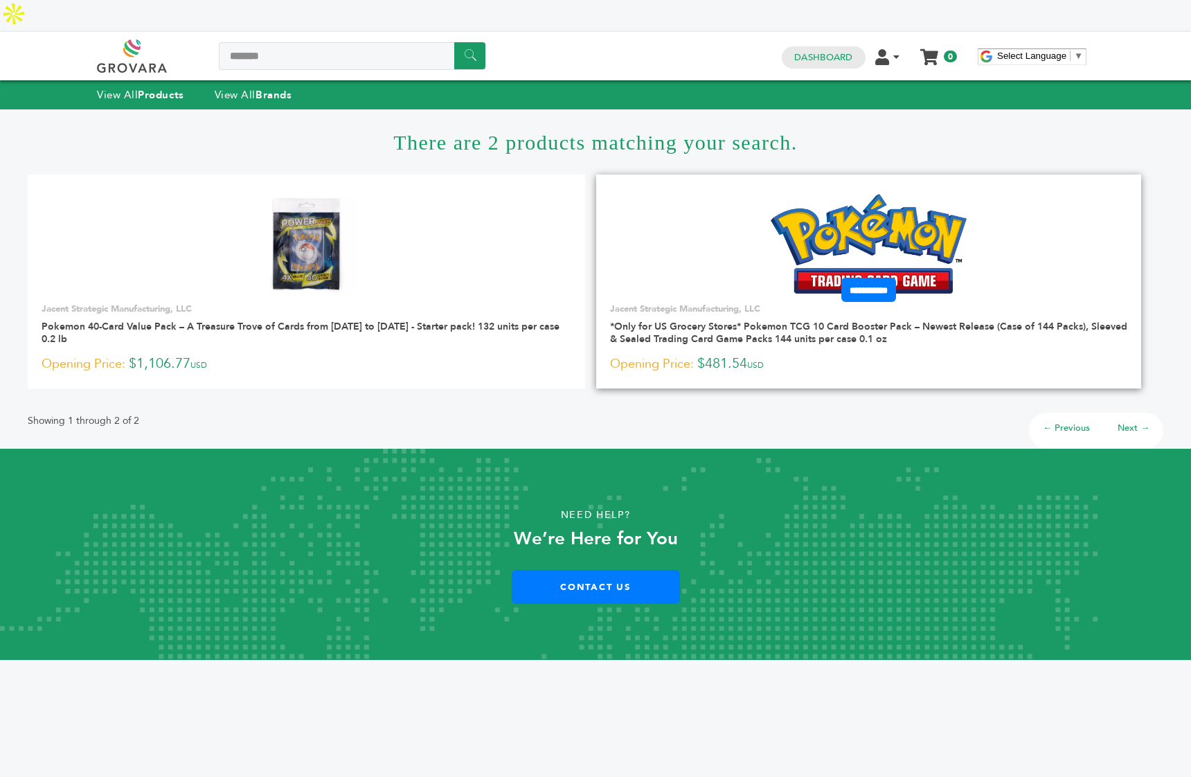
click at [875, 206] on img at bounding box center [868, 244] width 196 height 100
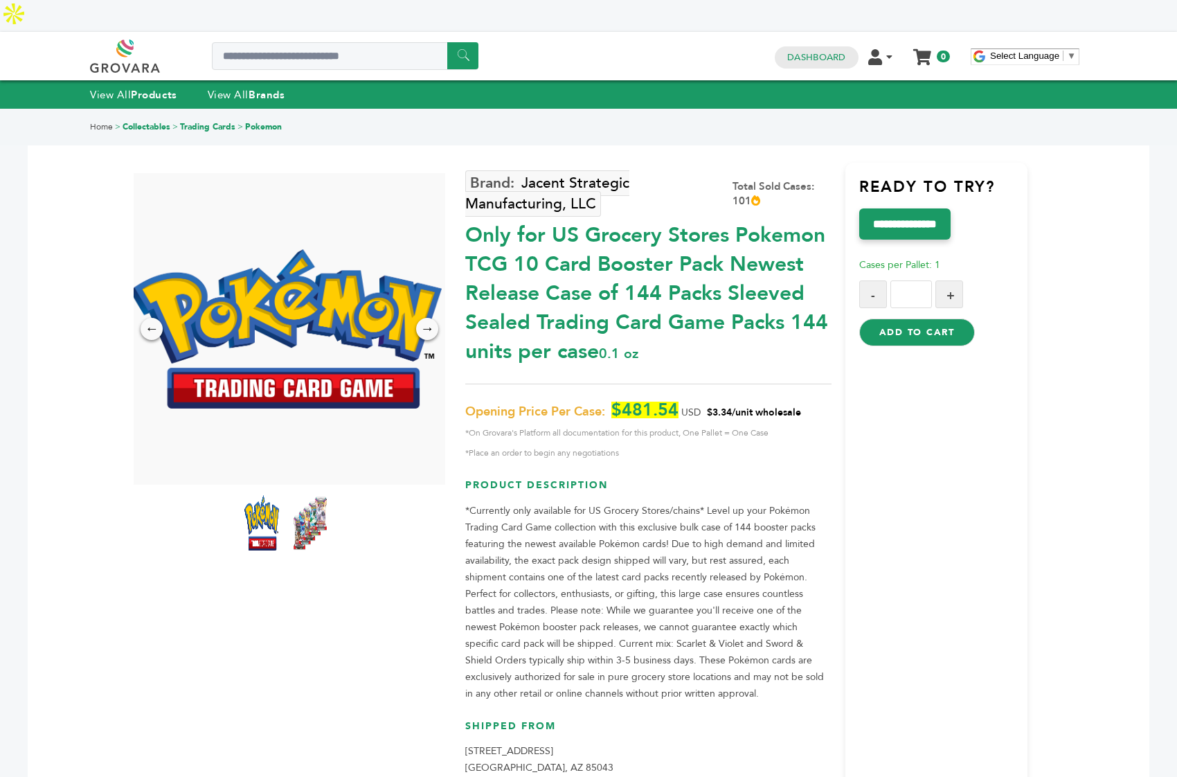
click at [316, 492] on img at bounding box center [310, 522] width 38 height 61
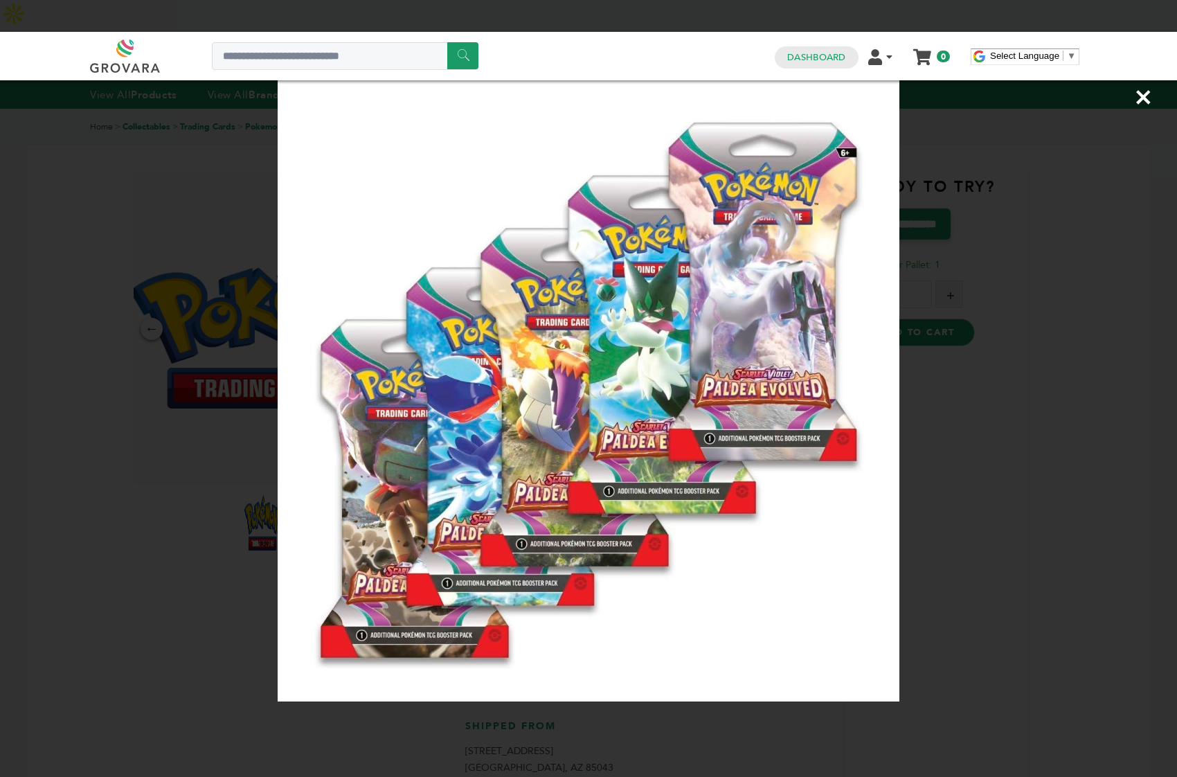
click at [136, 618] on div "×" at bounding box center [588, 388] width 1177 height 777
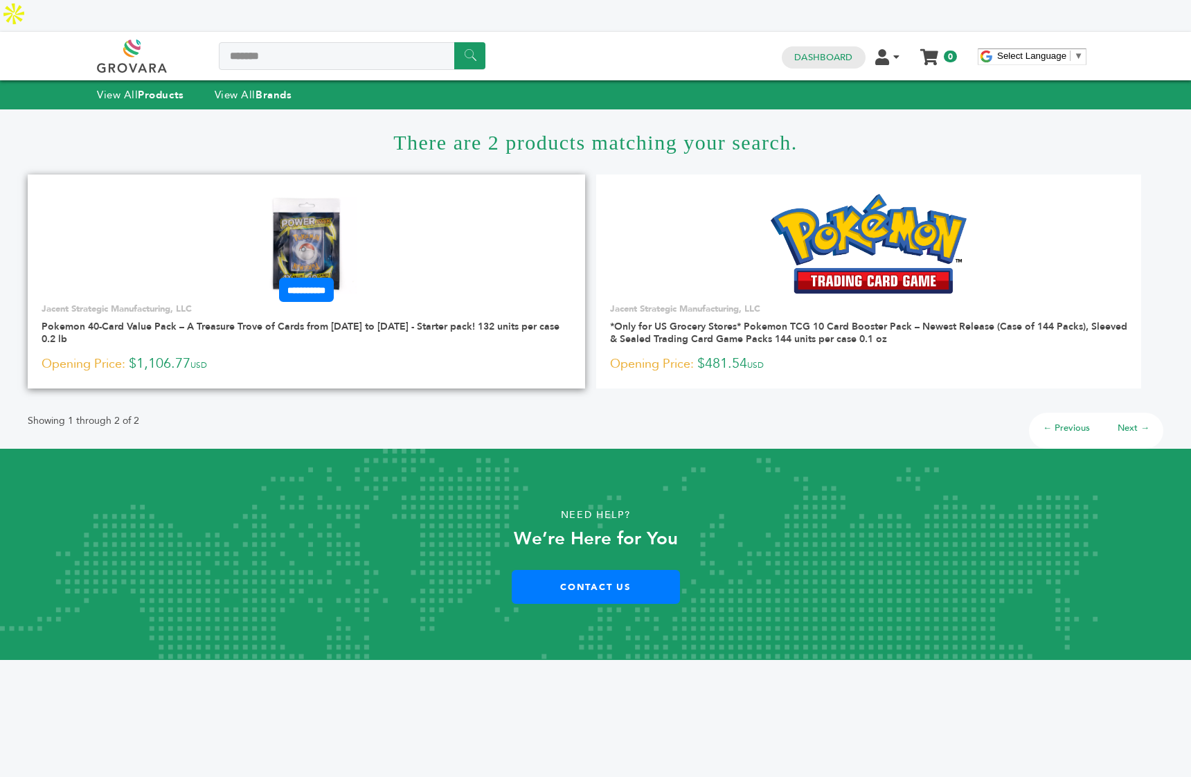
click at [307, 204] on img at bounding box center [306, 244] width 100 height 100
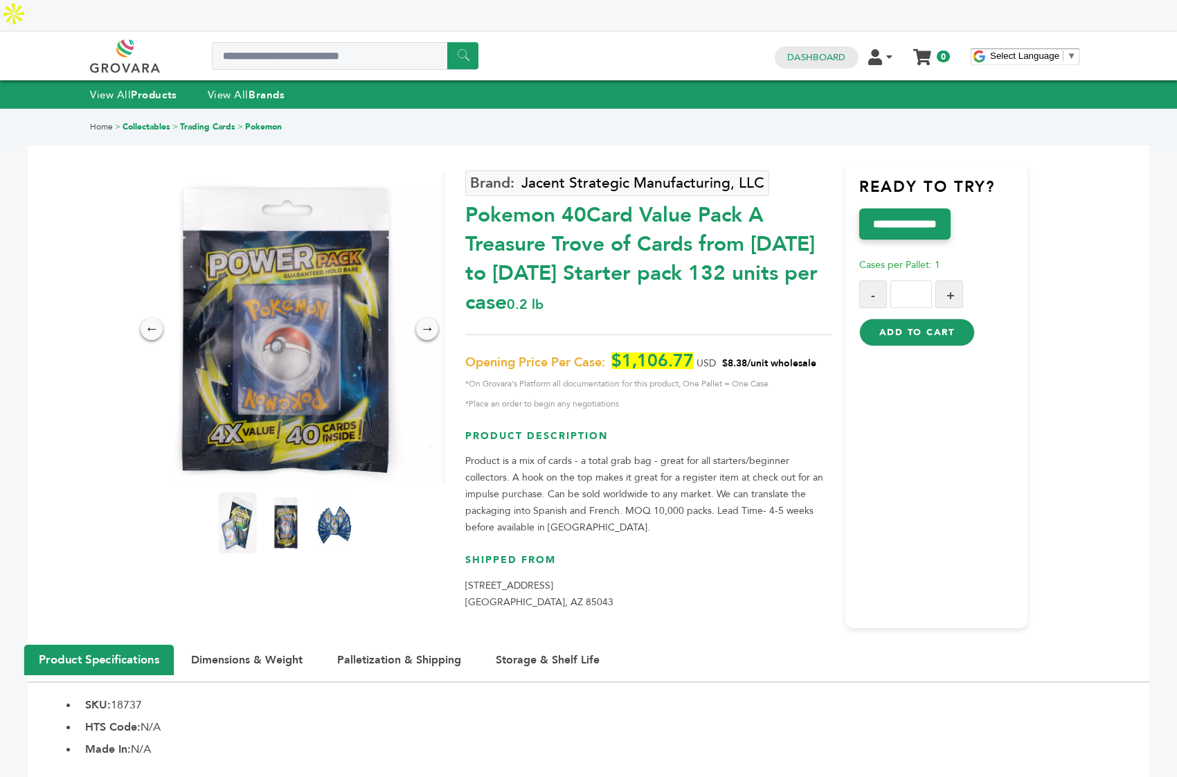
click at [226, 492] on img at bounding box center [238, 522] width 38 height 61
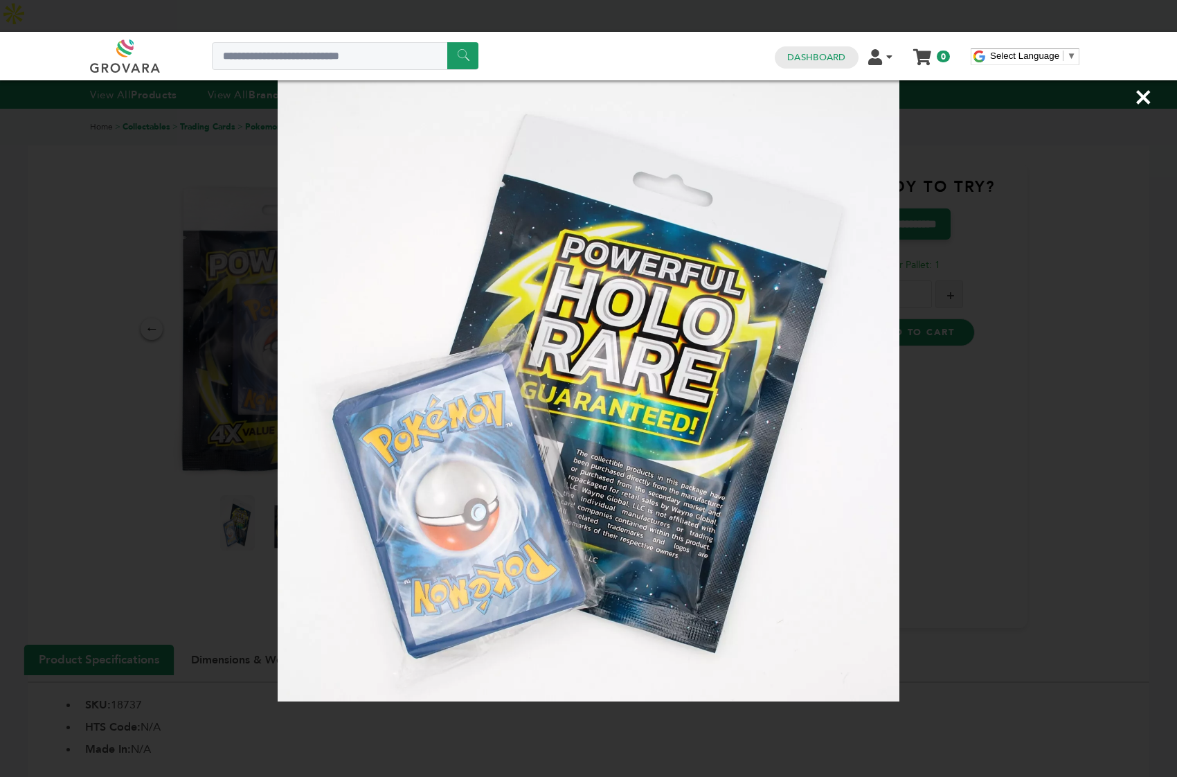
click at [123, 450] on div "×" at bounding box center [588, 388] width 1177 height 777
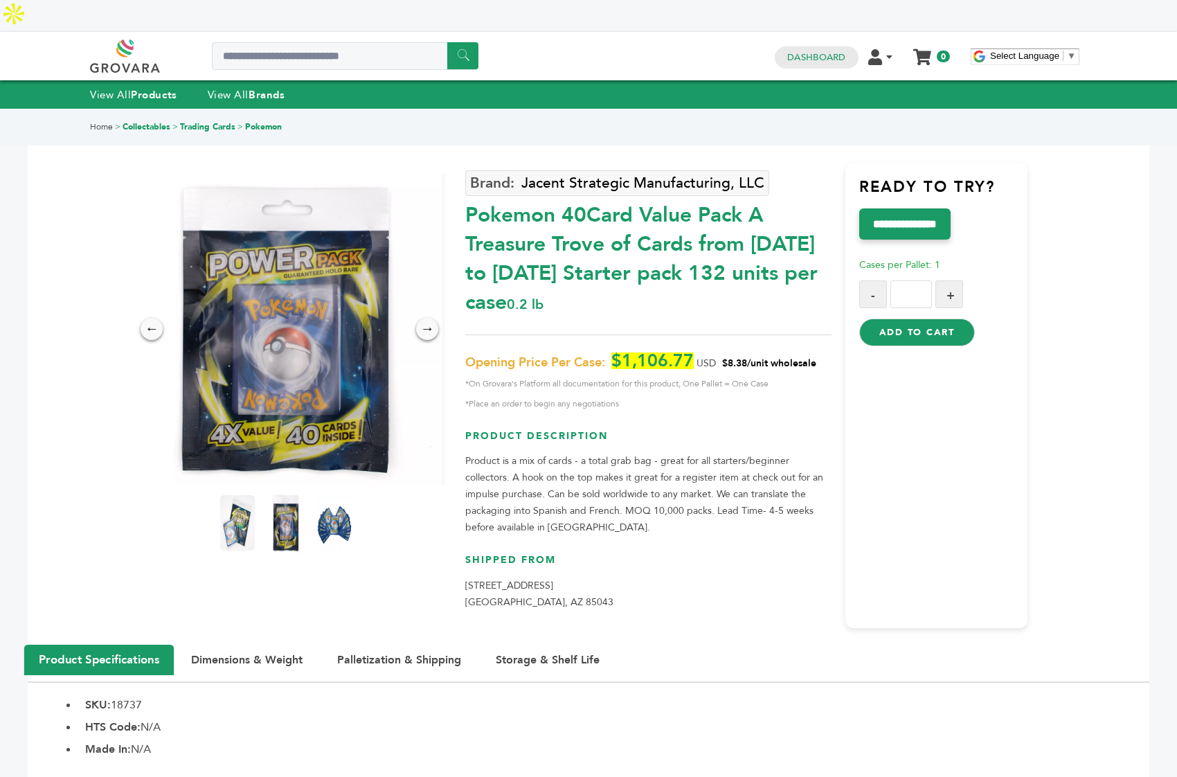
click at [291, 499] on img at bounding box center [286, 522] width 38 height 61
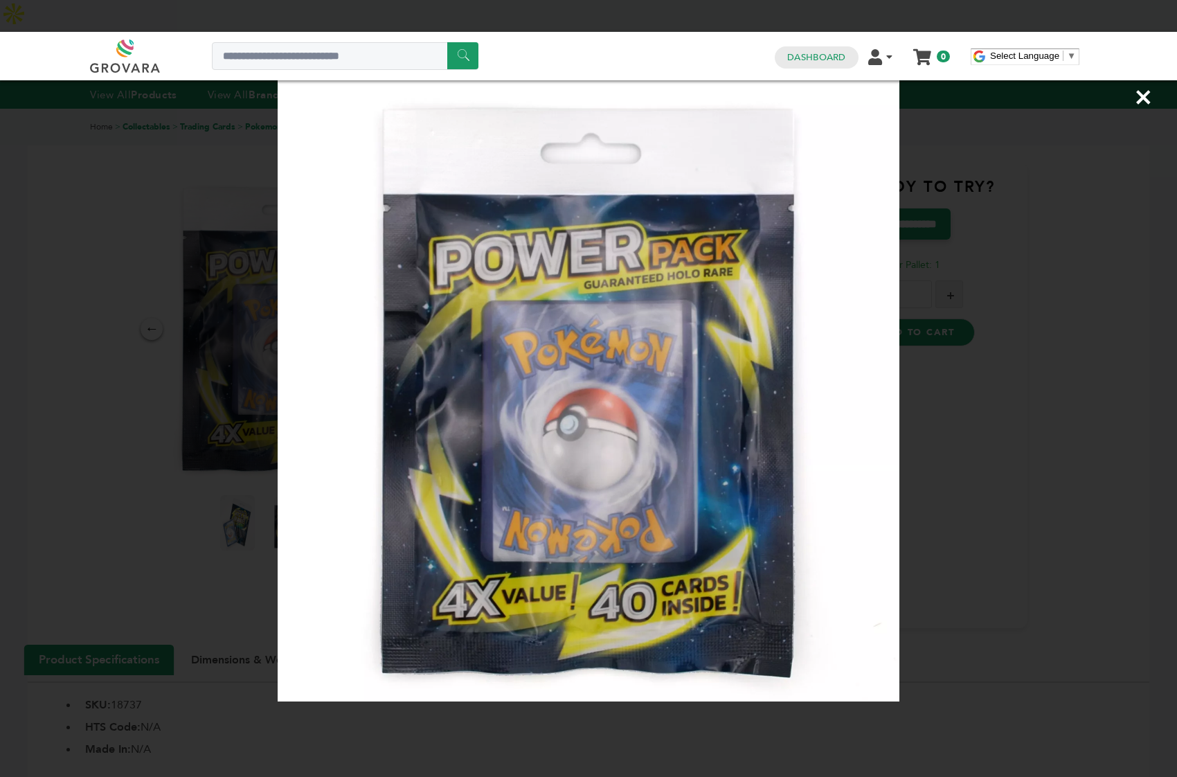
click at [151, 477] on div "×" at bounding box center [588, 388] width 1177 height 777
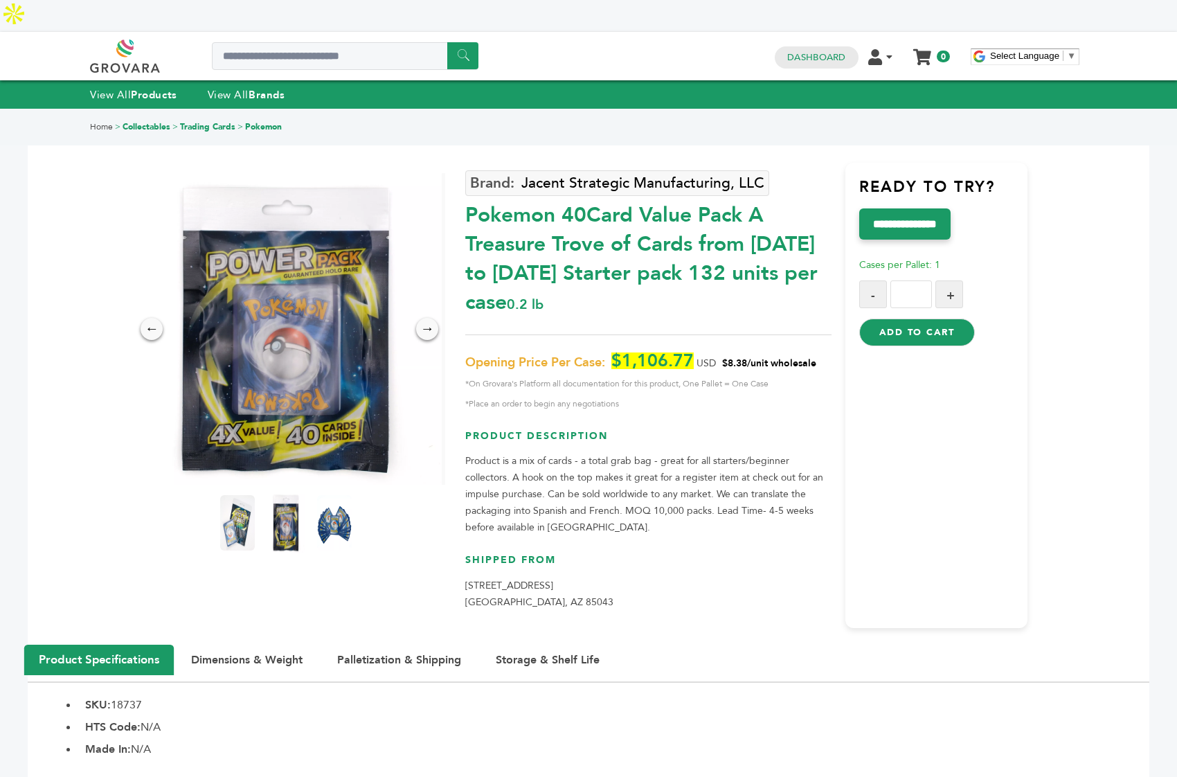
click at [282, 492] on img at bounding box center [286, 522] width 38 height 61
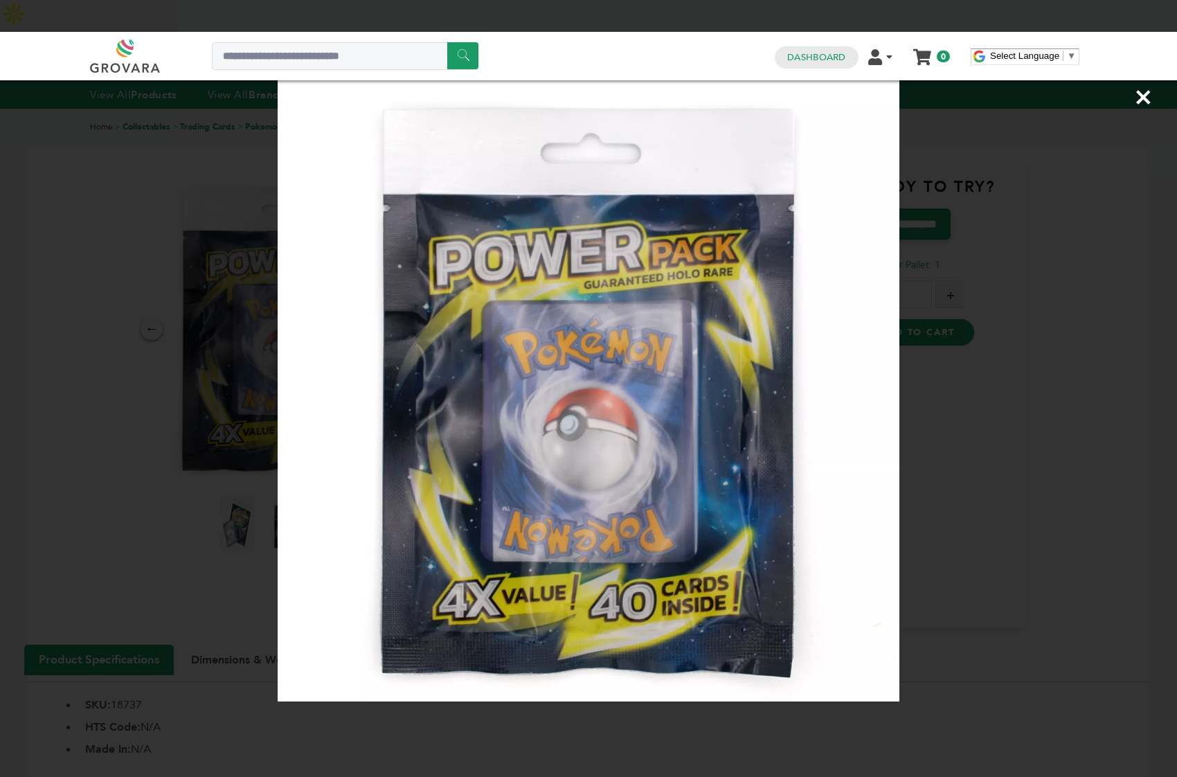
click at [162, 372] on div "×" at bounding box center [588, 388] width 1177 height 777
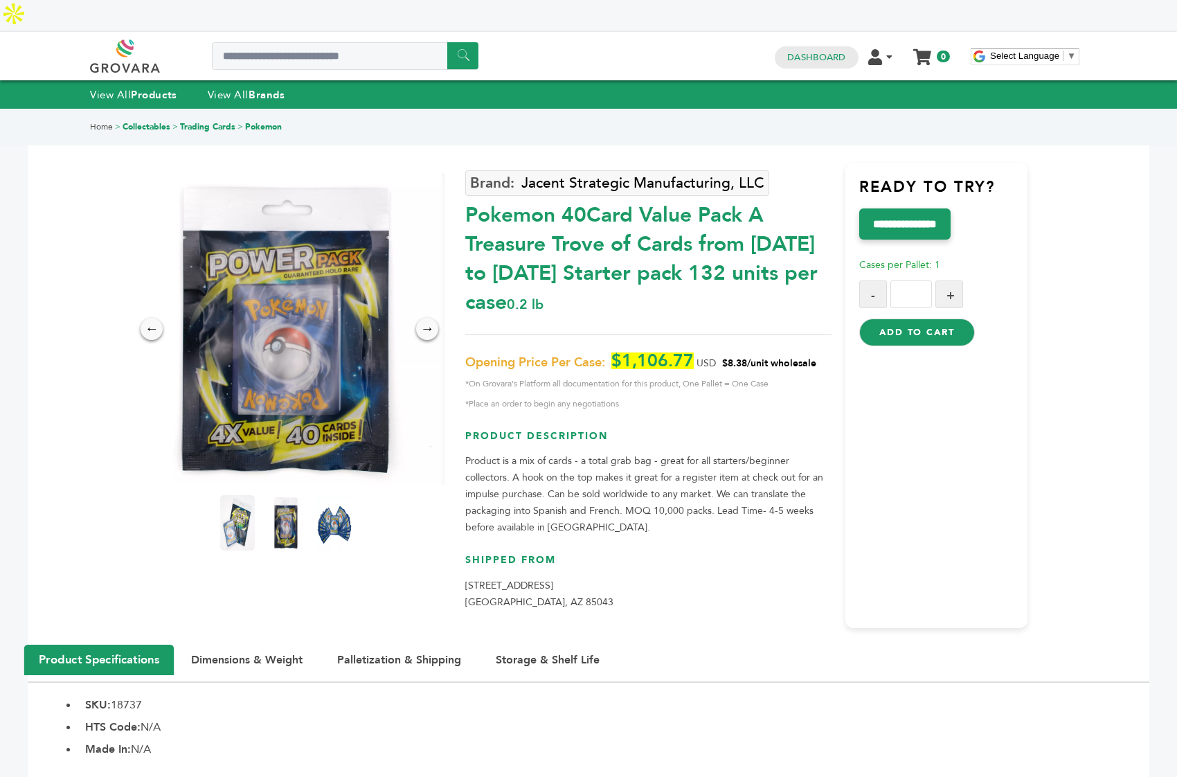
drag, startPoint x: 821, startPoint y: 327, endPoint x: 724, endPoint y: 332, distance: 97.0
click at [724, 352] on p "Opening Price Per Case: $1,106.77 USD $8.38/unit wholesale *On Grovara's Platfo…" at bounding box center [647, 382] width 365 height 60
click at [779, 352] on p "Opening Price Per Case: $1,106.77 USD $8.38/unit wholesale *On Grovara's Platfo…" at bounding box center [647, 382] width 365 height 60
drag, startPoint x: 821, startPoint y: 243, endPoint x: 644, endPoint y: 242, distance: 176.5
click at [644, 242] on div "Pokemon 40Card Value Pack A Treasure Trove of Cards from 1996 to 2024 Starter p…" at bounding box center [647, 255] width 365 height 123
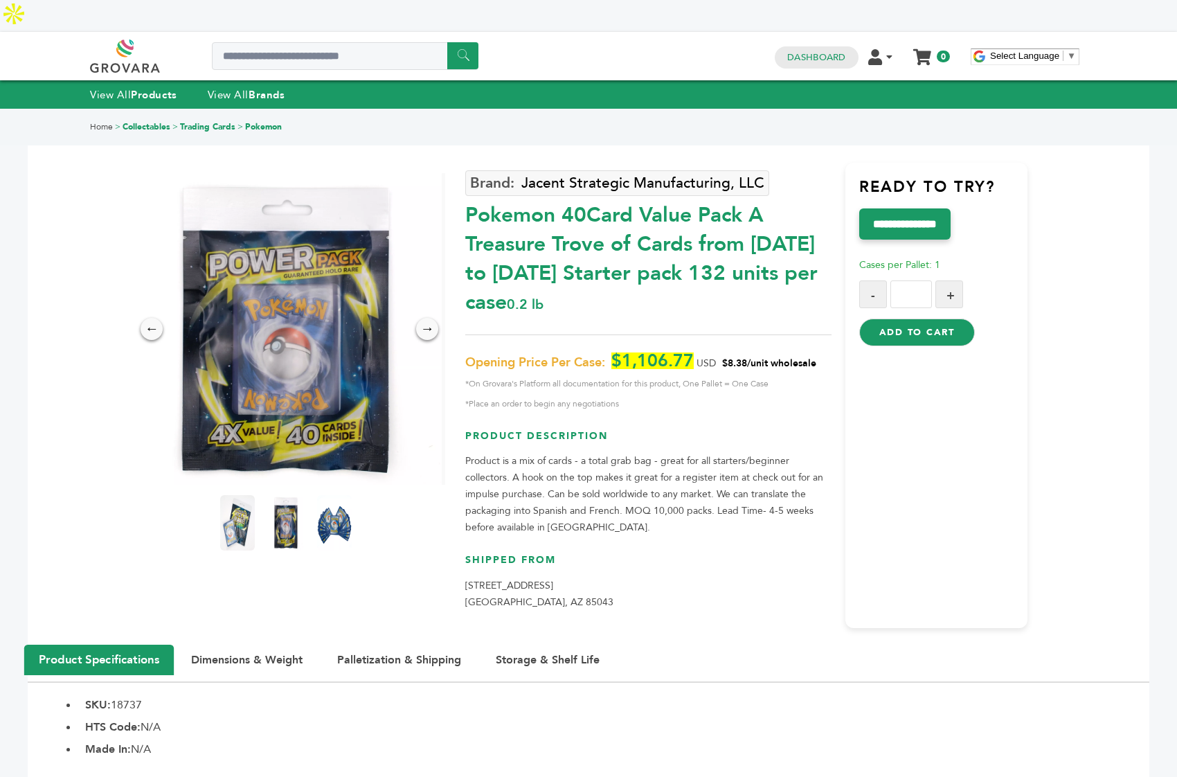
click at [640, 276] on div "Pokemon 40Card Value Pack A Treasure Trove of Cards from 1996 to 2024 Starter p…" at bounding box center [647, 255] width 365 height 123
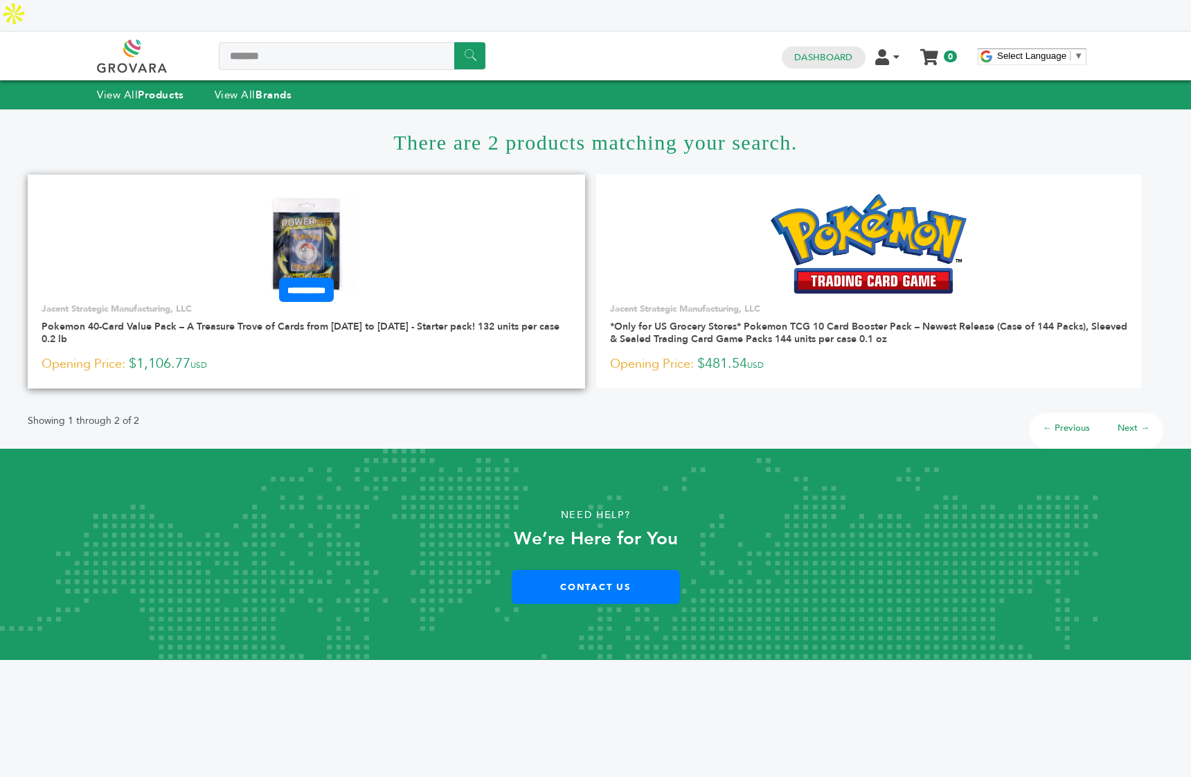
click at [300, 198] on img at bounding box center [306, 244] width 100 height 100
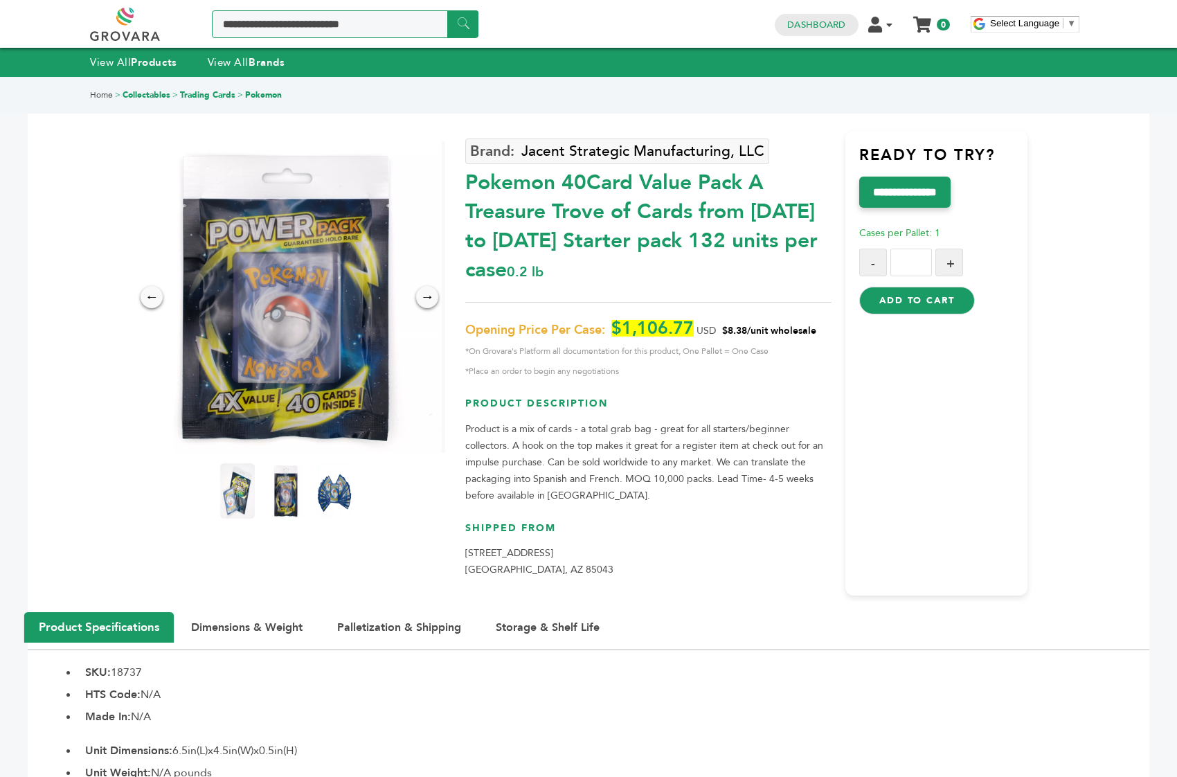
click at [293, 30] on input "Search a product or brand..." at bounding box center [345, 24] width 267 height 28
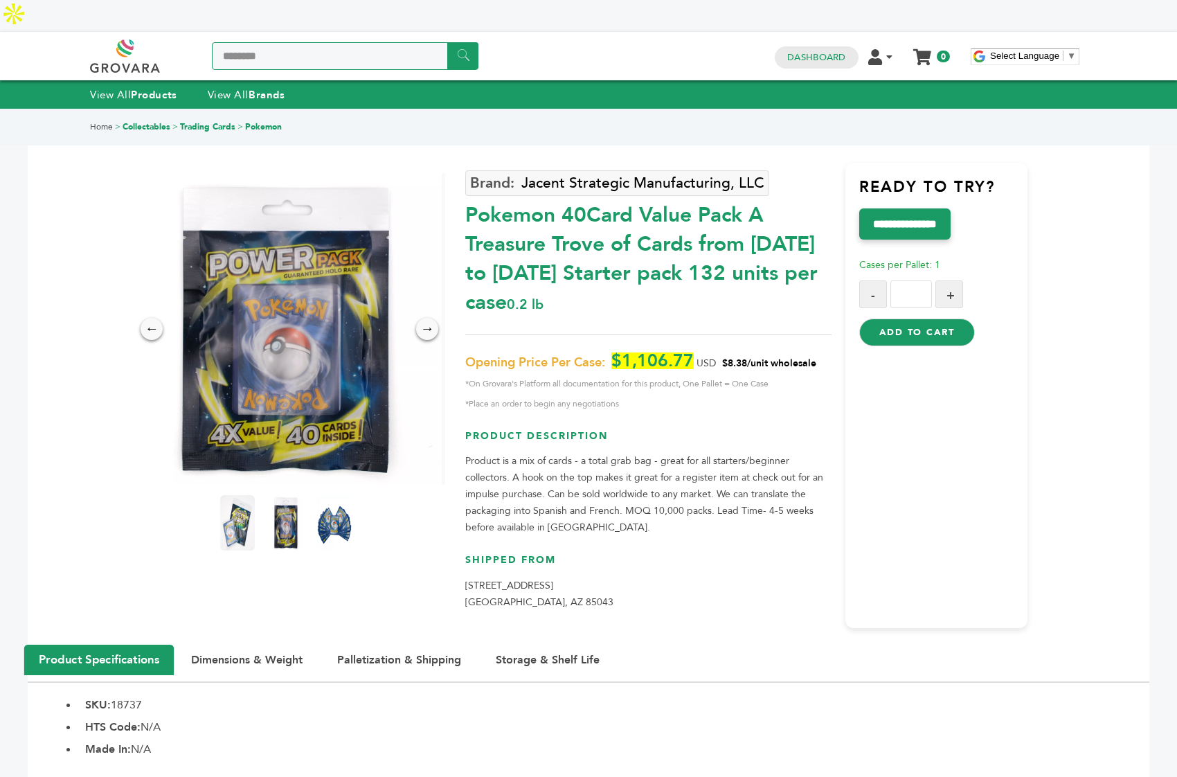
type input "*********"
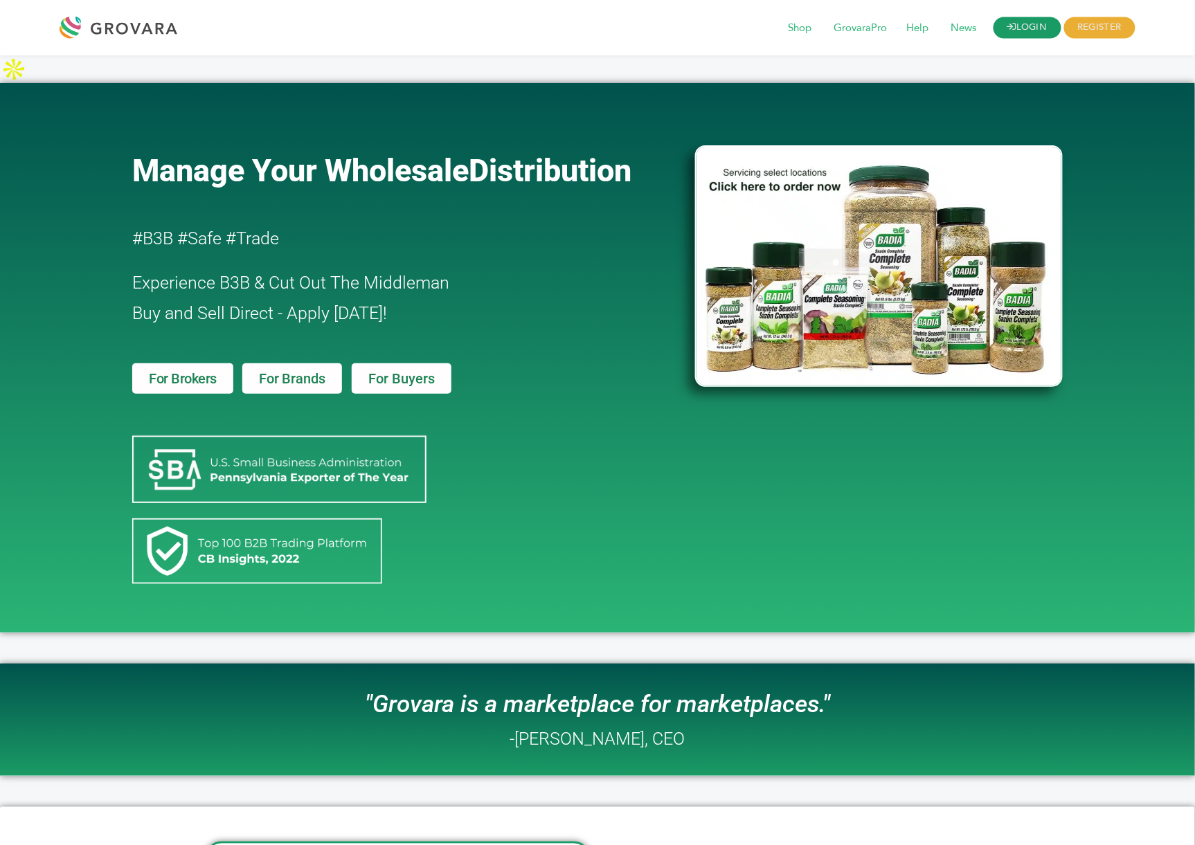
click at [1033, 30] on link "LOGIN" at bounding box center [1027, 27] width 68 height 21
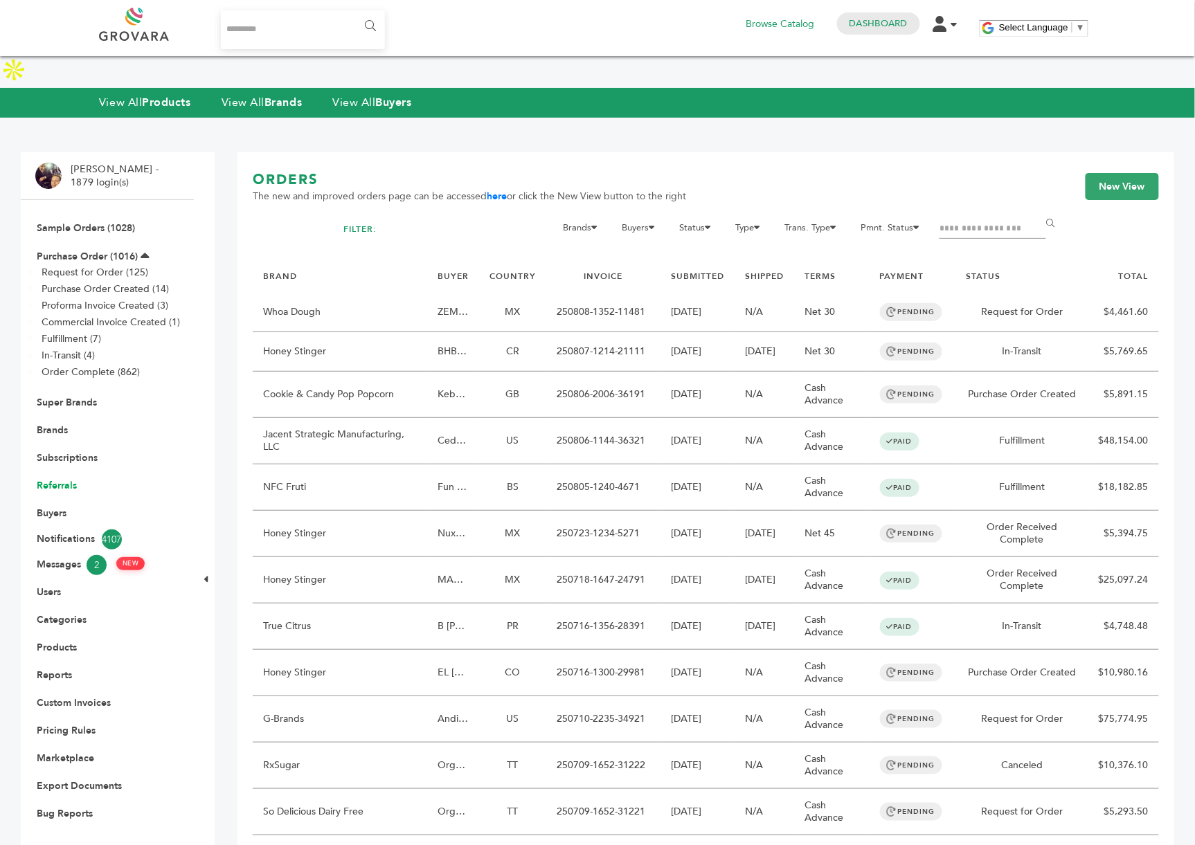
click at [63, 479] on link "Referrals" at bounding box center [57, 485] width 40 height 13
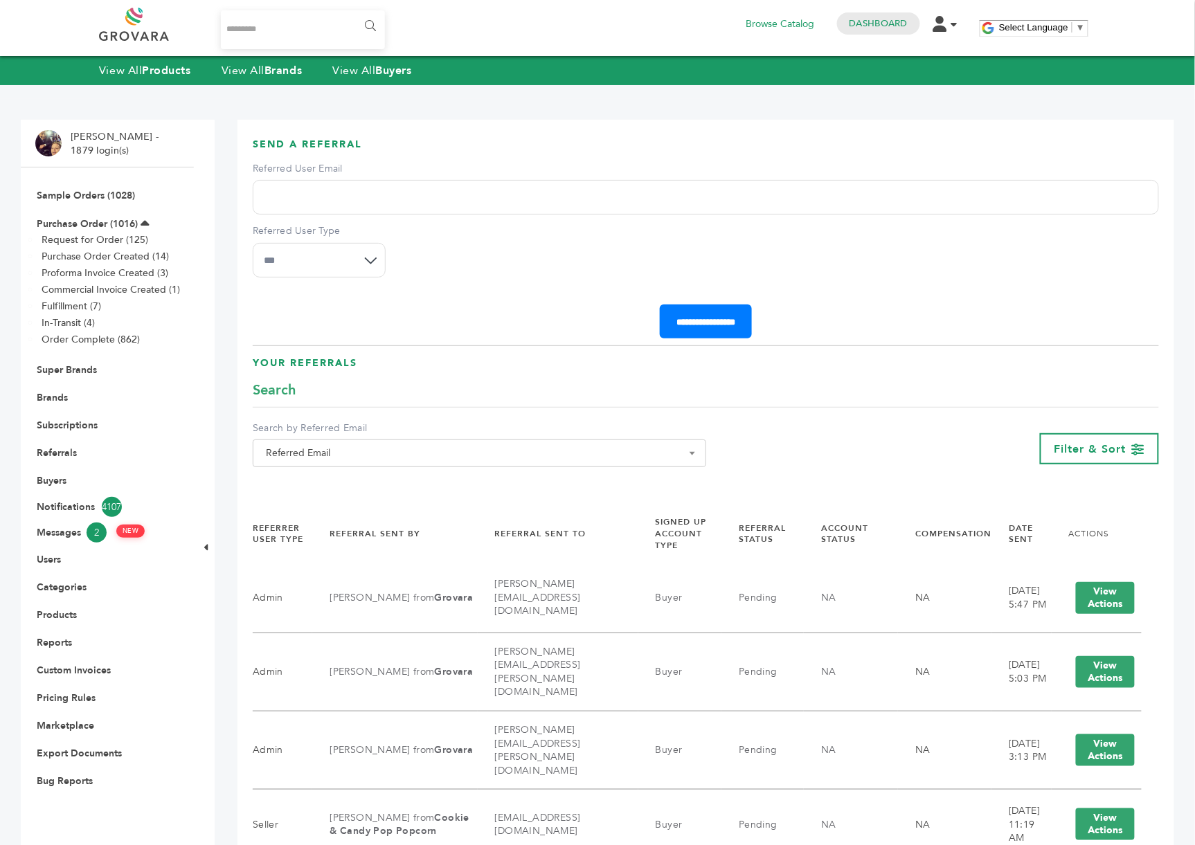
click at [431, 212] on input "Referred User Email" at bounding box center [706, 197] width 906 height 35
paste input "**********"
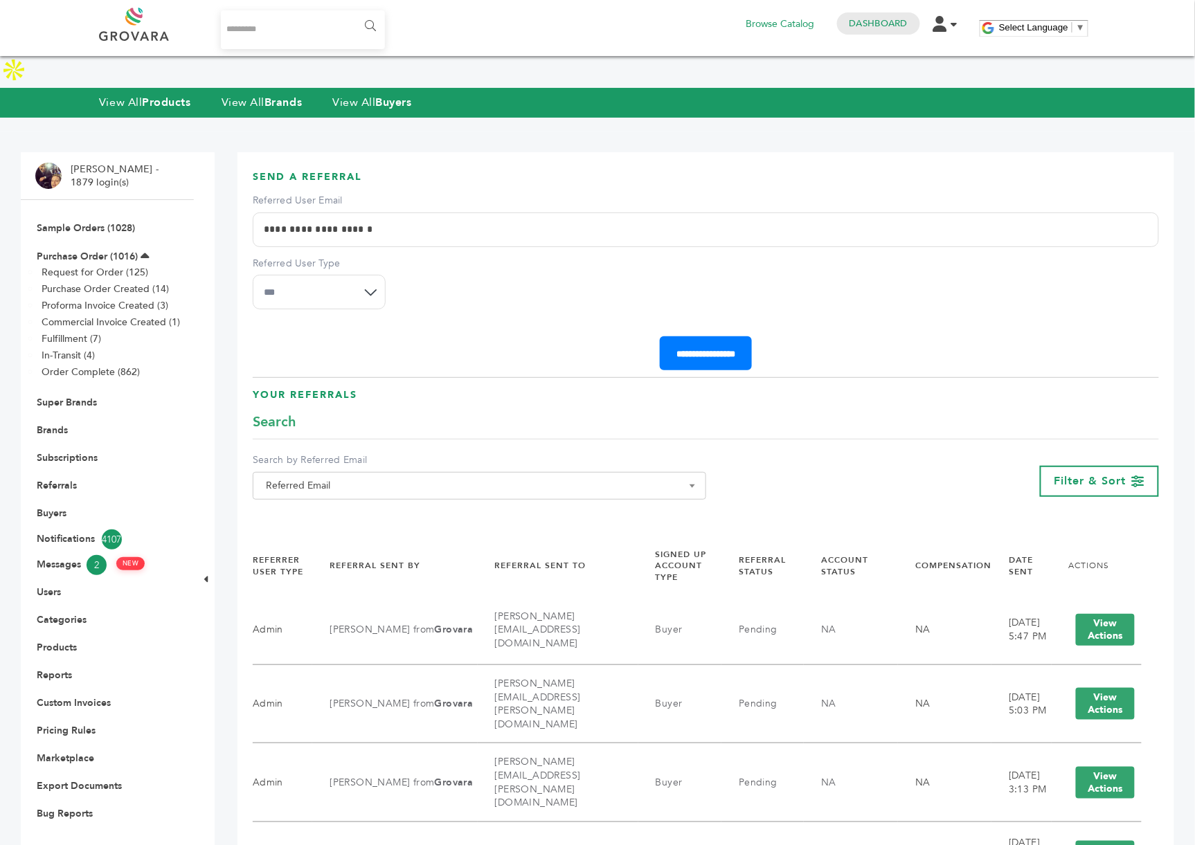
type input "**********"
click at [325, 275] on select "**********" at bounding box center [319, 292] width 133 height 35
select select "*"
click at [700, 336] on input "**********" at bounding box center [706, 353] width 92 height 34
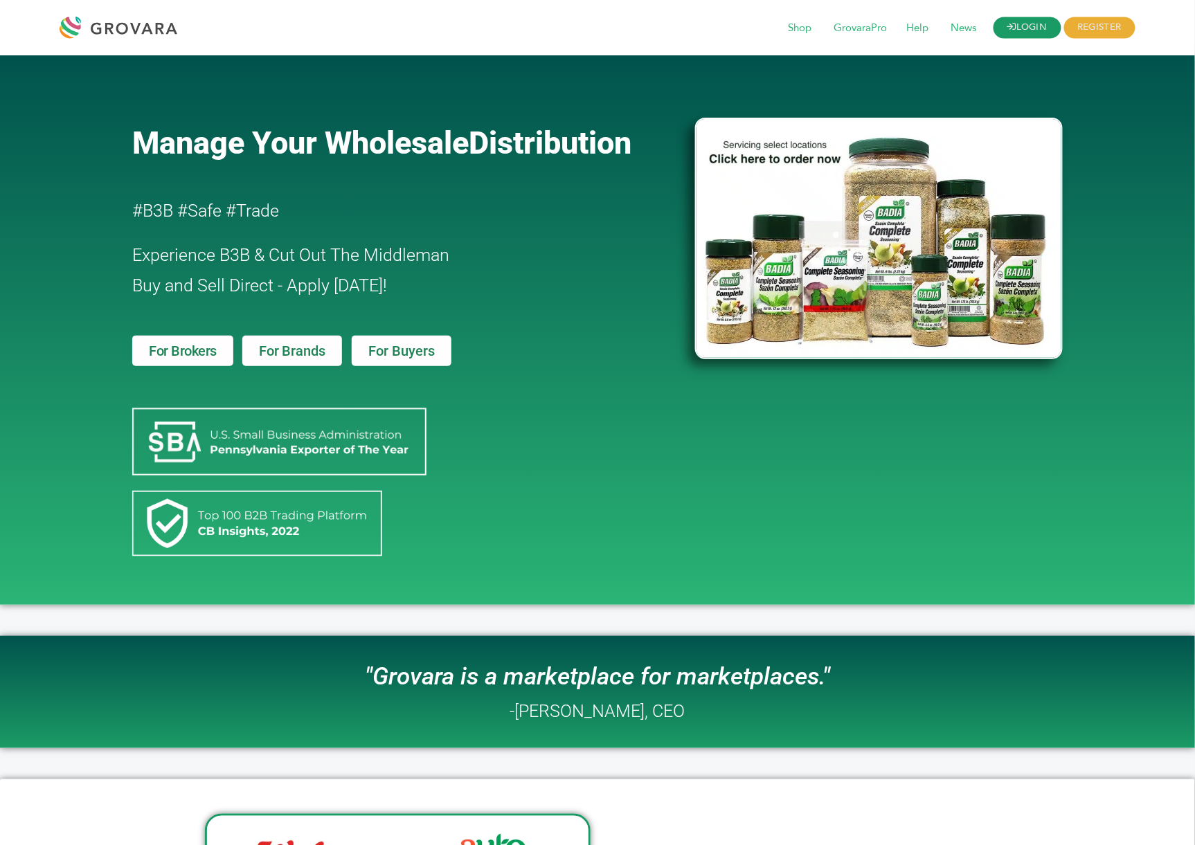
click at [1047, 17] on link "LOGIN" at bounding box center [1027, 27] width 68 height 21
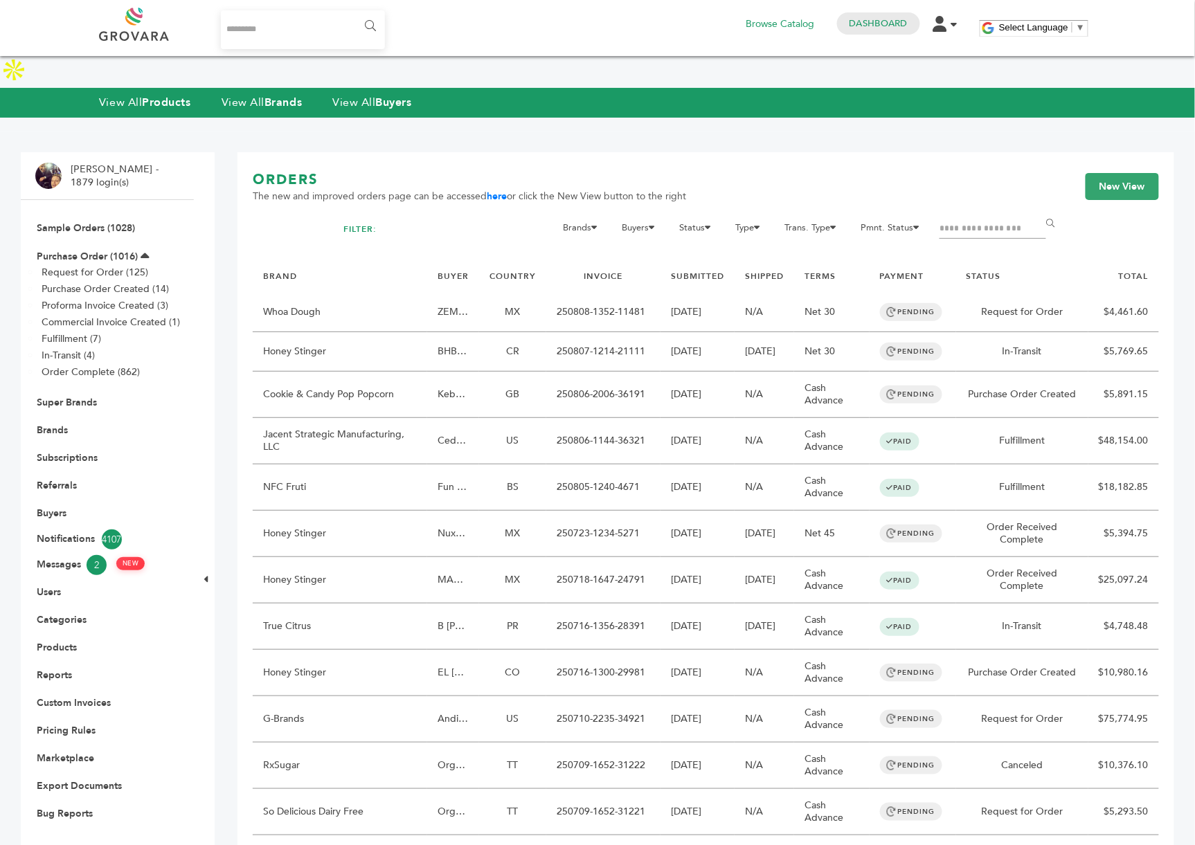
click at [288, 28] on input "Search..." at bounding box center [303, 29] width 164 height 39
type input "*******"
click at [354, 12] on input "******" at bounding box center [369, 26] width 31 height 28
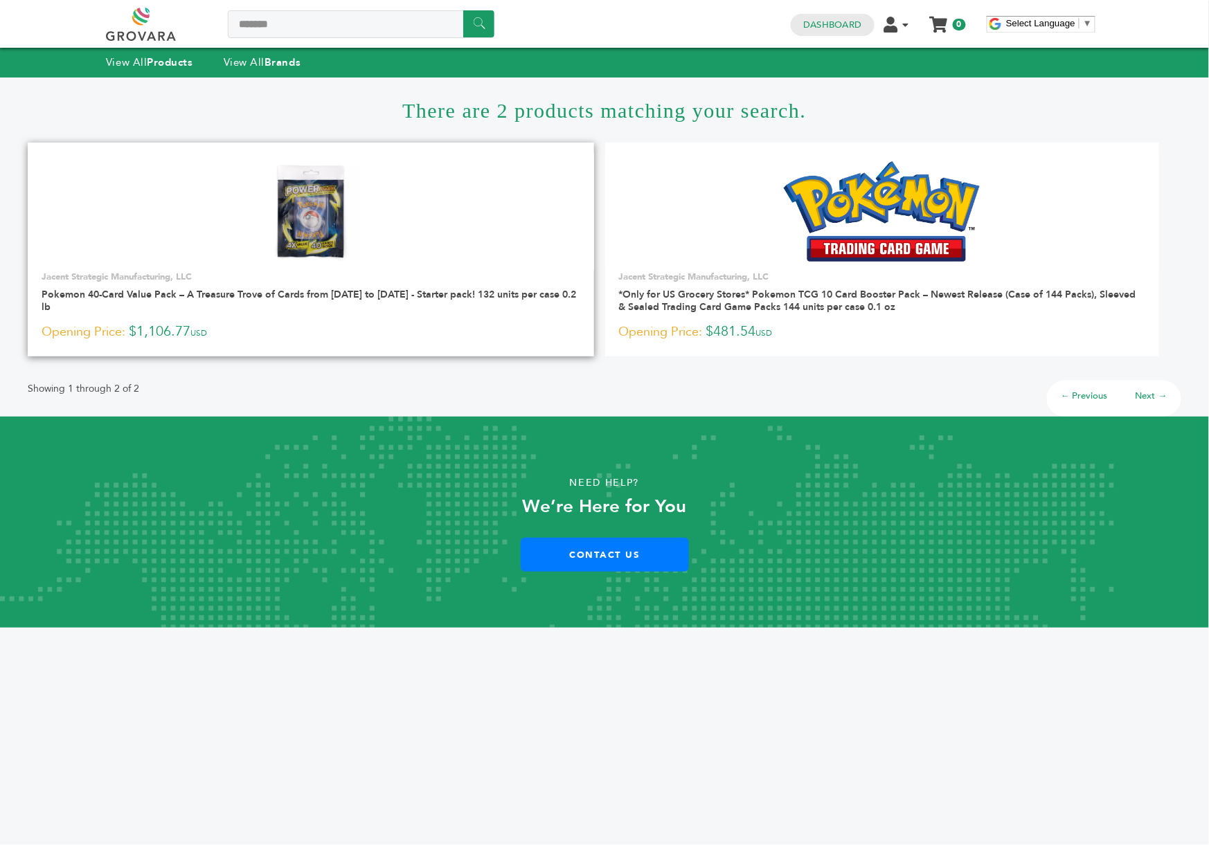
click at [285, 207] on img at bounding box center [311, 211] width 100 height 100
